Goal: Task Accomplishment & Management: Manage account settings

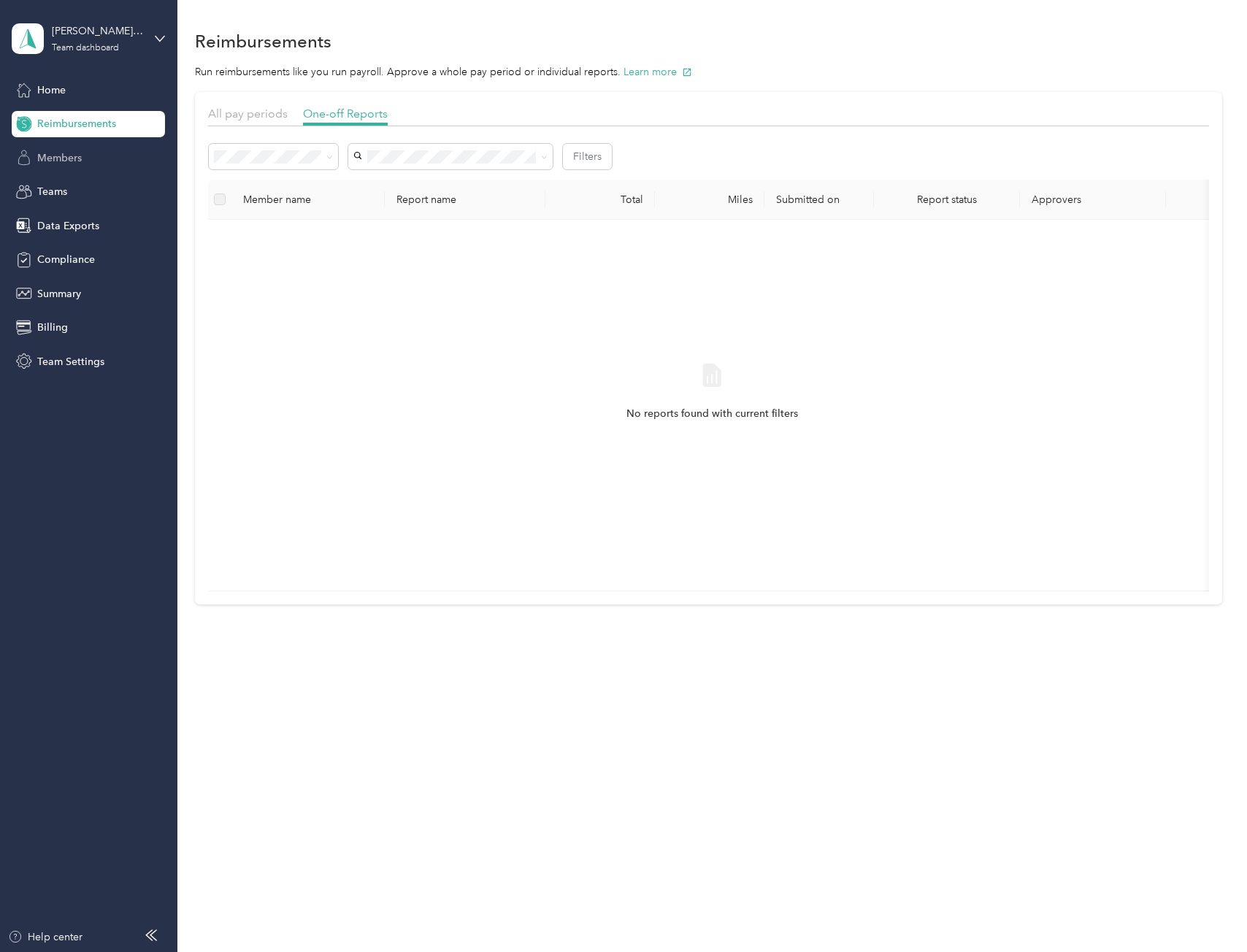
click at [78, 155] on span "Members" at bounding box center [60, 158] width 44 height 15
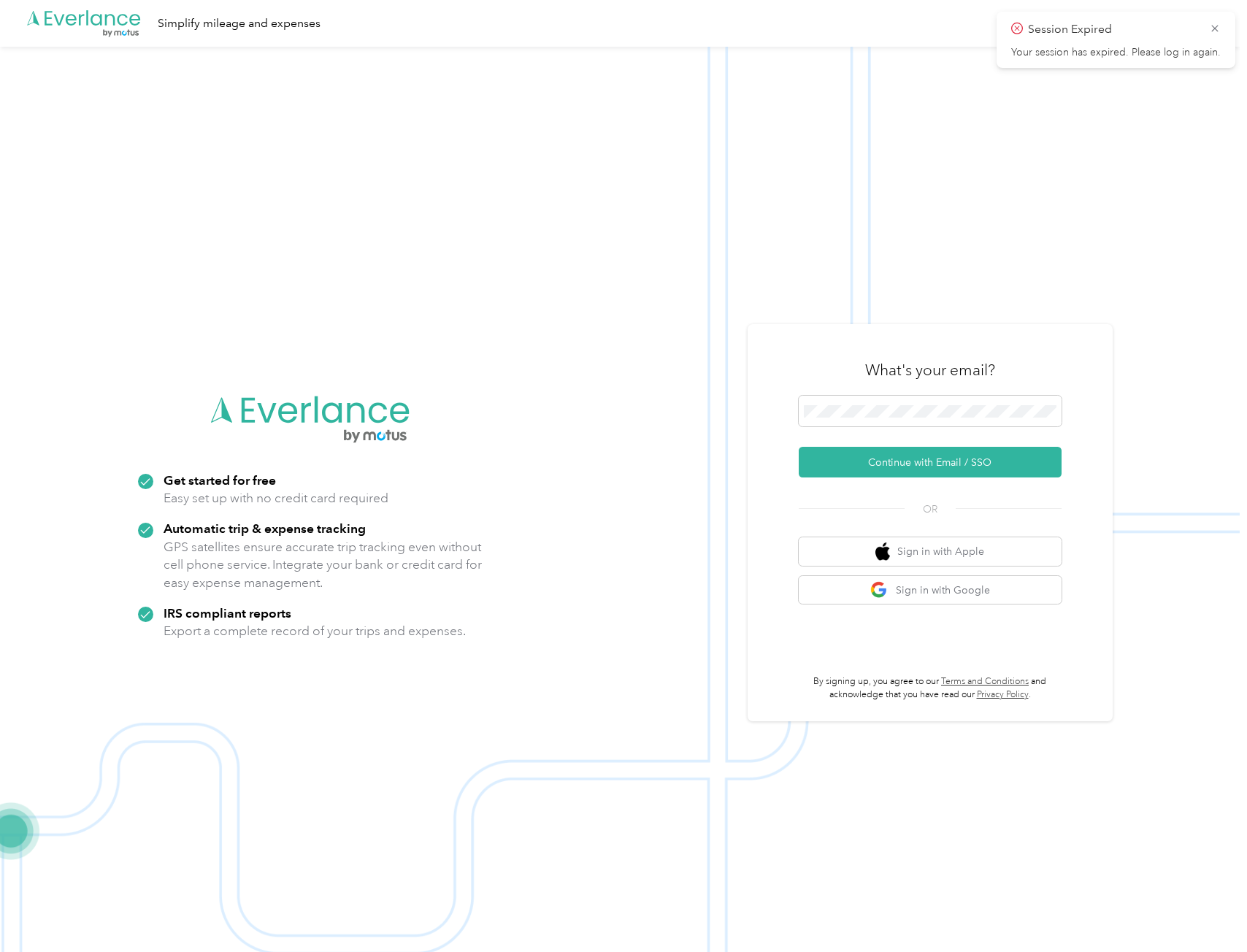
click at [1215, 26] on icon at bounding box center [1215, 28] width 12 height 13
click at [843, 403] on span at bounding box center [931, 411] width 263 height 31
click at [859, 460] on button "Continue with Email / SSO" at bounding box center [931, 462] width 263 height 31
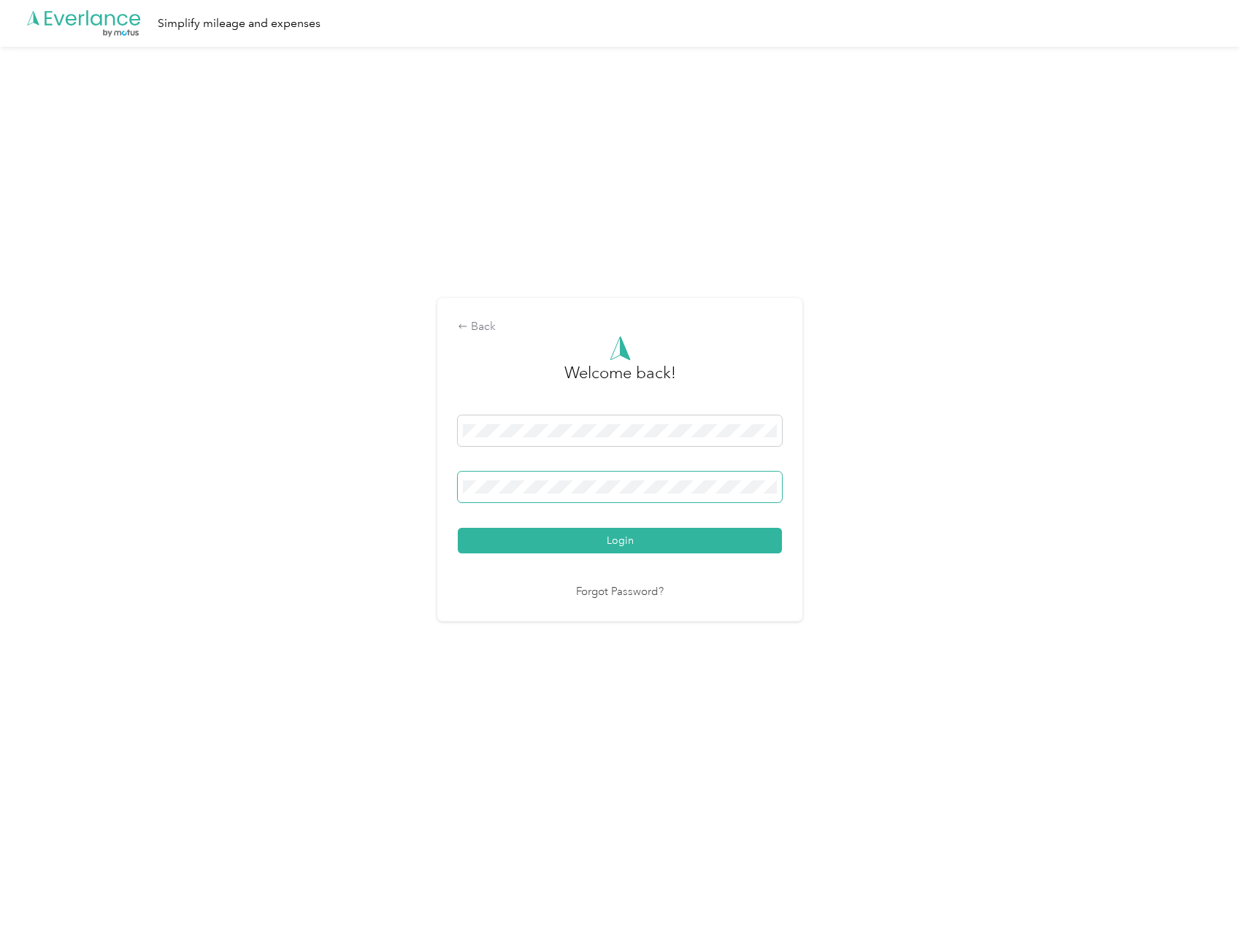
click at [538, 497] on span at bounding box center [620, 487] width 324 height 31
click at [458, 528] on button "Login" at bounding box center [620, 541] width 324 height 26
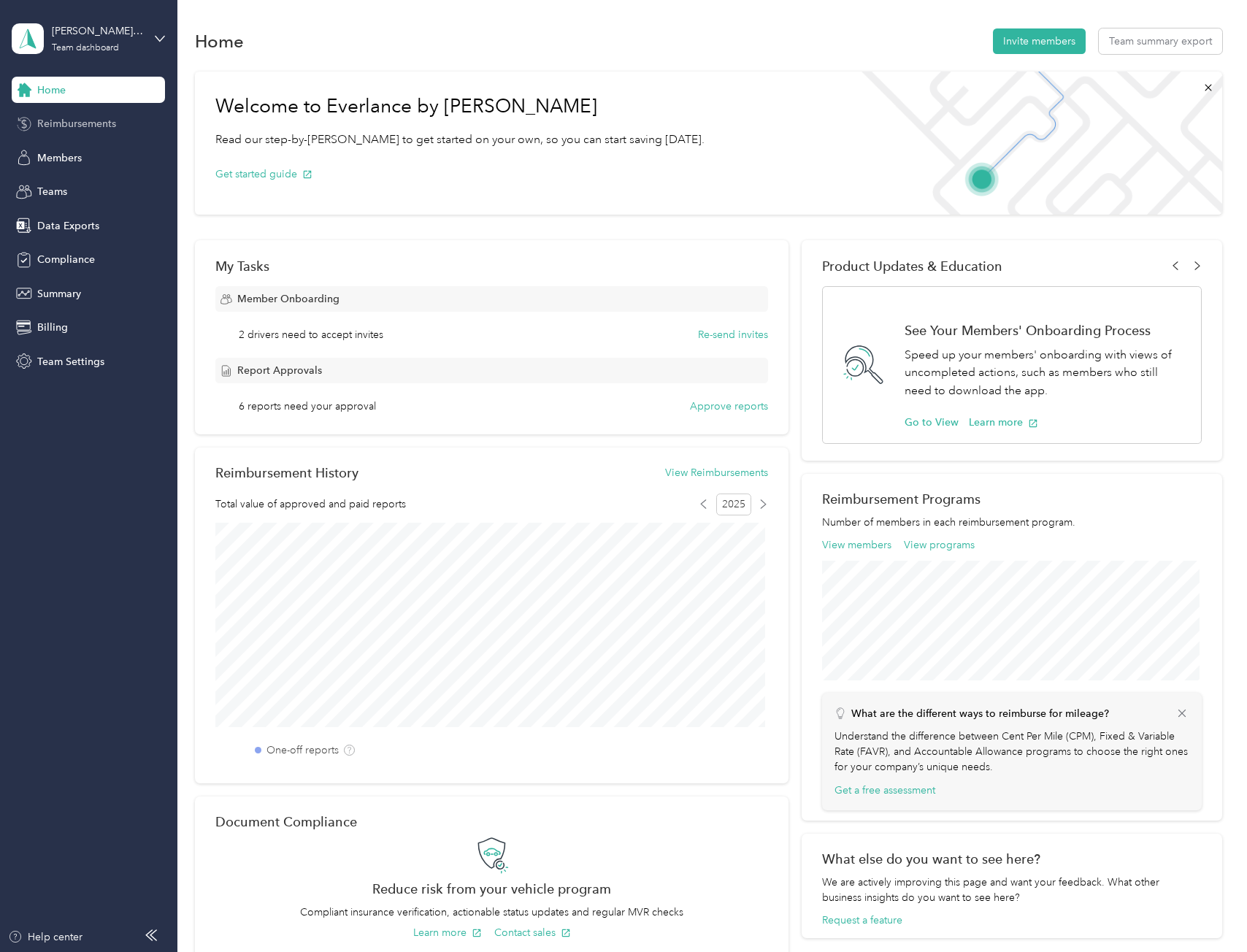
click at [75, 123] on span "Reimbursements" at bounding box center [77, 124] width 79 height 15
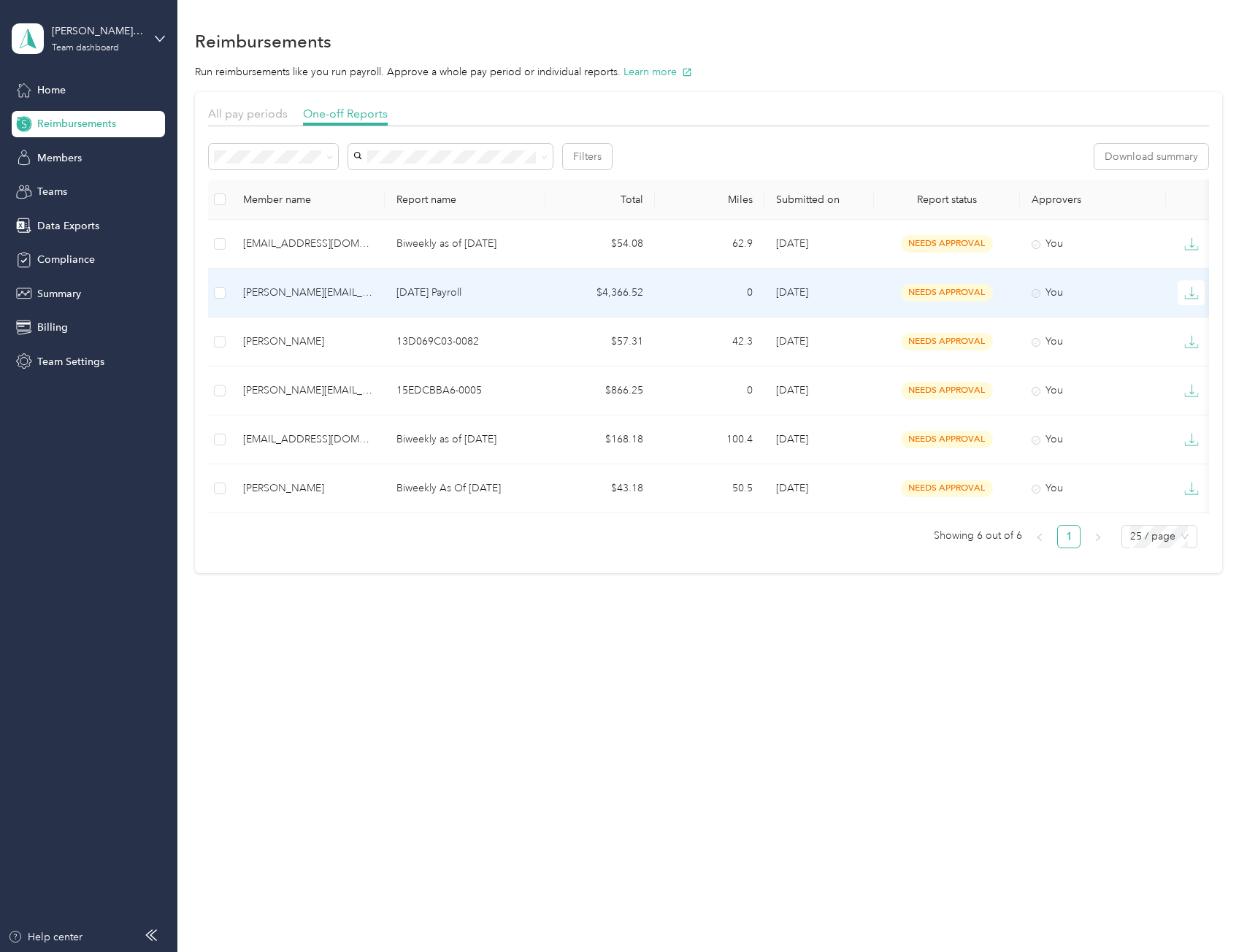
click at [447, 290] on p "[DATE] Payroll" at bounding box center [465, 292] width 138 height 16
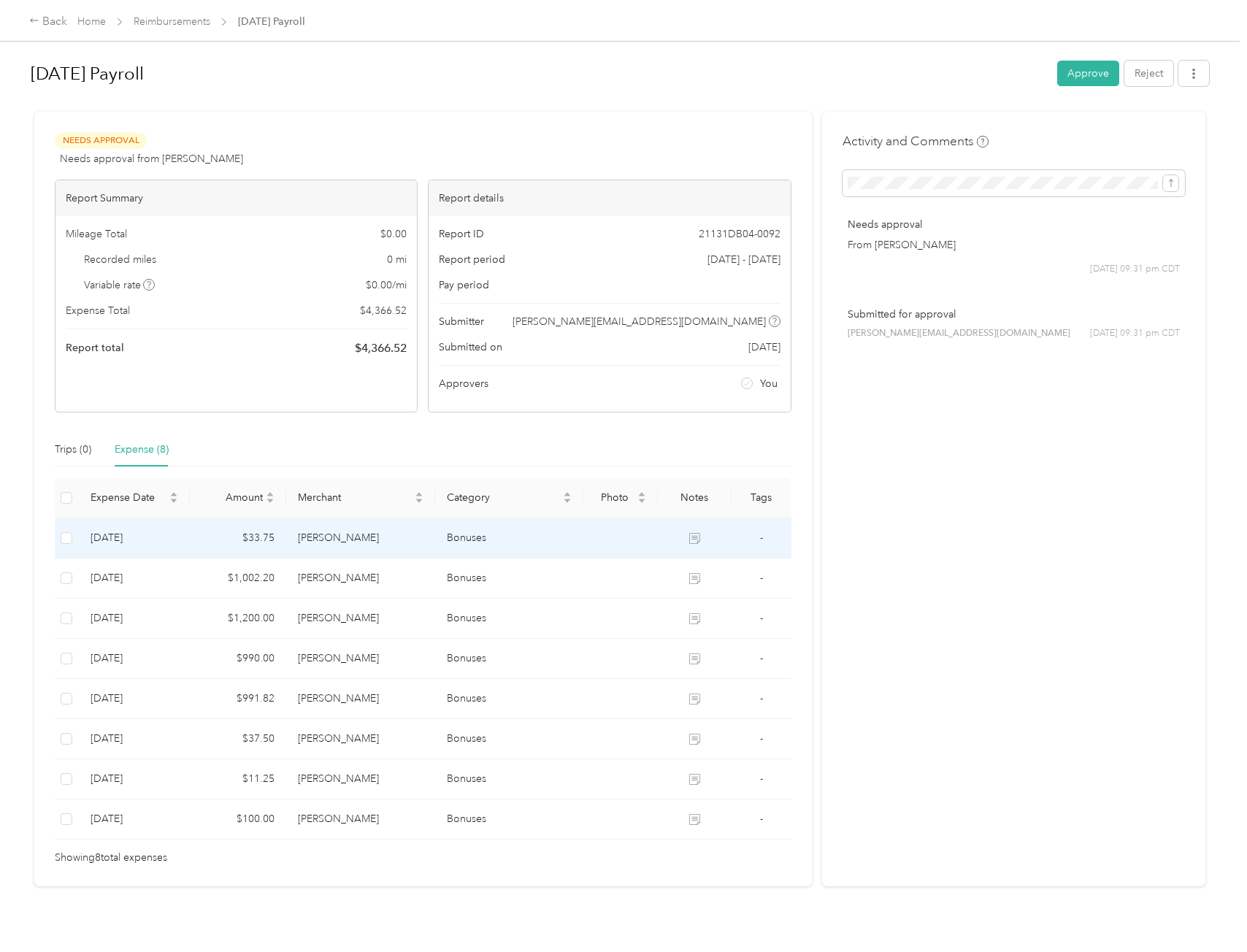
click at [344, 535] on td "[PERSON_NAME]" at bounding box center [360, 538] width 148 height 40
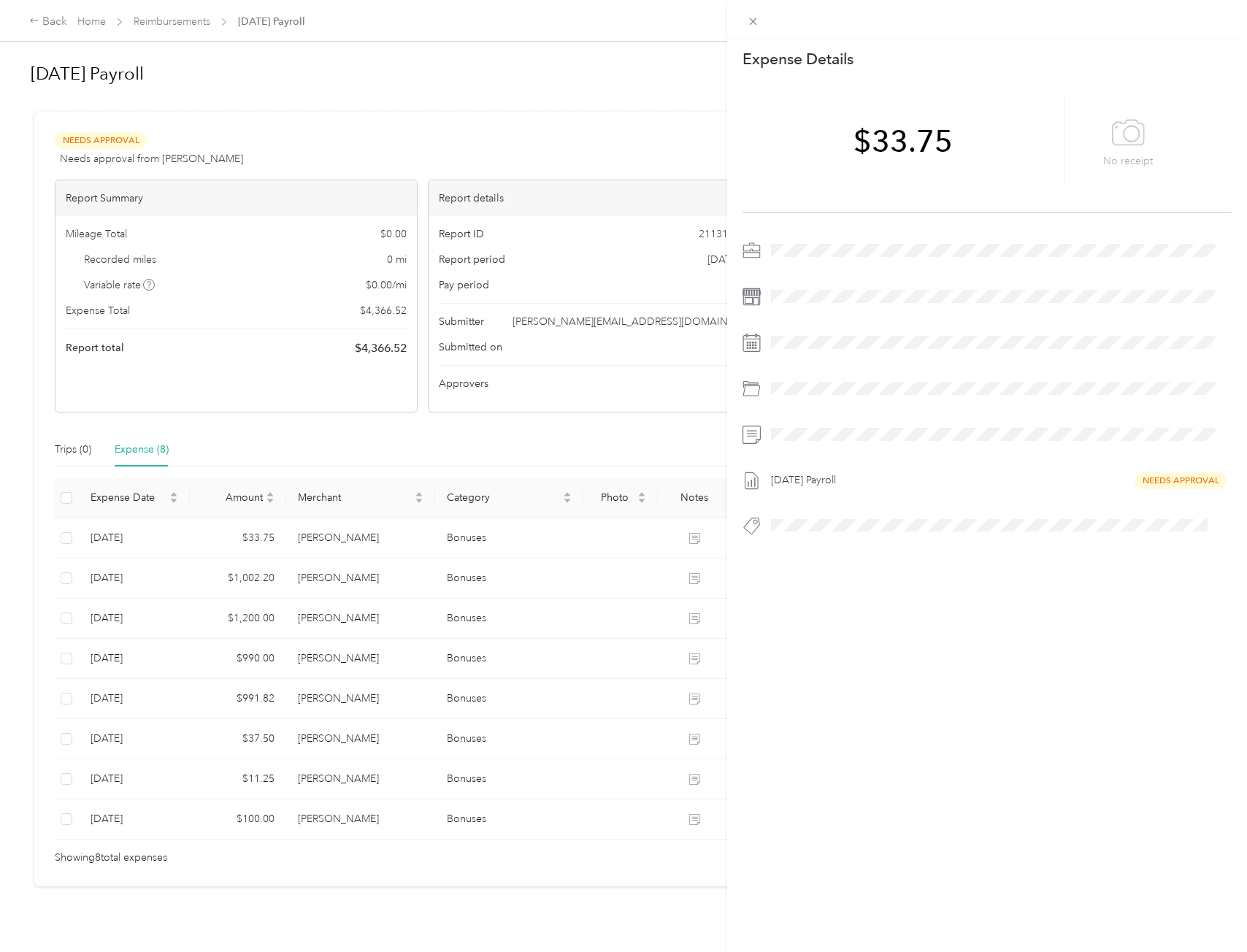
click at [337, 580] on div "This expense cannot be edited because it is either under review, approved, or p…" at bounding box center [623, 476] width 1247 height 952
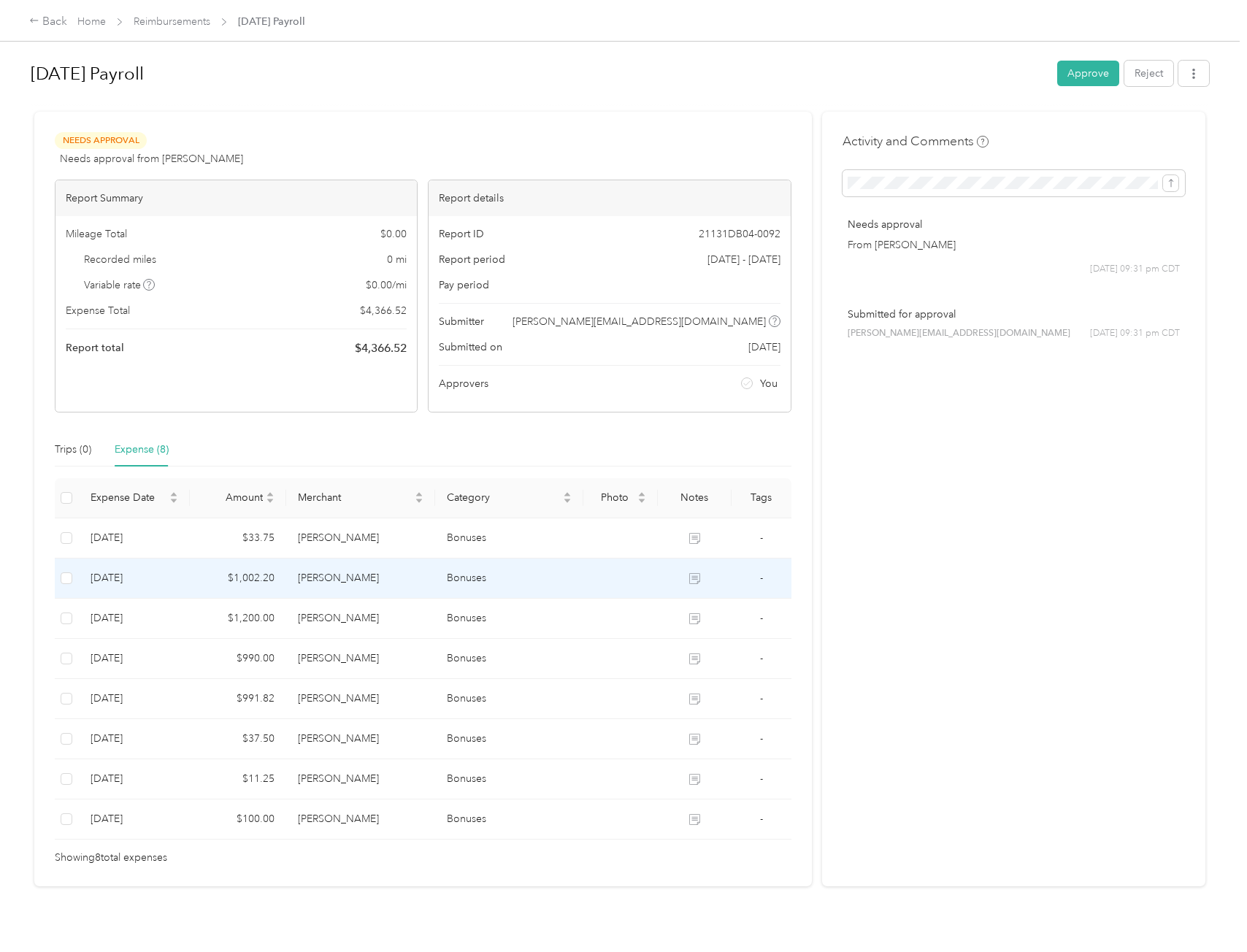
click at [339, 574] on td "[PERSON_NAME]" at bounding box center [360, 579] width 148 height 40
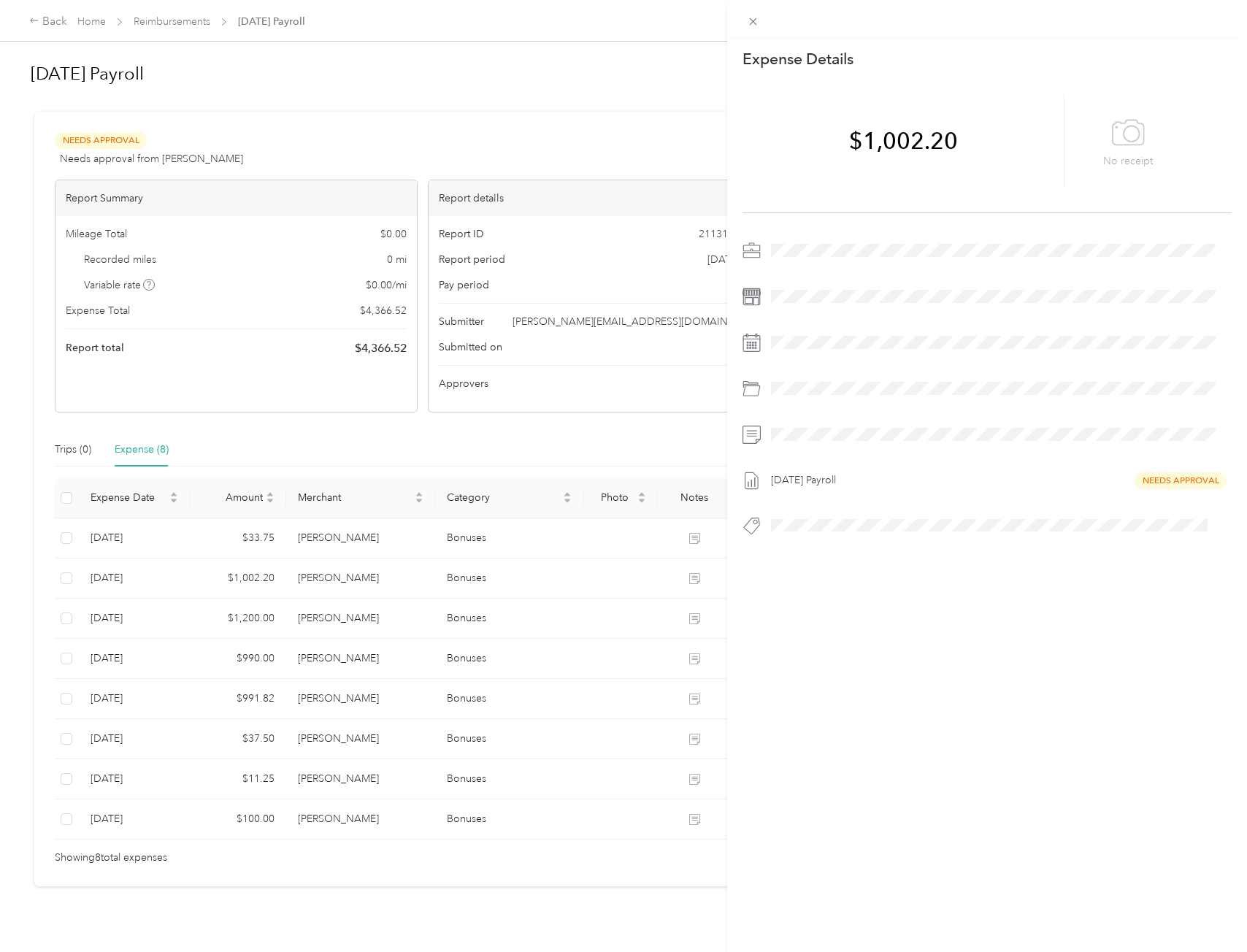
click at [334, 625] on div "This expense cannot be edited because it is either under review, approved, or p…" at bounding box center [623, 476] width 1247 height 952
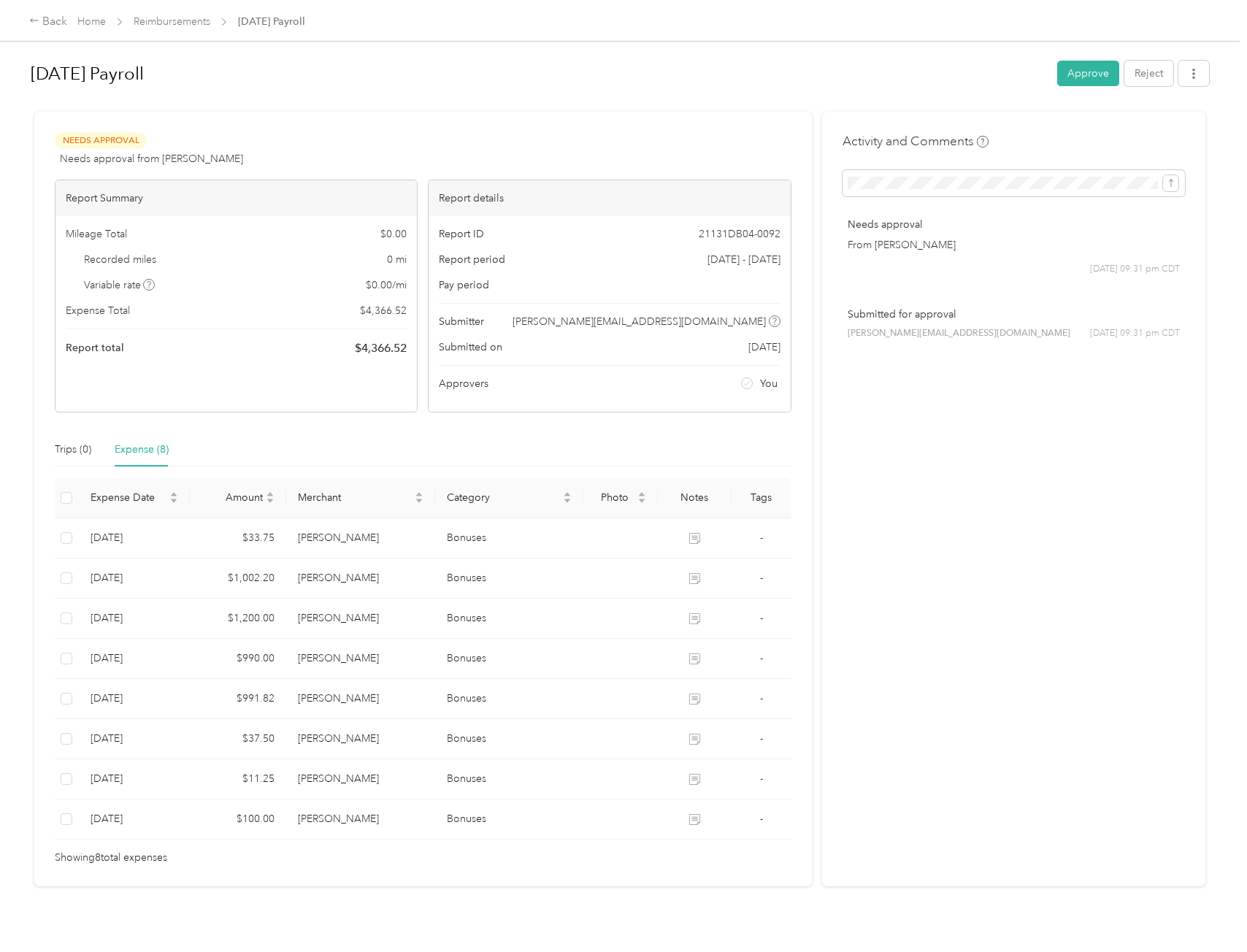
click at [338, 619] on td "[PERSON_NAME]" at bounding box center [360, 619] width 148 height 40
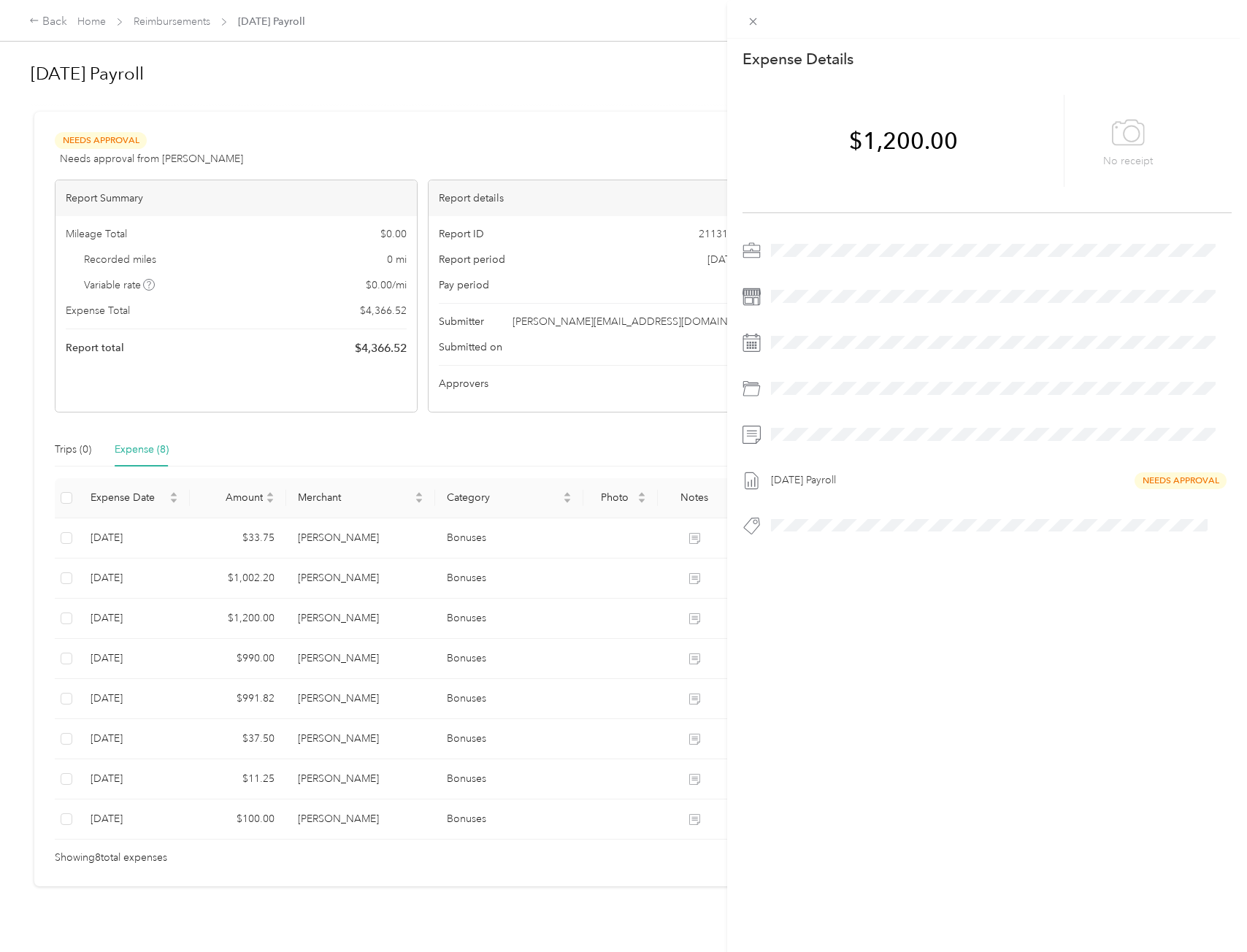
click at [340, 619] on div "This expense cannot be edited because it is either under review, approved, or p…" at bounding box center [623, 476] width 1247 height 952
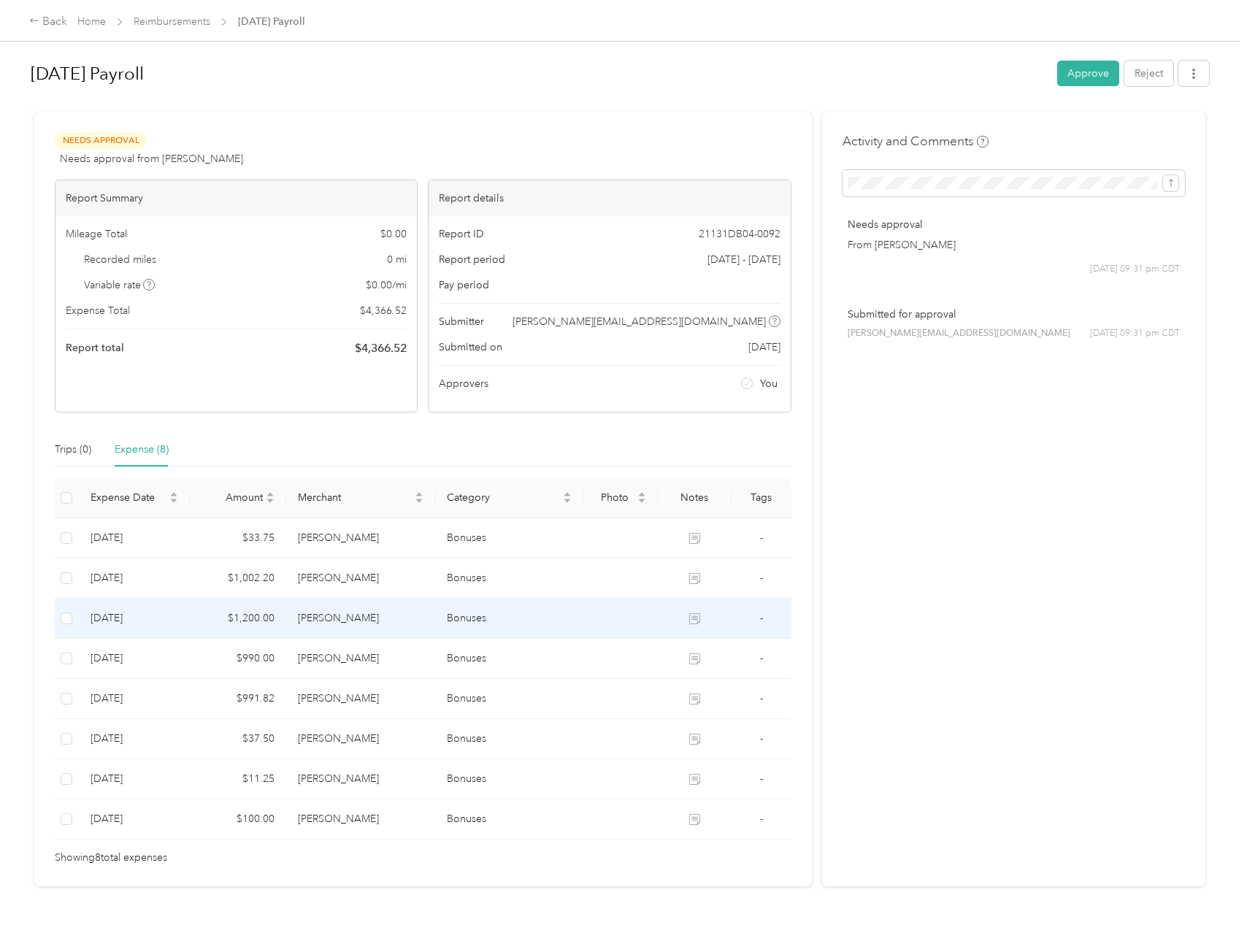
click at [340, 619] on td "[PERSON_NAME]" at bounding box center [360, 619] width 148 height 40
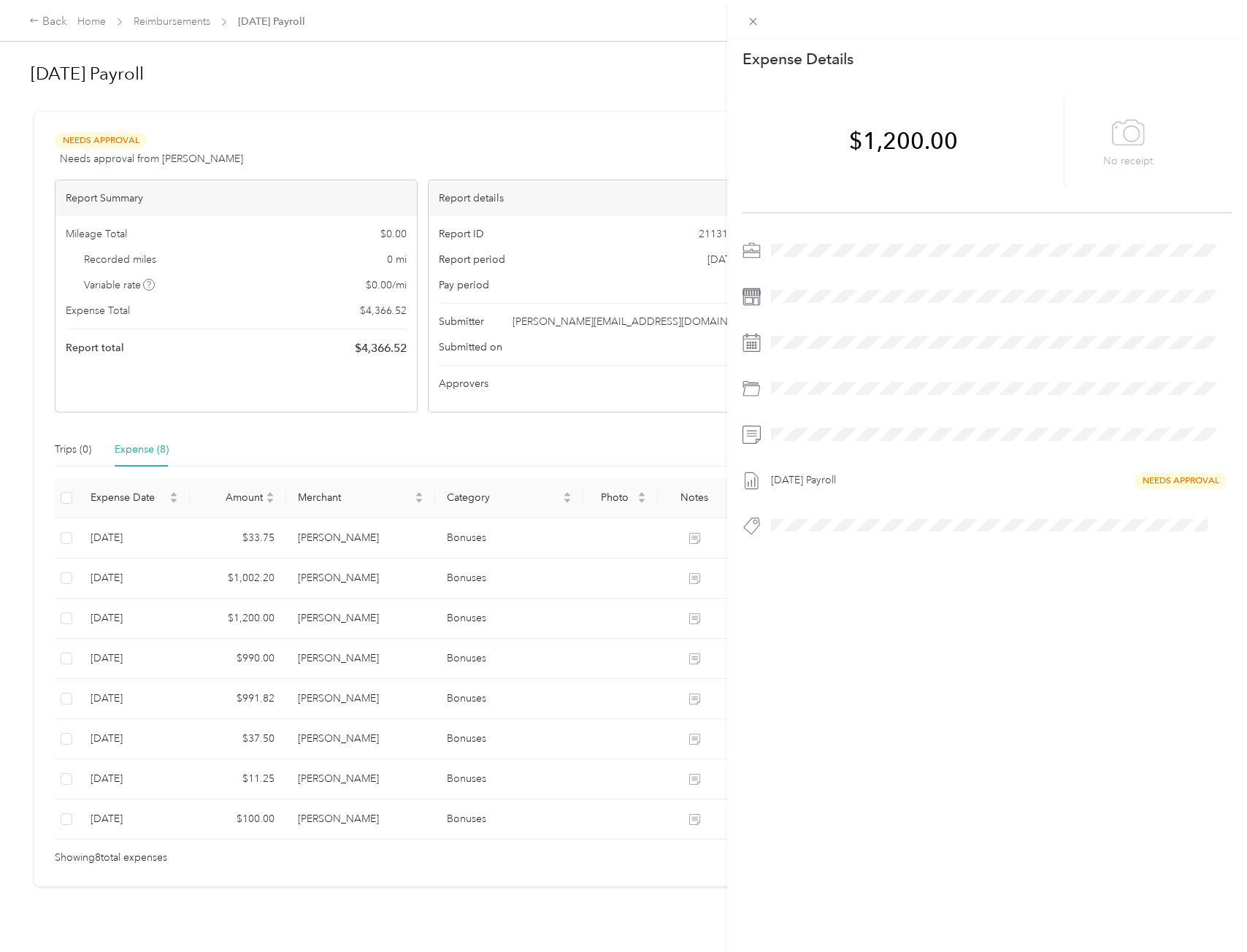
click at [338, 661] on div "This expense cannot be edited because it is either under review, approved, or p…" at bounding box center [623, 476] width 1247 height 952
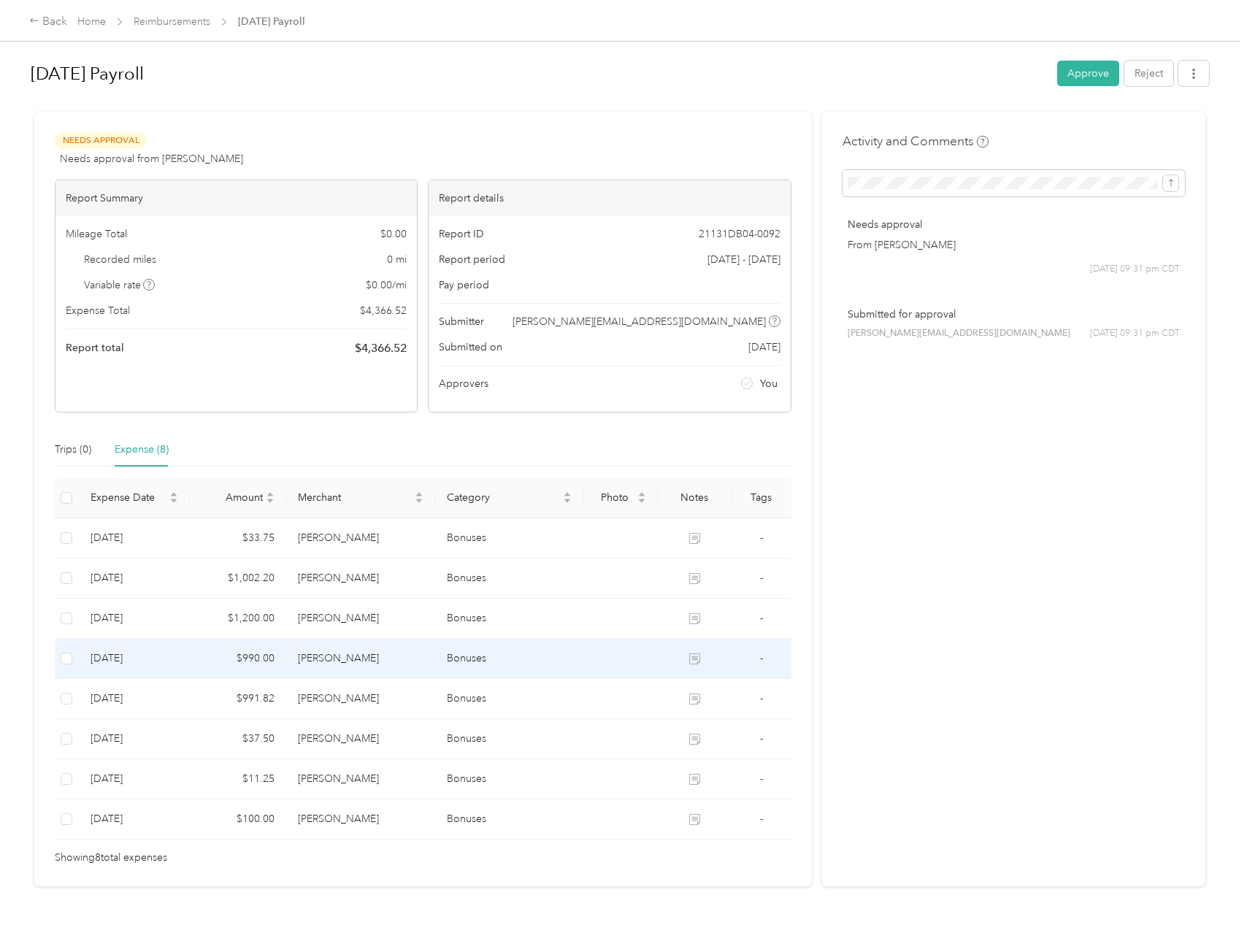
click at [338, 661] on td "[PERSON_NAME]" at bounding box center [360, 659] width 148 height 40
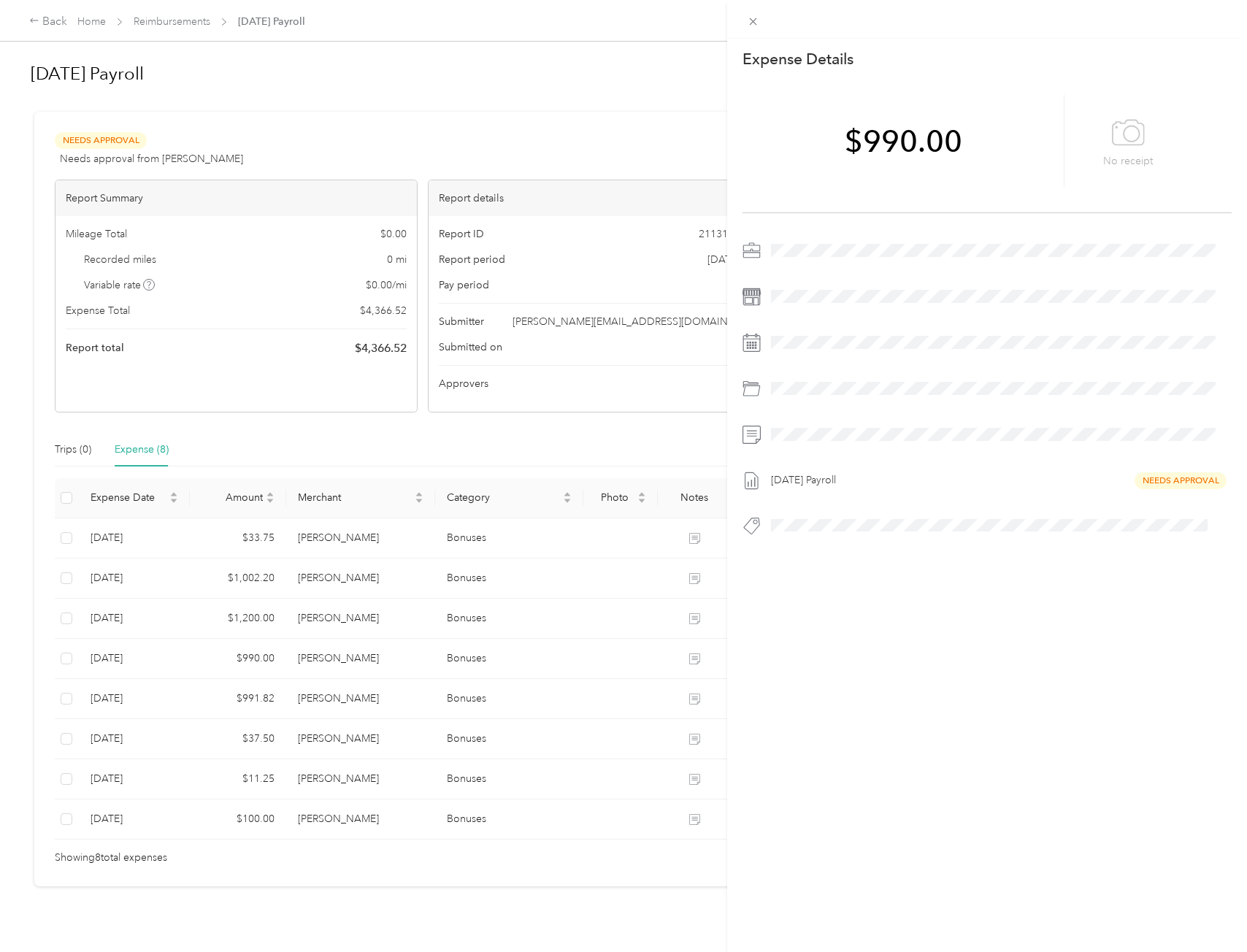
click at [303, 714] on div "This expense cannot be edited because it is either under review, approved, or p…" at bounding box center [623, 476] width 1247 height 952
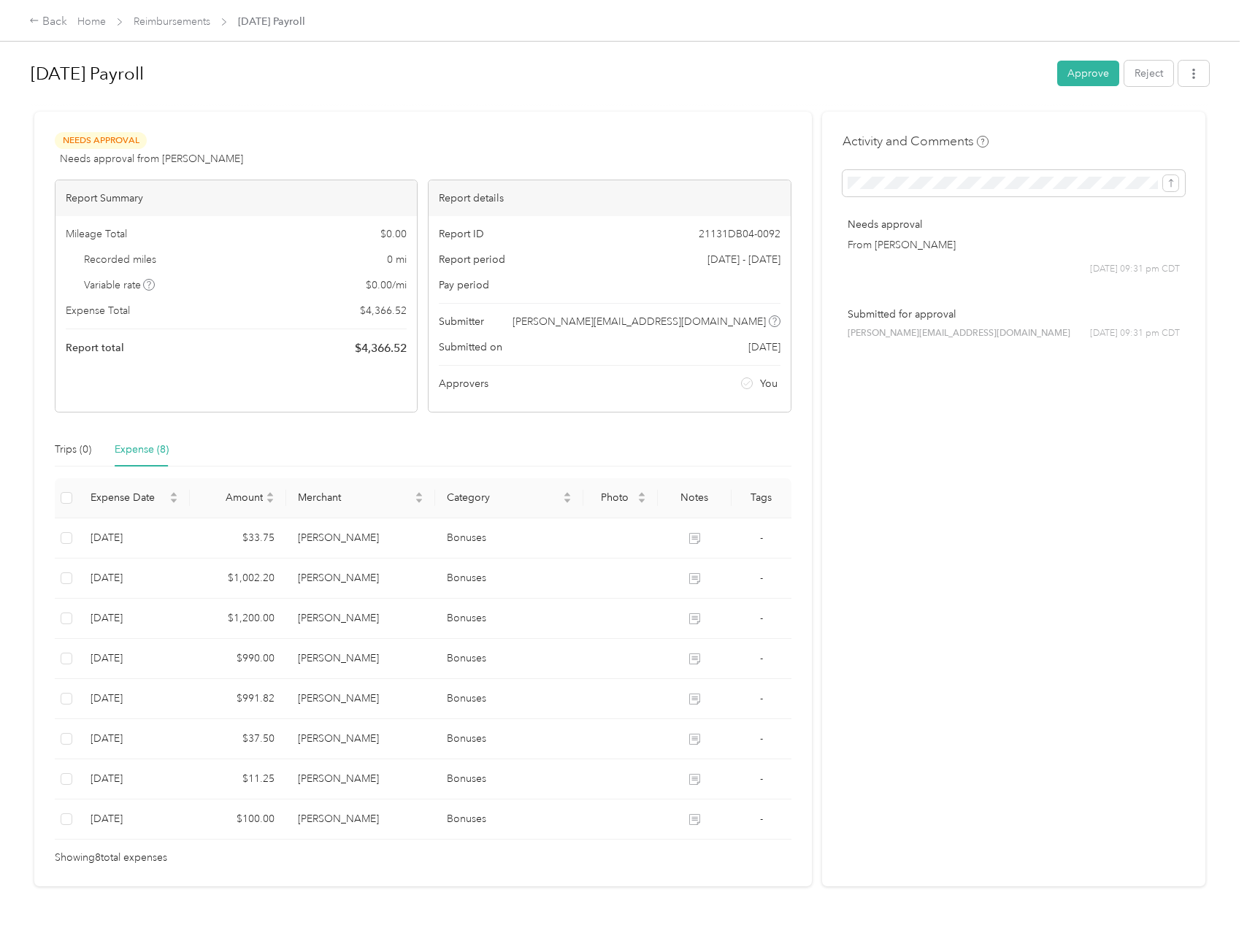
click at [308, 702] on div at bounding box center [623, 476] width 1247 height 952
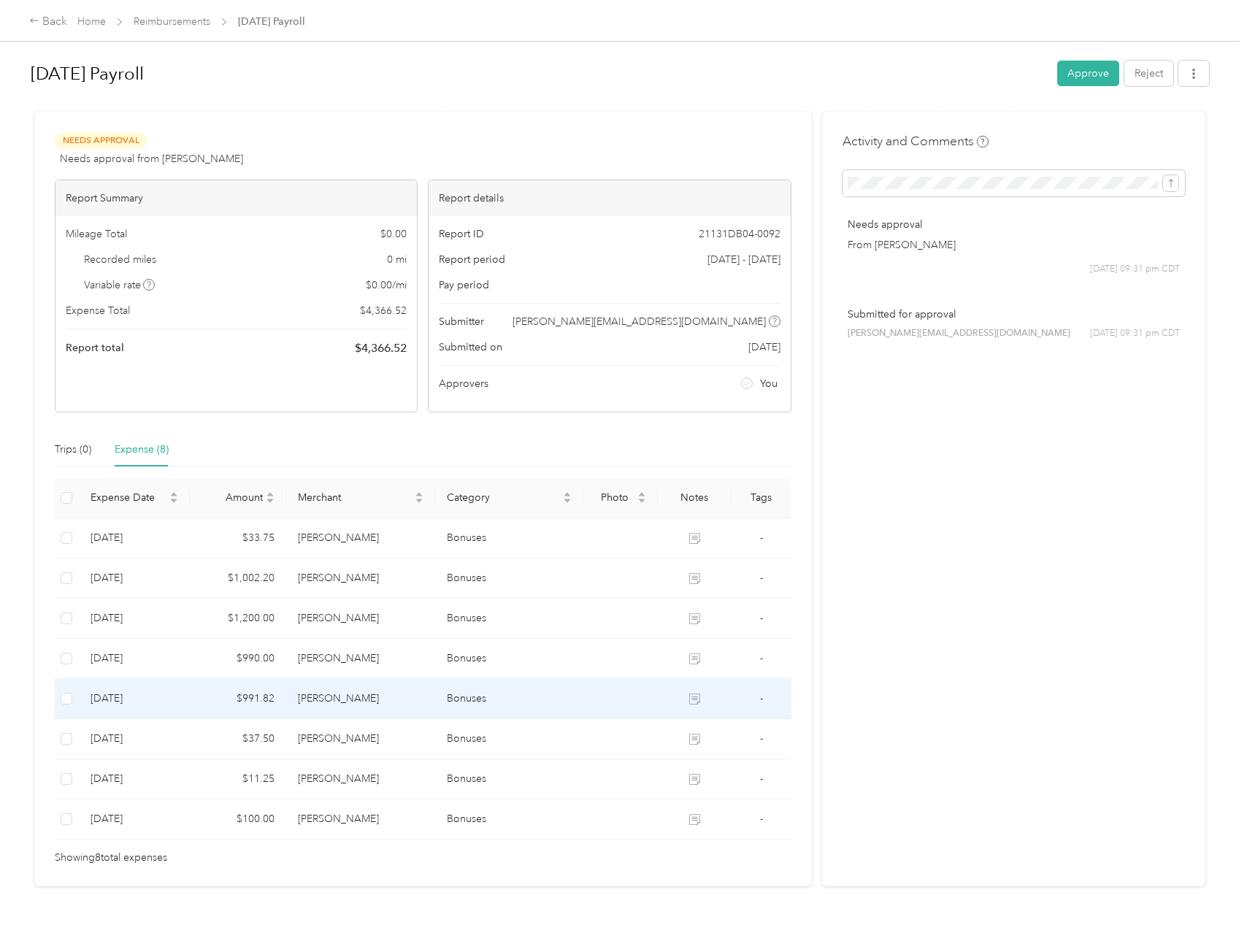
click at [314, 692] on td "[PERSON_NAME]" at bounding box center [360, 699] width 148 height 40
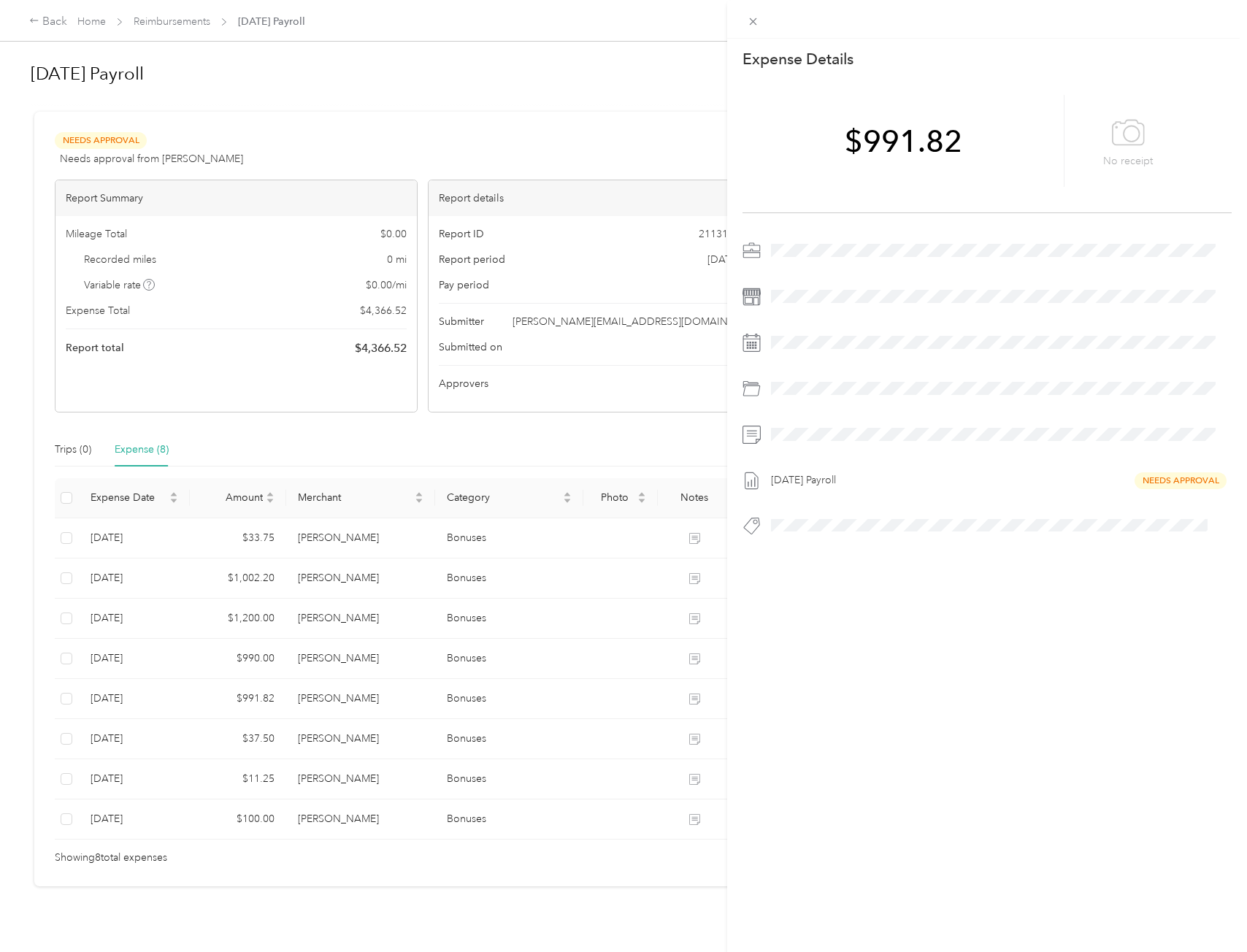
click at [300, 739] on div "This expense cannot be edited because it is either under review, approved, or p…" at bounding box center [623, 476] width 1247 height 952
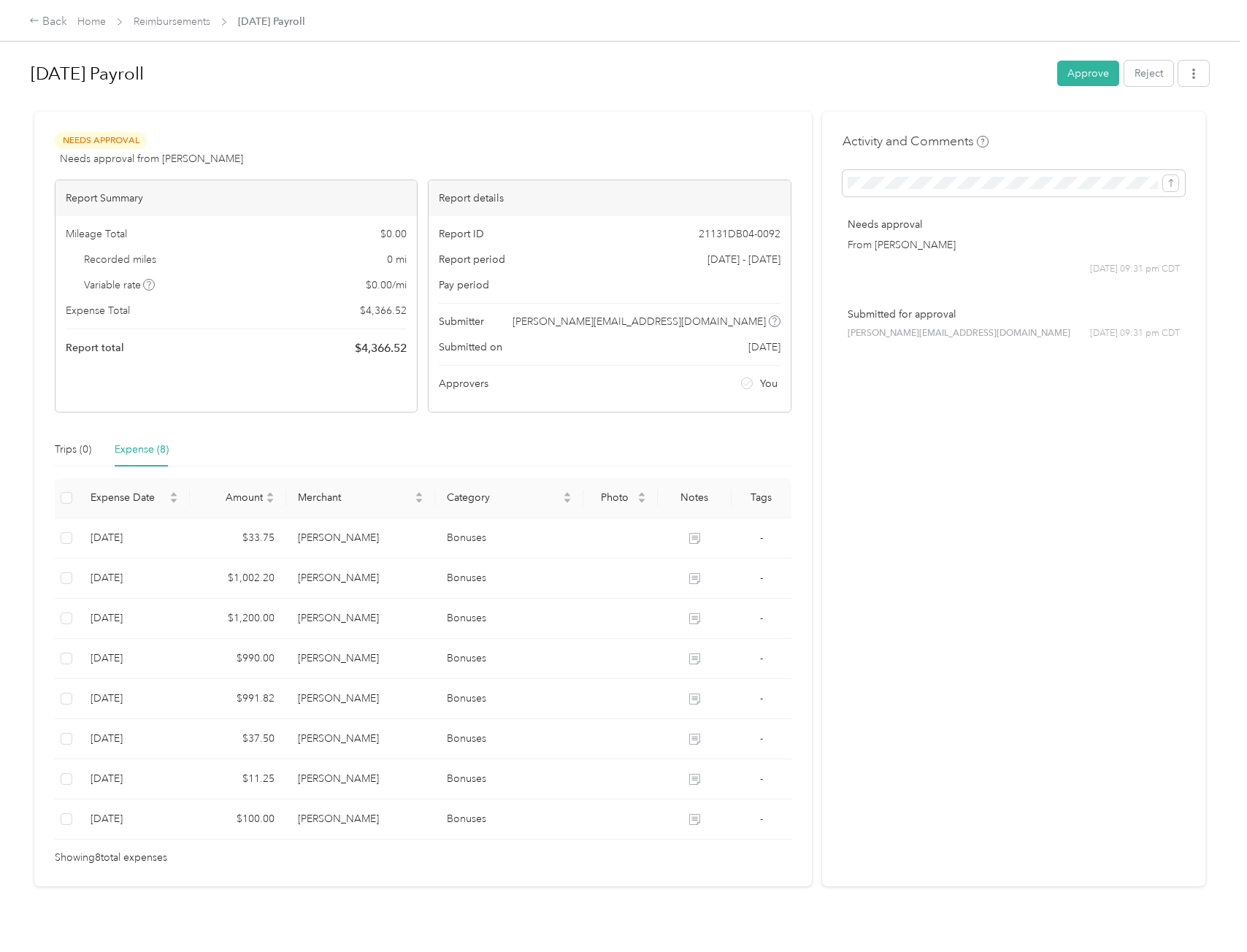
click at [300, 739] on div at bounding box center [623, 476] width 1247 height 952
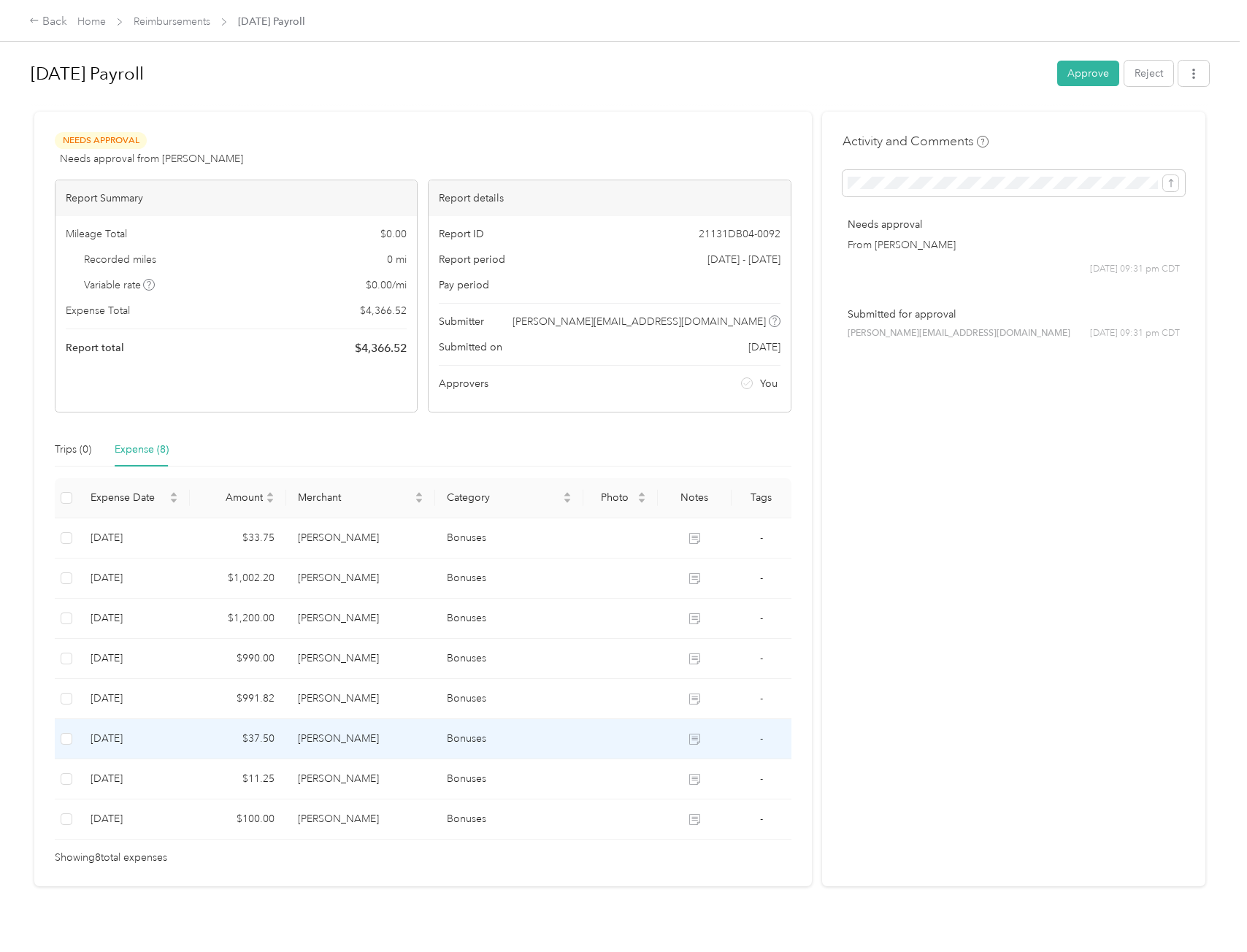
click at [335, 735] on td "[PERSON_NAME]" at bounding box center [360, 738] width 148 height 40
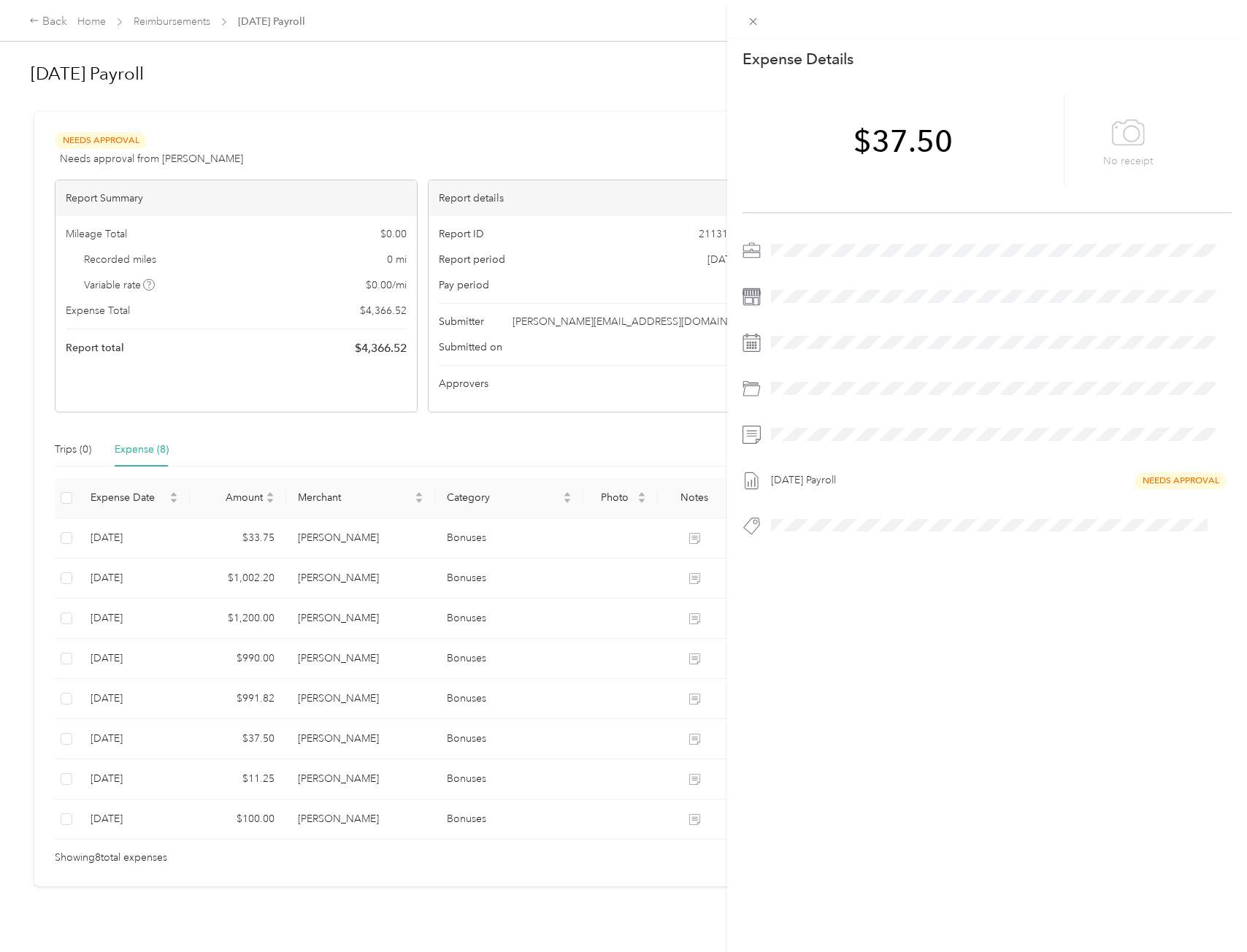
click at [332, 781] on div "This expense cannot be edited because it is either under review, approved, or p…" at bounding box center [623, 476] width 1247 height 952
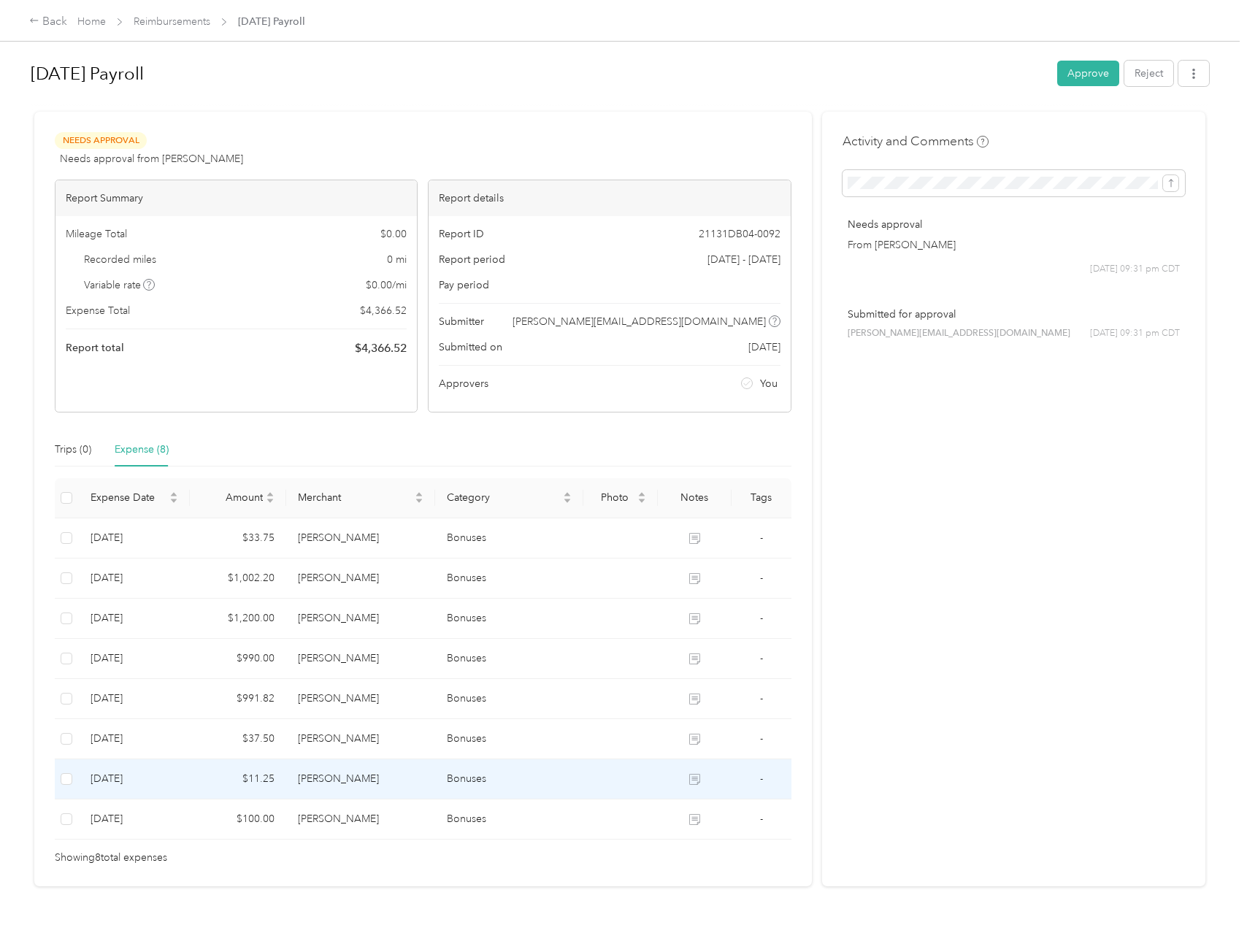
click at [332, 781] on td "[PERSON_NAME]" at bounding box center [360, 779] width 148 height 40
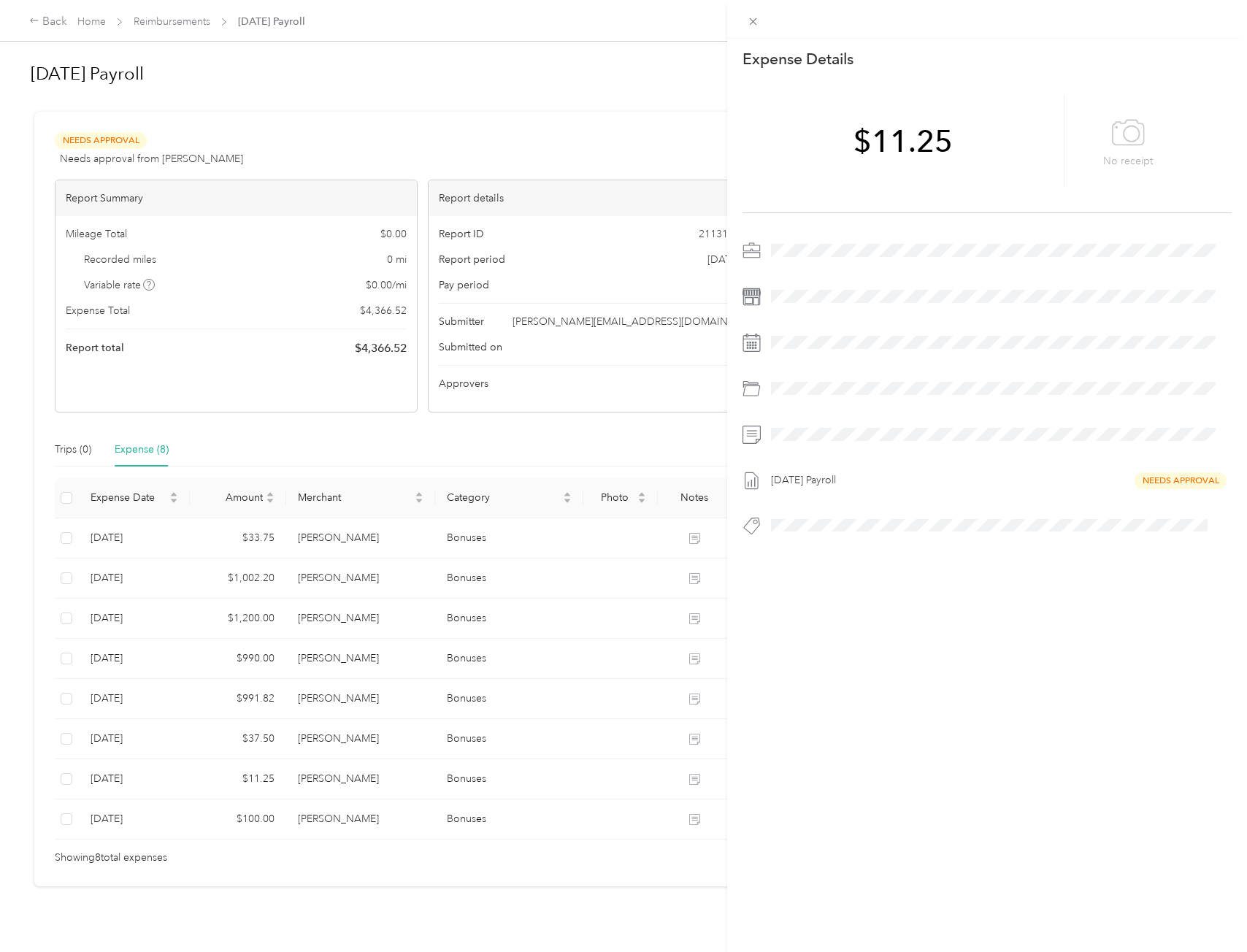
click at [343, 814] on div "This expense cannot be edited because it is either under review, approved, or p…" at bounding box center [623, 476] width 1247 height 952
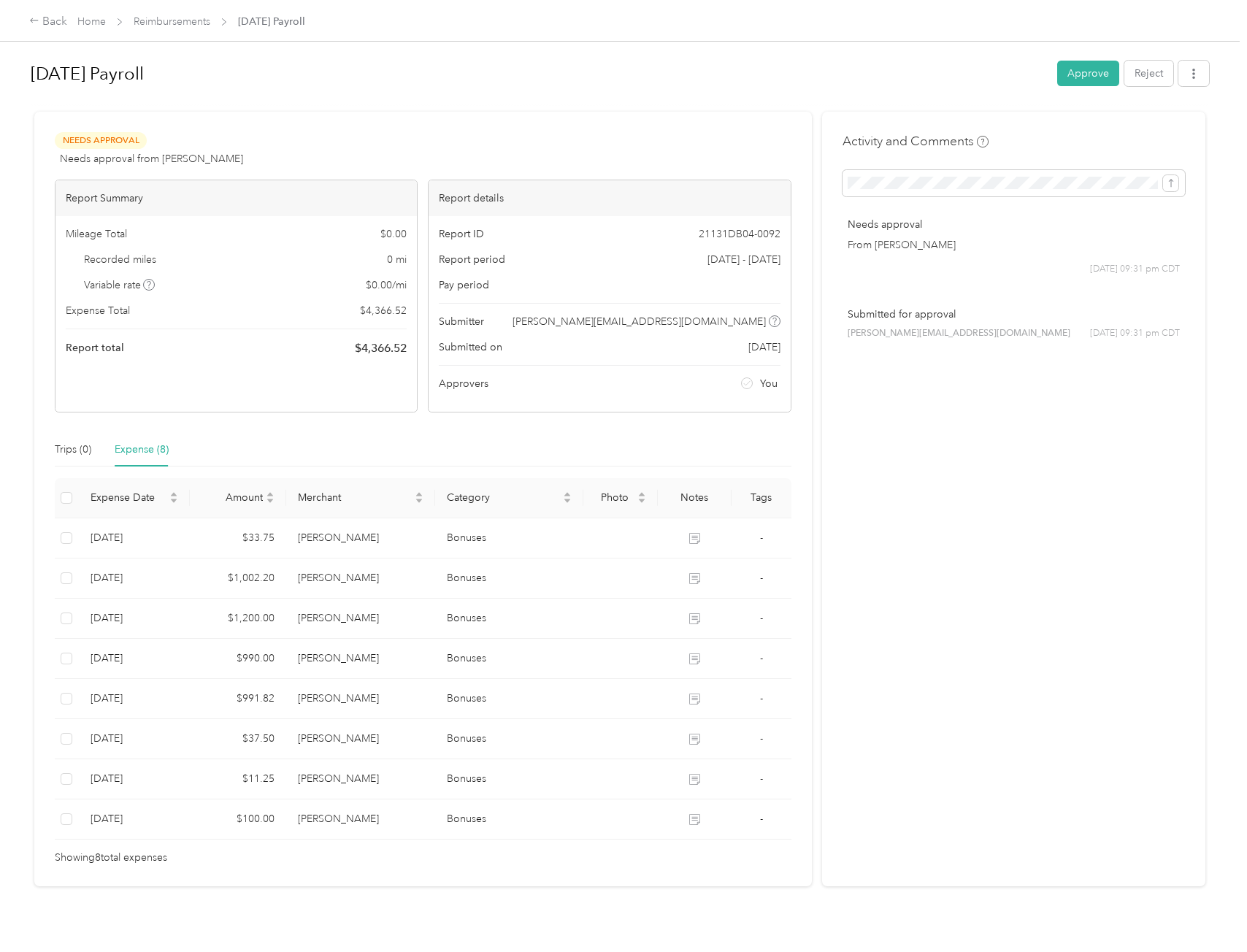
click at [343, 814] on div at bounding box center [623, 476] width 1247 height 952
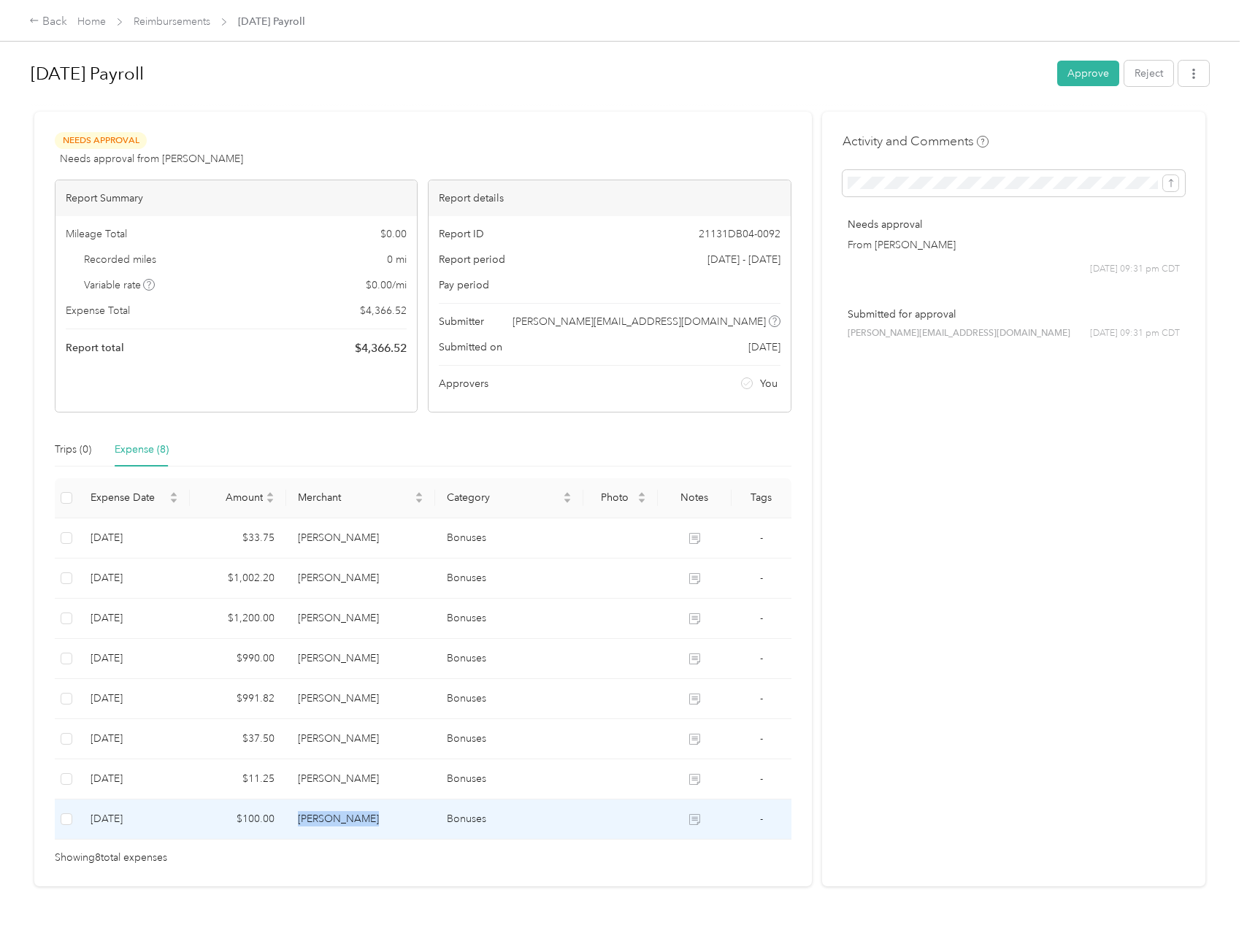
click at [343, 814] on td "[PERSON_NAME]" at bounding box center [360, 819] width 148 height 40
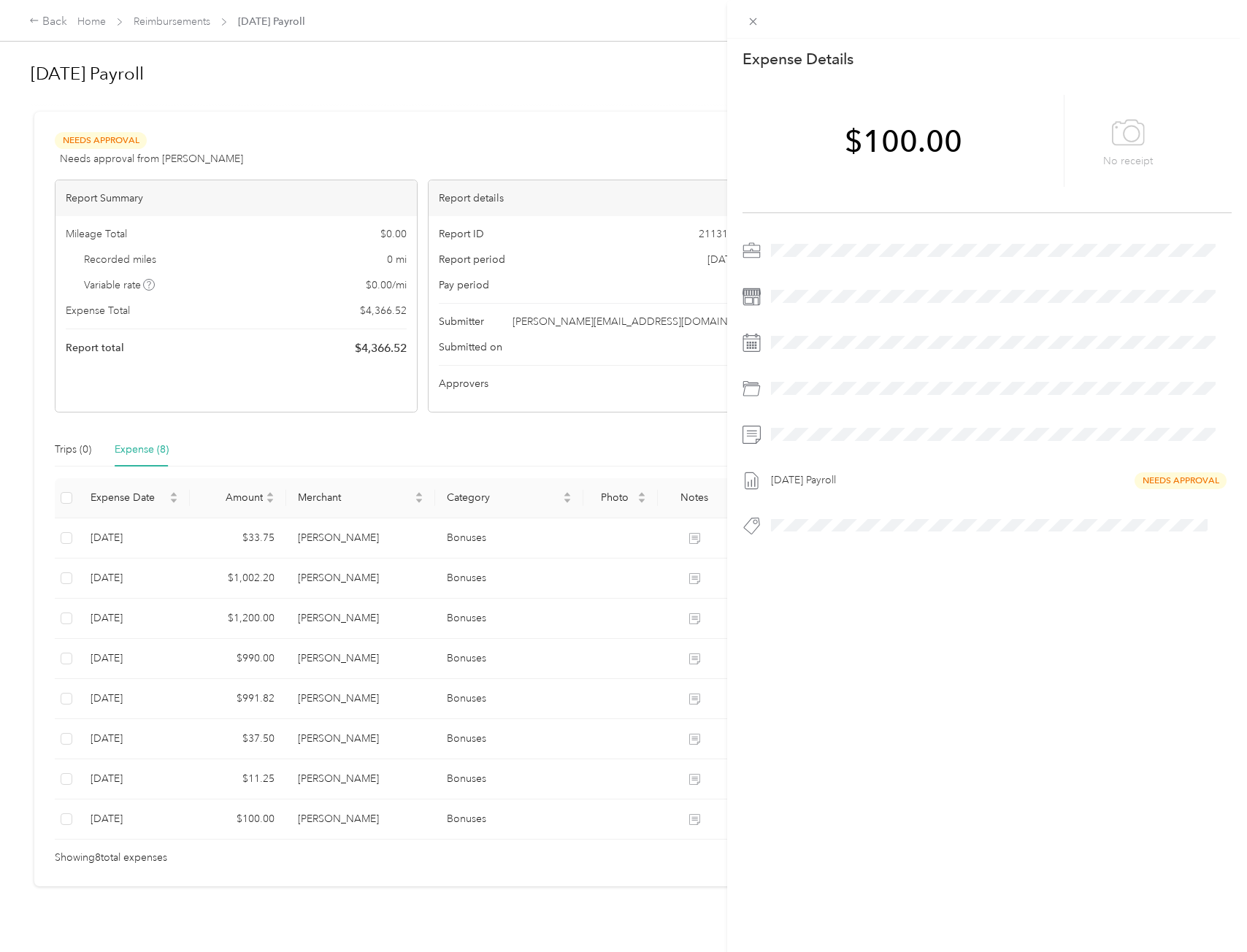
click at [489, 881] on div "This expense cannot be edited because it is either under review, approved, or p…" at bounding box center [623, 476] width 1247 height 952
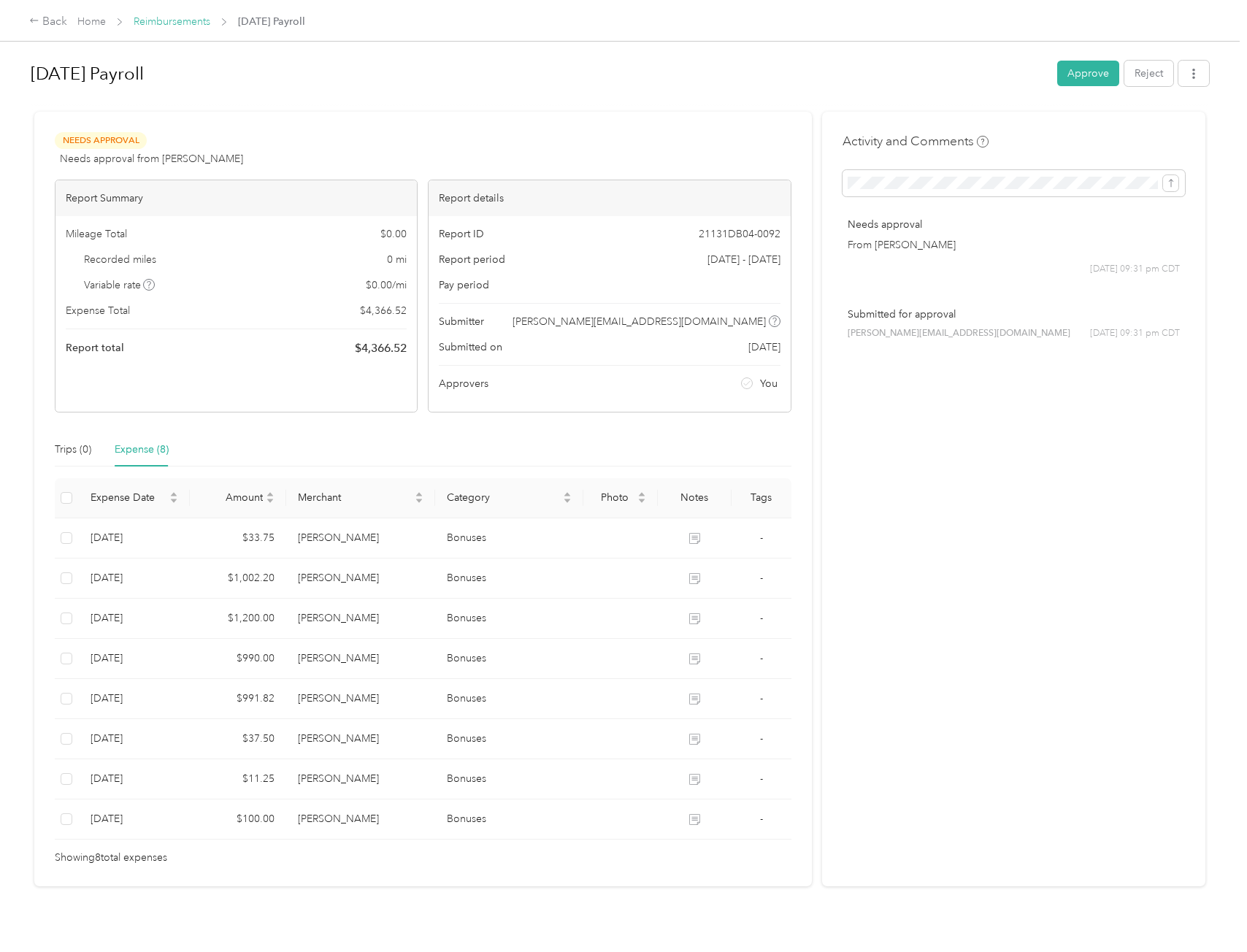
click at [154, 23] on link "Reimbursements" at bounding box center [172, 21] width 77 height 13
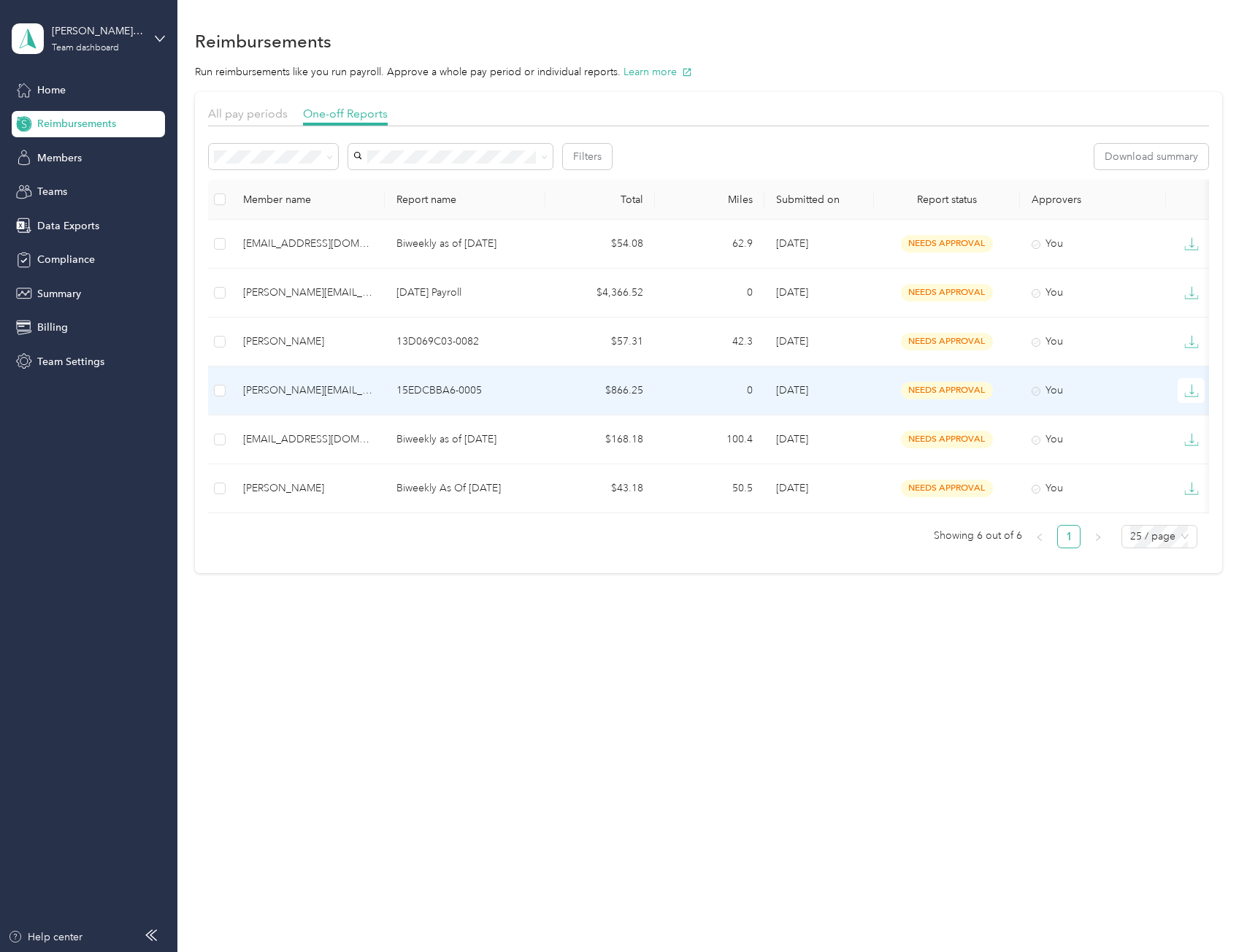
click at [346, 393] on div "[PERSON_NAME][EMAIL_ADDRESS][DOMAIN_NAME]" at bounding box center [308, 391] width 130 height 16
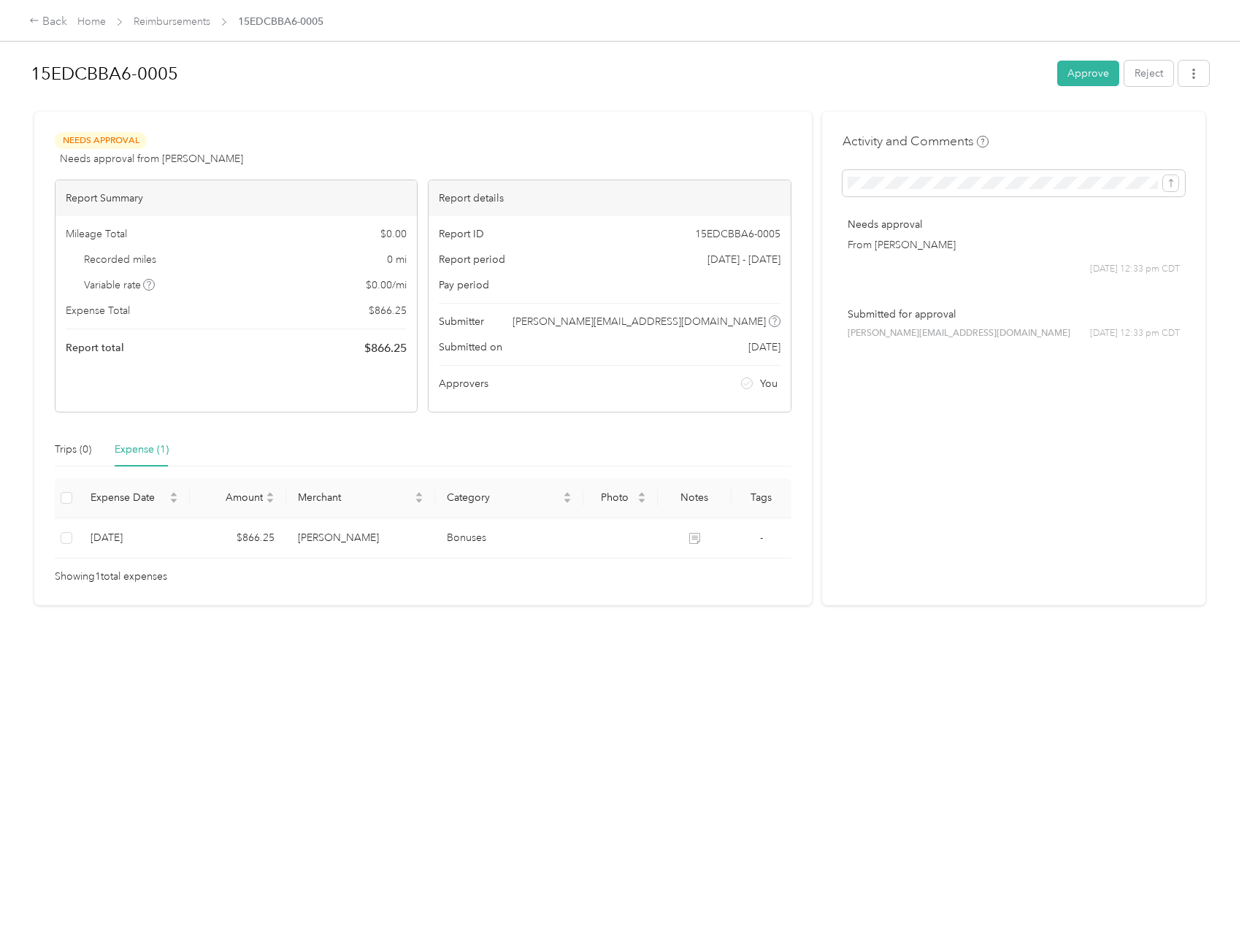
click at [1101, 76] on button "Approve" at bounding box center [1088, 73] width 62 height 26
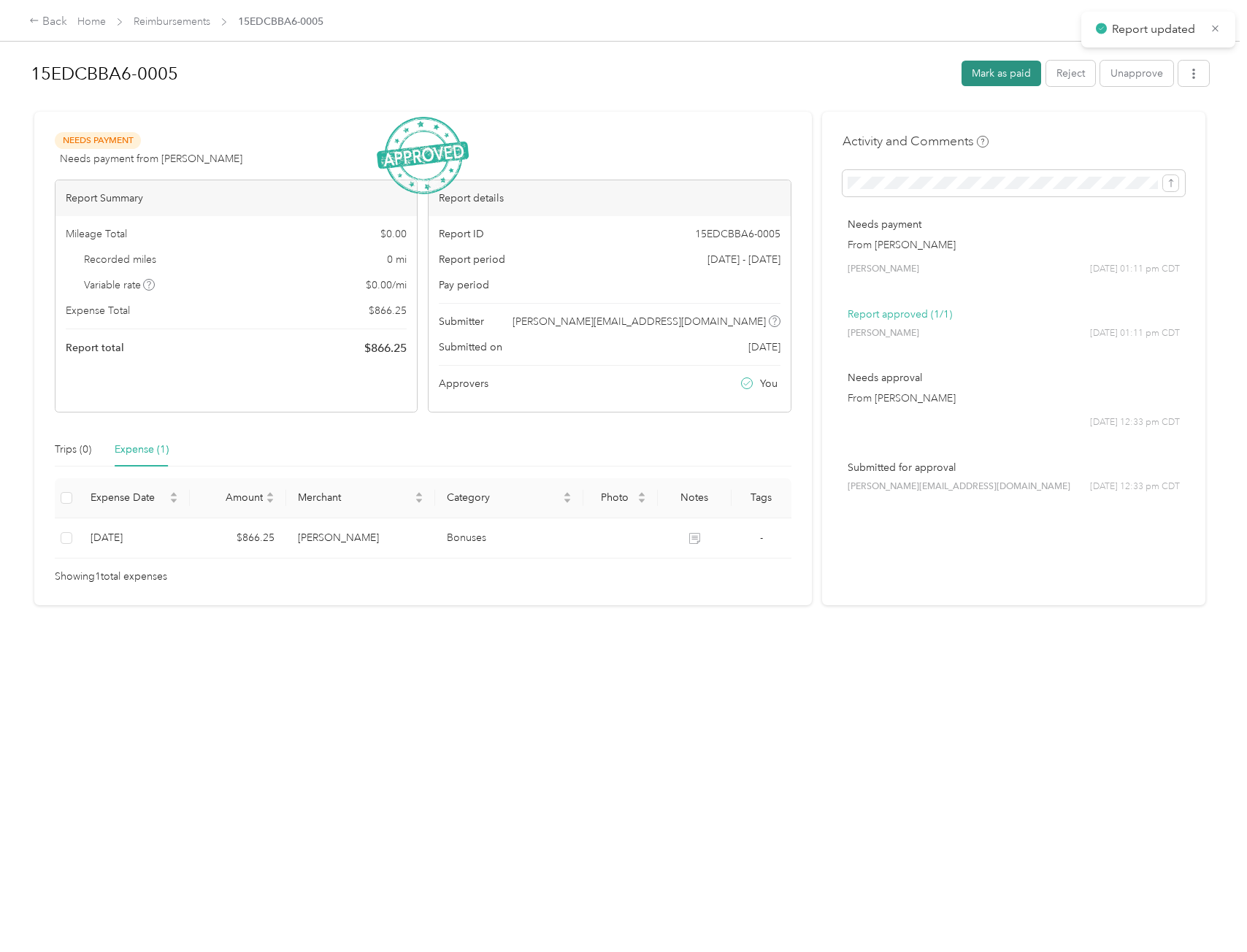
click at [990, 64] on button "Mark as paid" at bounding box center [1001, 73] width 79 height 26
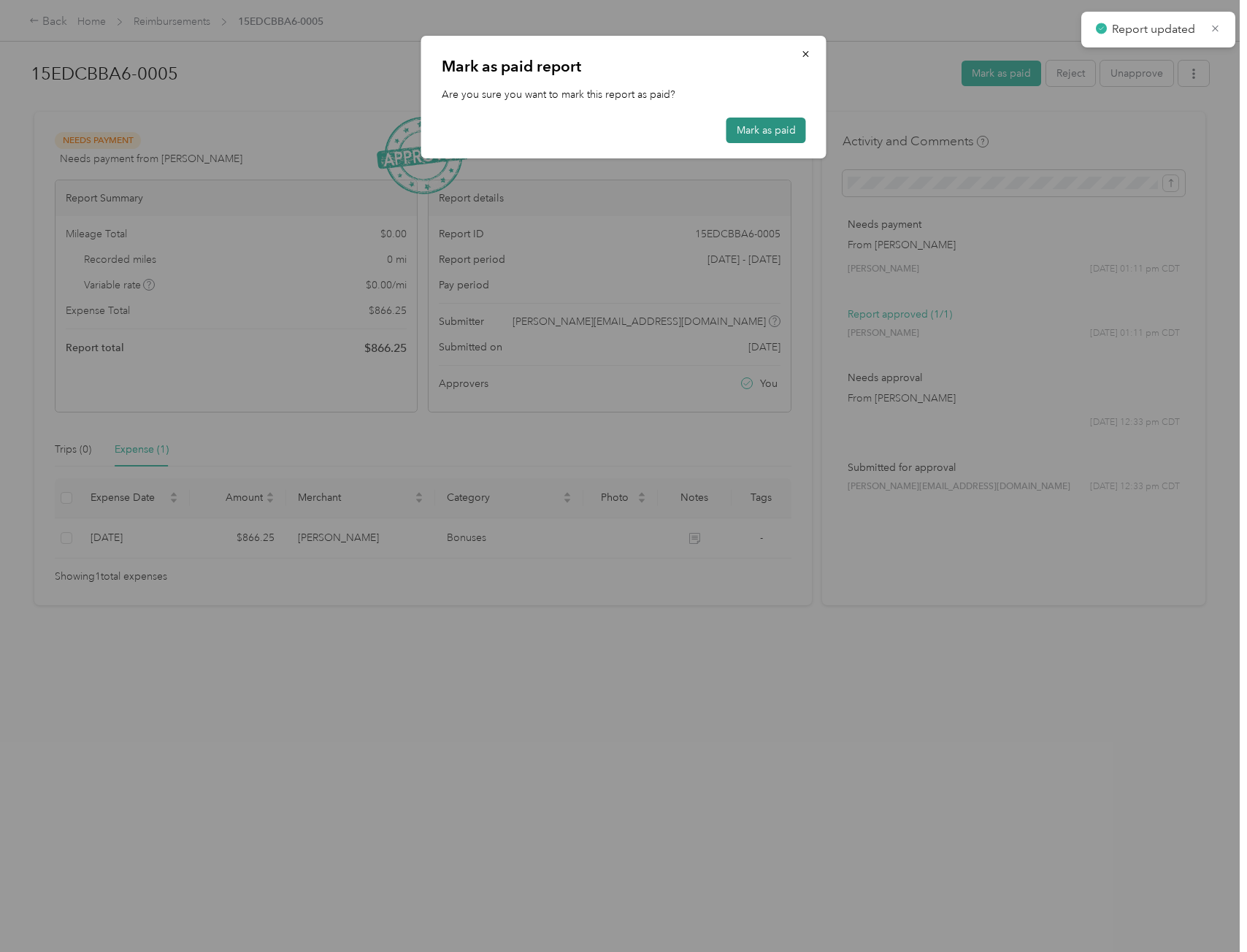
click at [747, 132] on button "Mark as paid" at bounding box center [766, 131] width 79 height 26
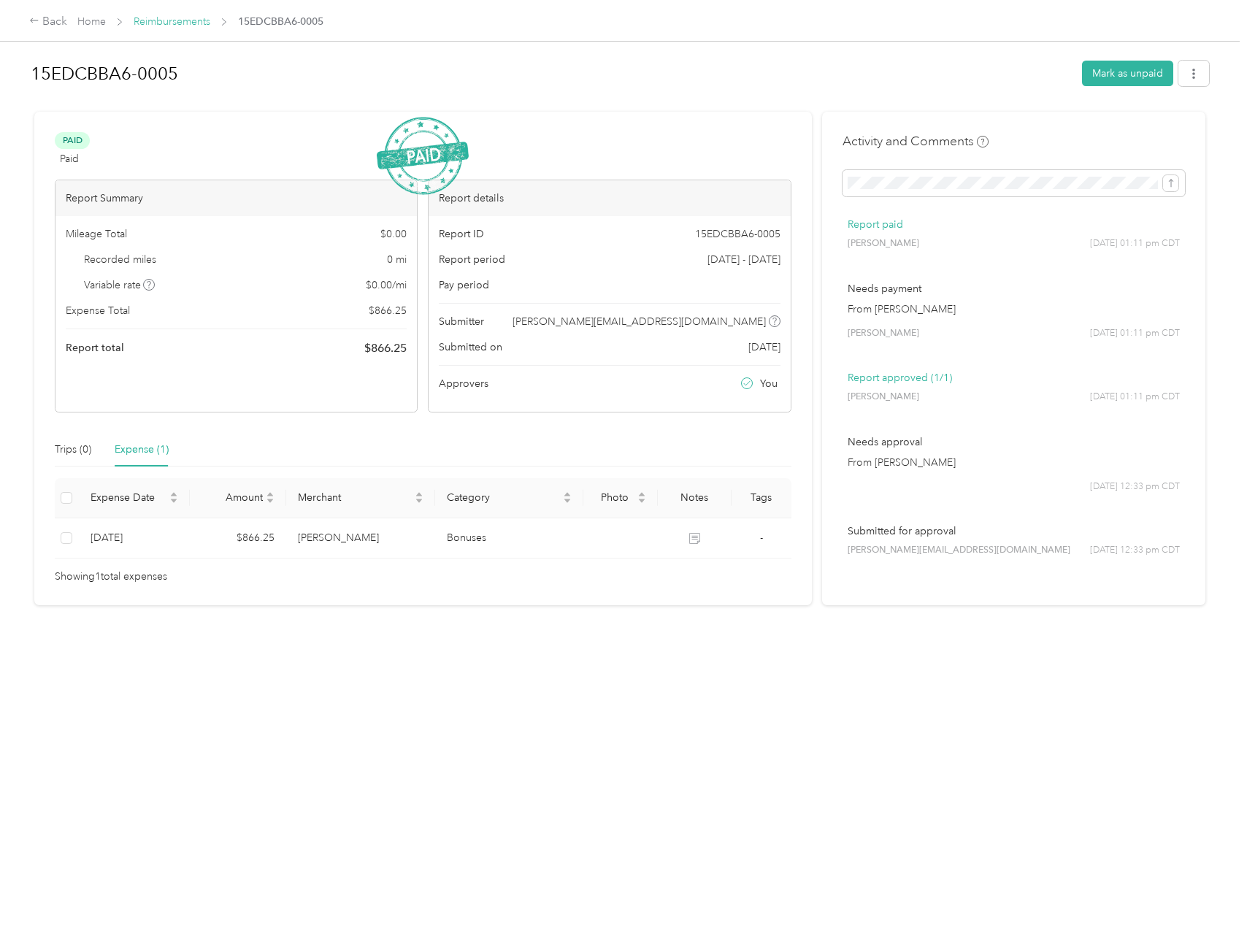
click at [174, 22] on link "Reimbursements" at bounding box center [172, 21] width 77 height 13
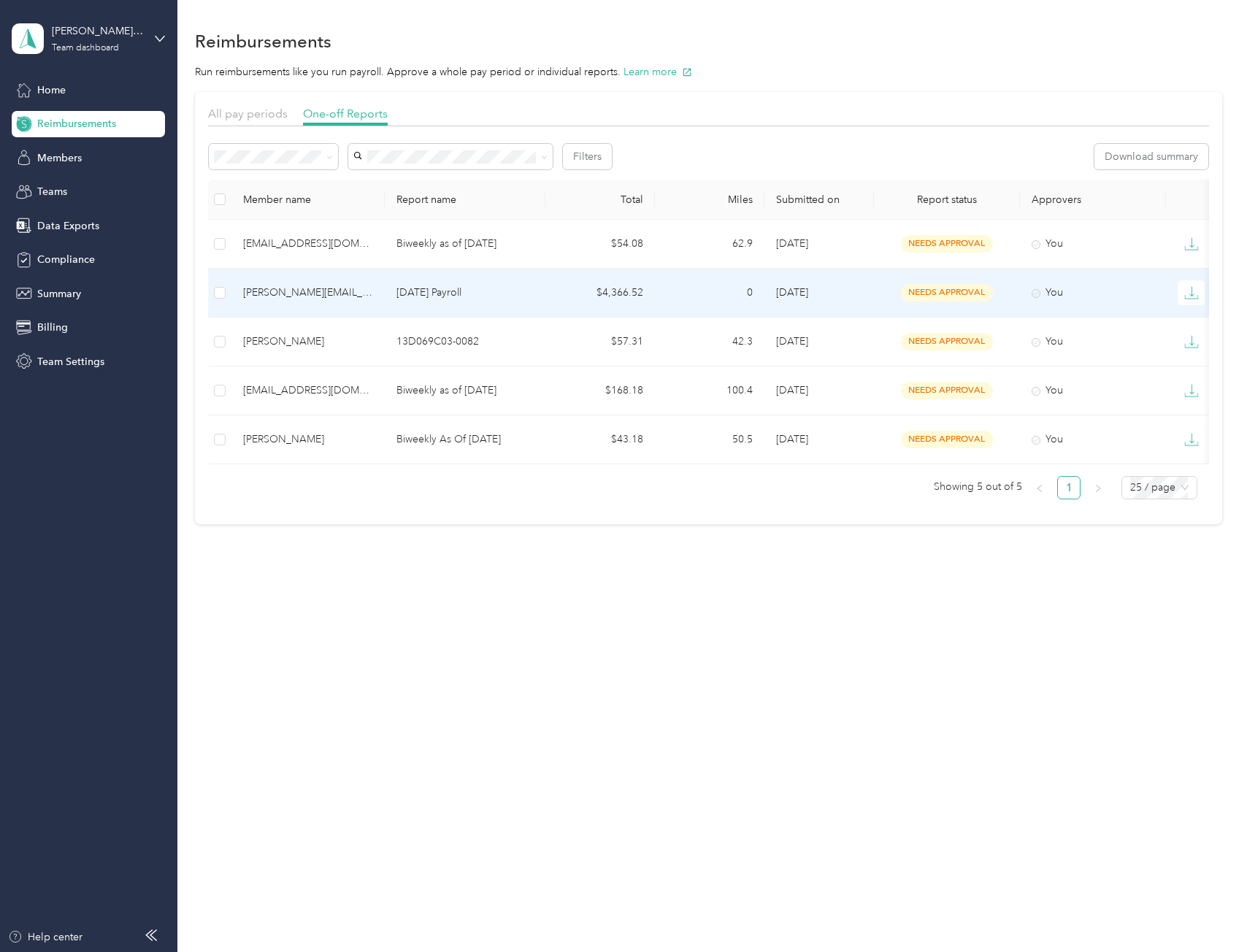
click at [338, 279] on td "[PERSON_NAME][EMAIL_ADDRESS][DOMAIN_NAME]" at bounding box center [308, 292] width 153 height 49
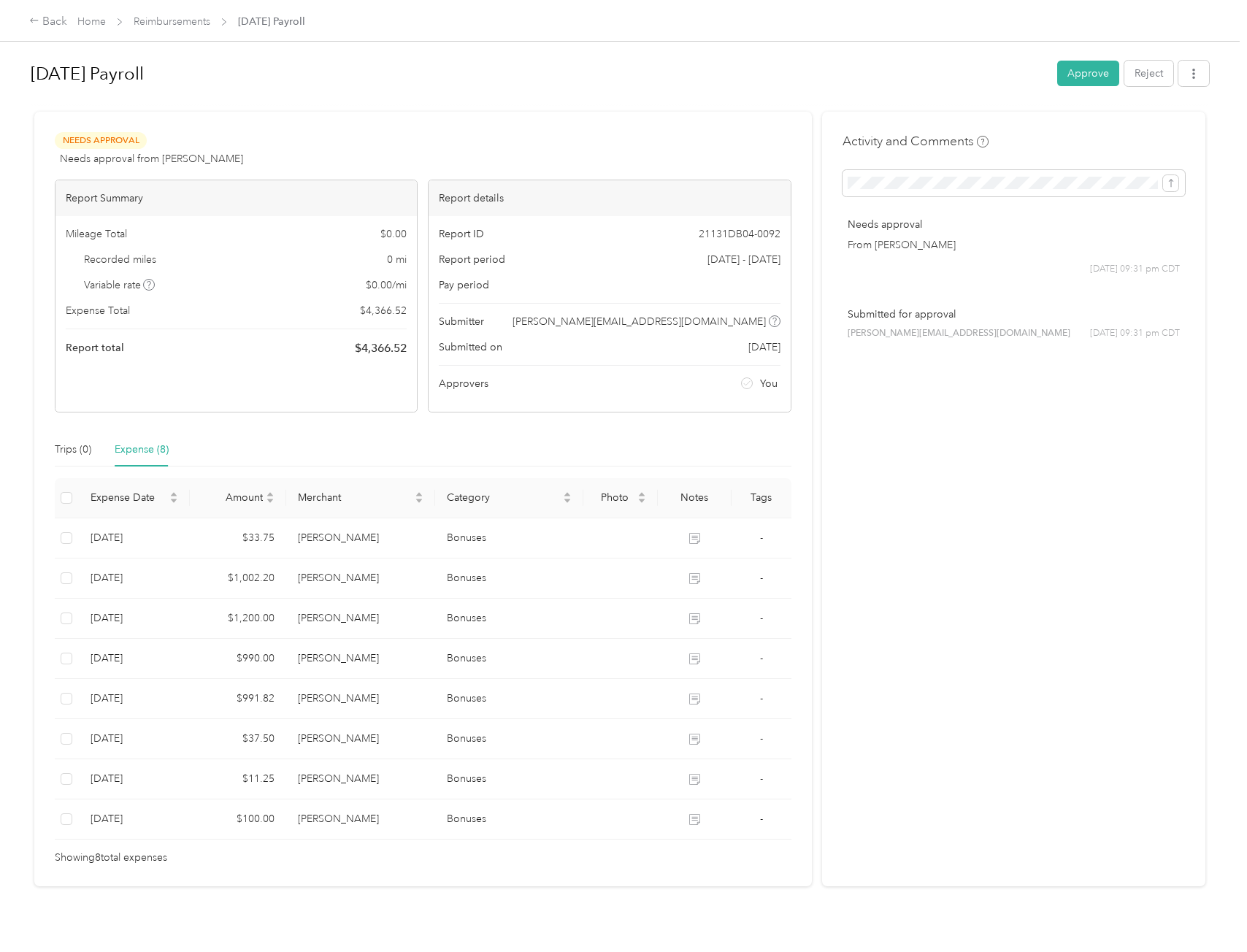
click at [1085, 75] on button "Approve" at bounding box center [1088, 73] width 62 height 26
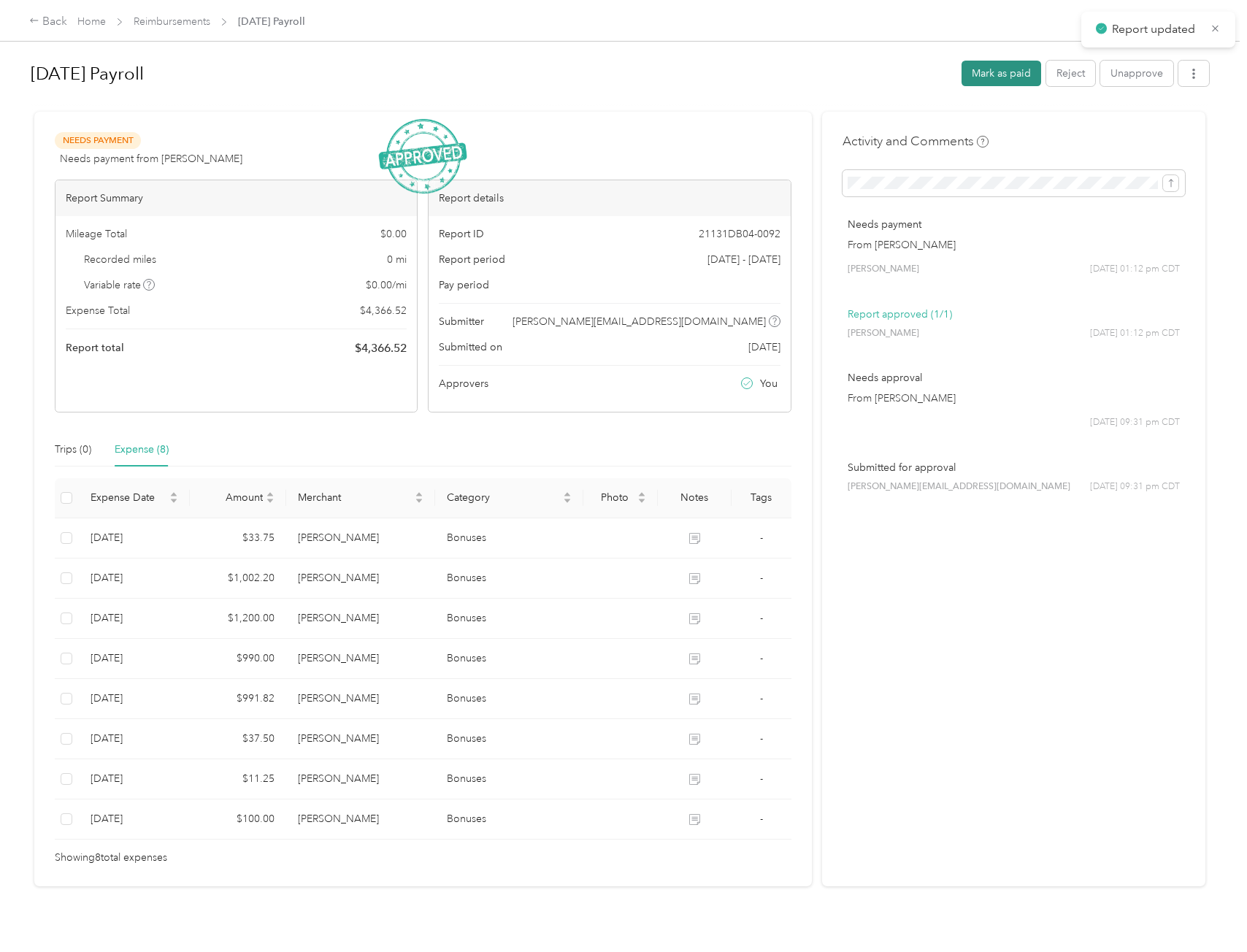
click at [982, 76] on button "Mark as paid" at bounding box center [1001, 73] width 79 height 26
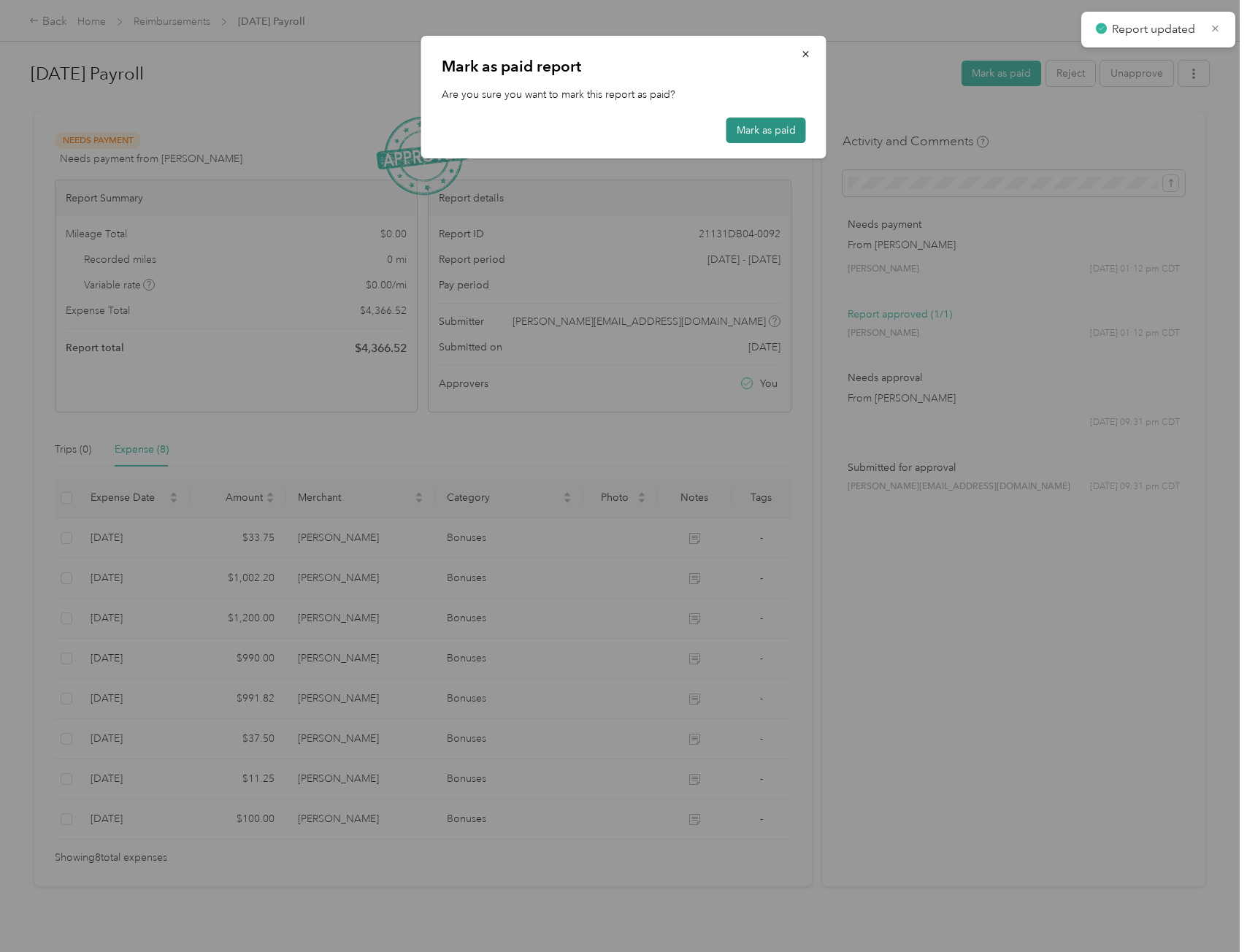
click at [737, 128] on button "Mark as paid" at bounding box center [766, 131] width 79 height 26
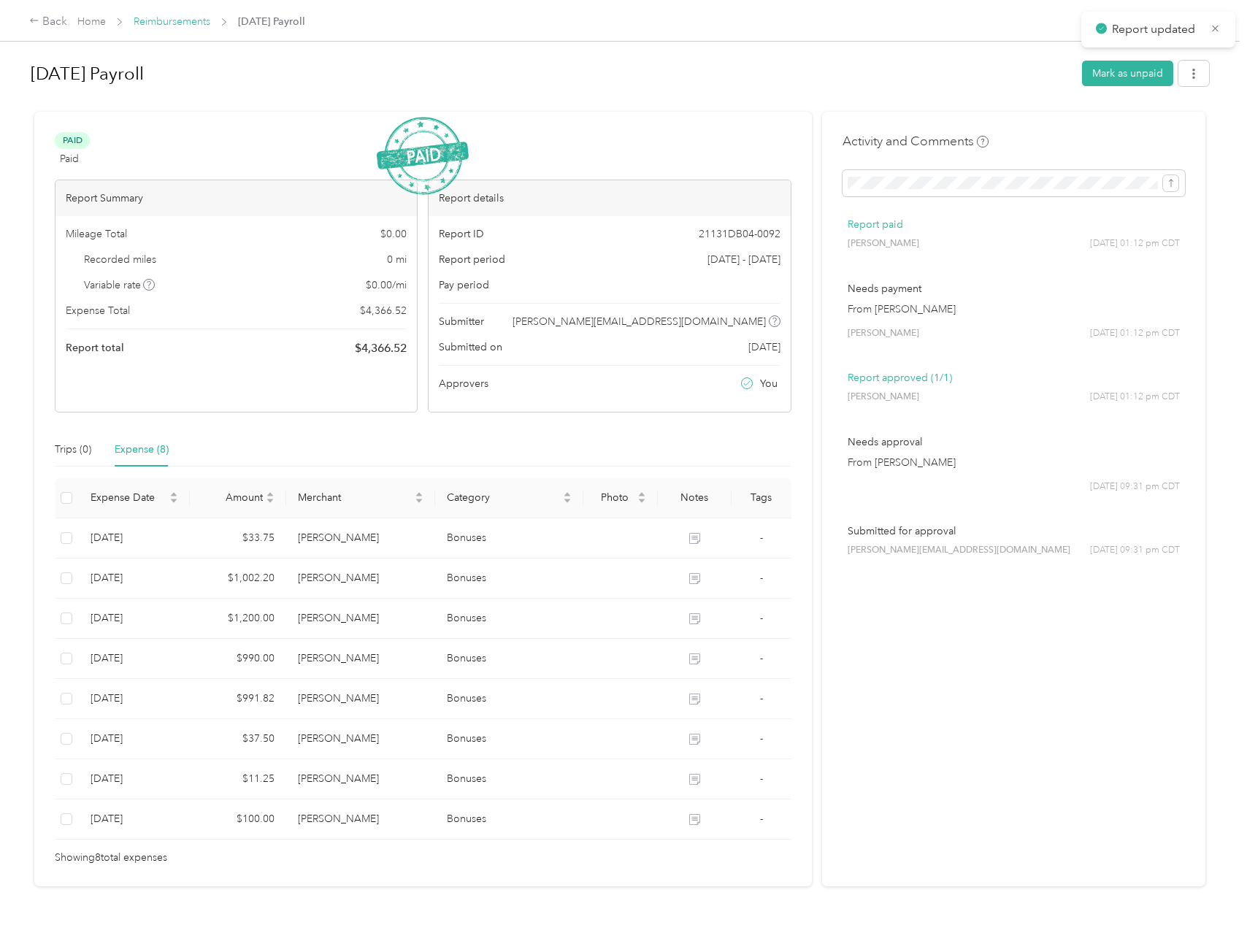
click at [194, 24] on link "Reimbursements" at bounding box center [172, 21] width 77 height 13
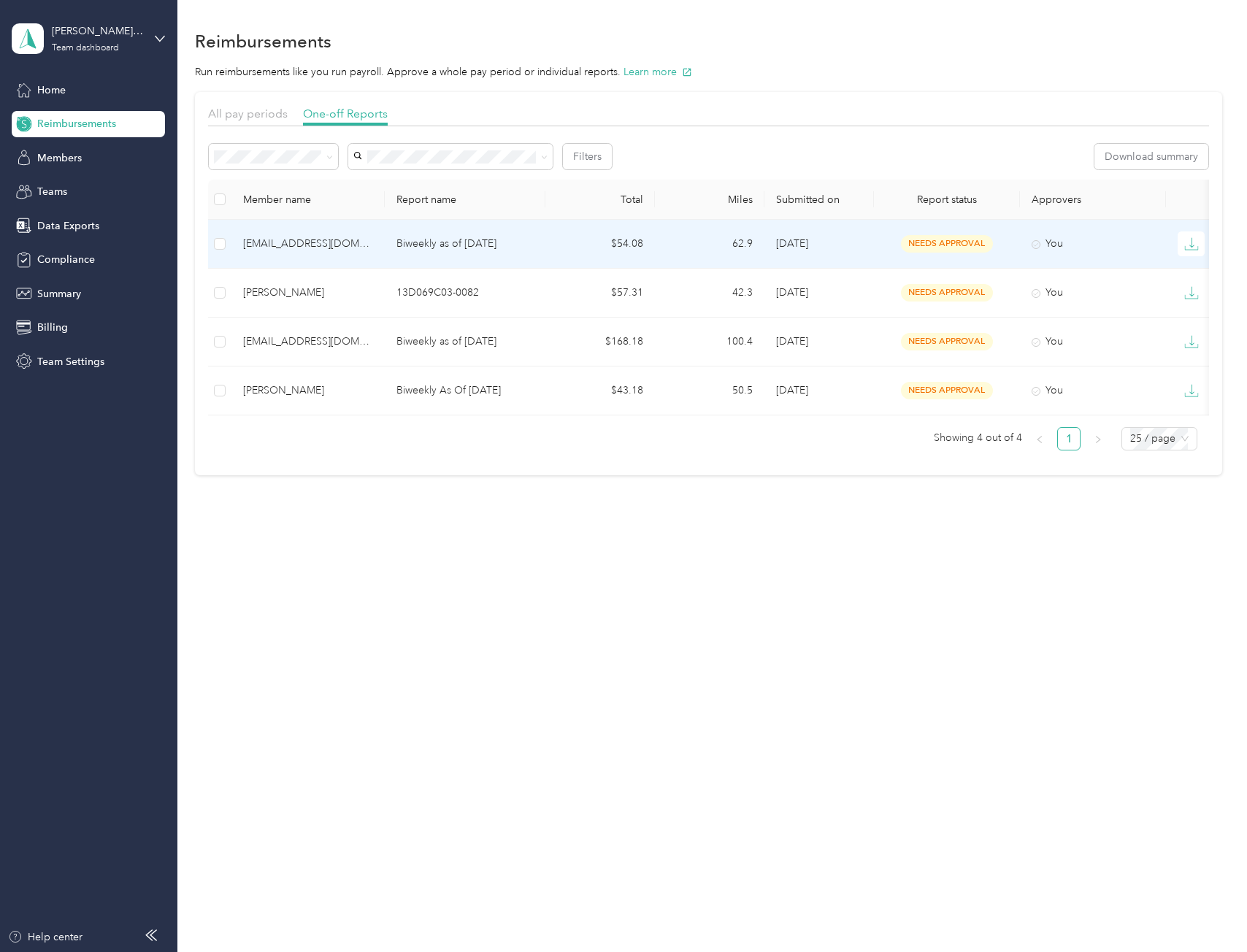
click at [492, 247] on p "Biweekly as of [DATE]" at bounding box center [465, 244] width 138 height 16
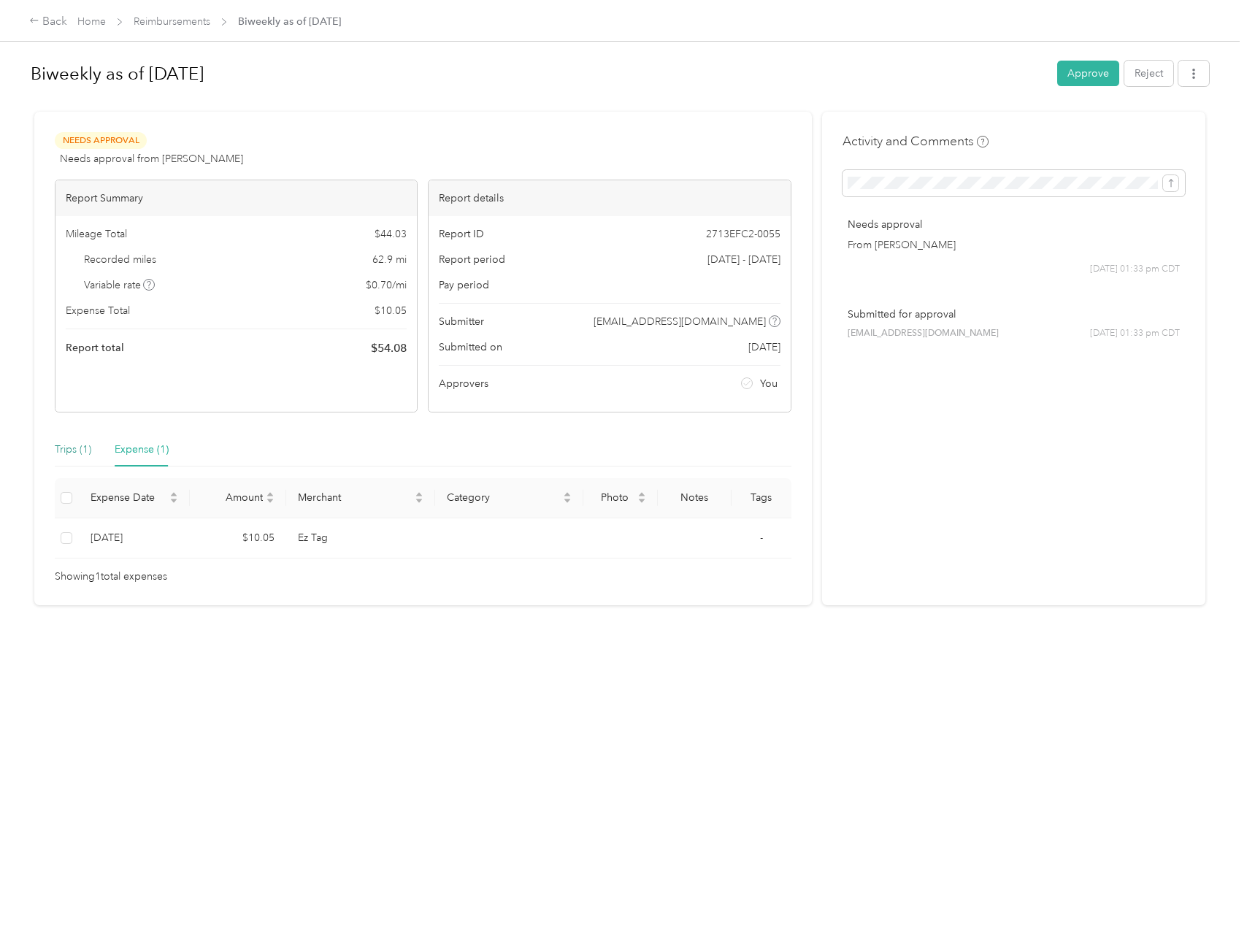
click at [62, 449] on div "Trips (1)" at bounding box center [73, 450] width 37 height 16
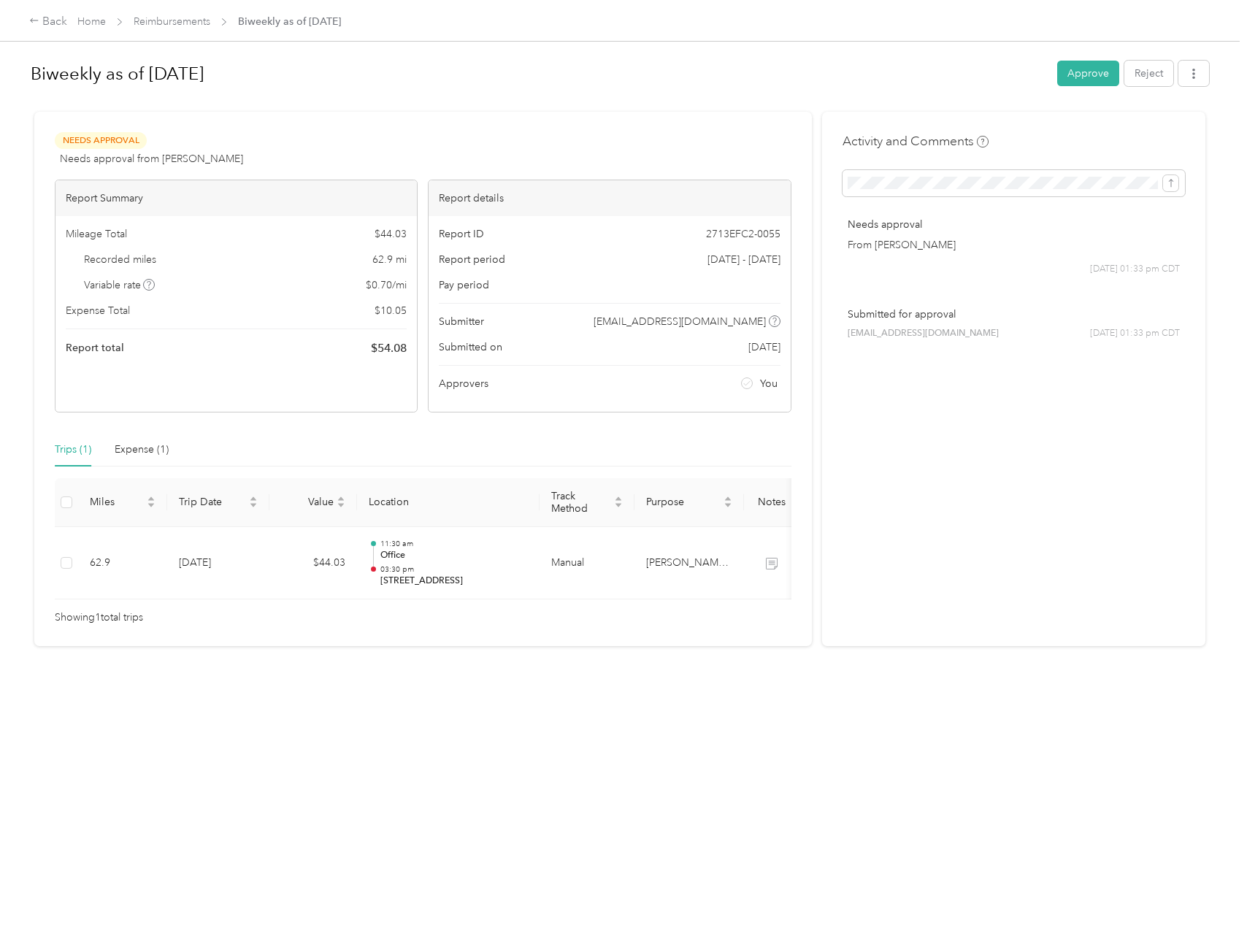
click at [1050, 83] on div "Biweekly as of [DATE] Approve Reject" at bounding box center [620, 76] width 1179 height 43
click at [1077, 78] on button "Approve" at bounding box center [1088, 73] width 62 height 26
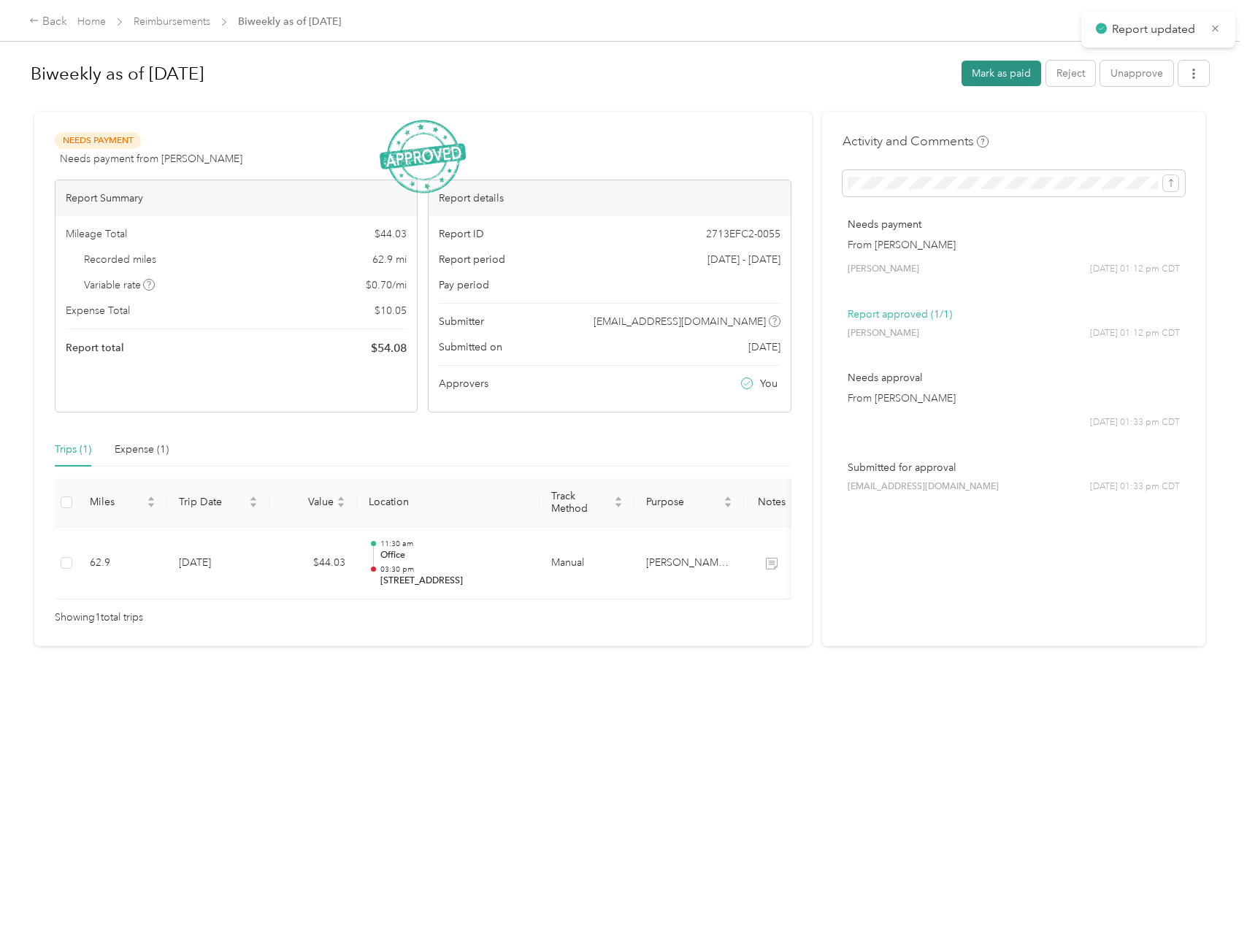
click at [1011, 68] on button "Mark as paid" at bounding box center [1001, 73] width 79 height 26
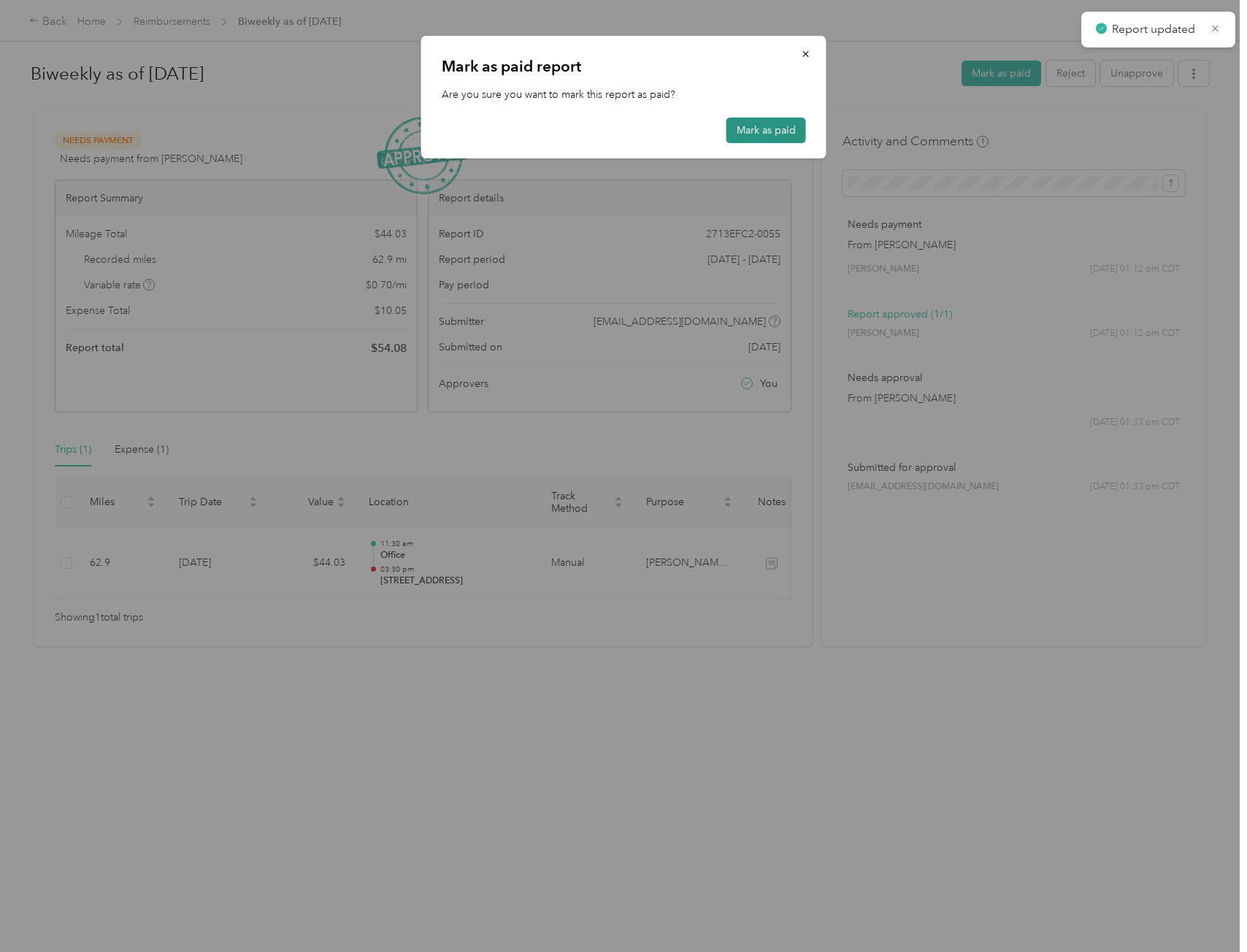
click at [754, 122] on button "Mark as paid" at bounding box center [766, 131] width 79 height 26
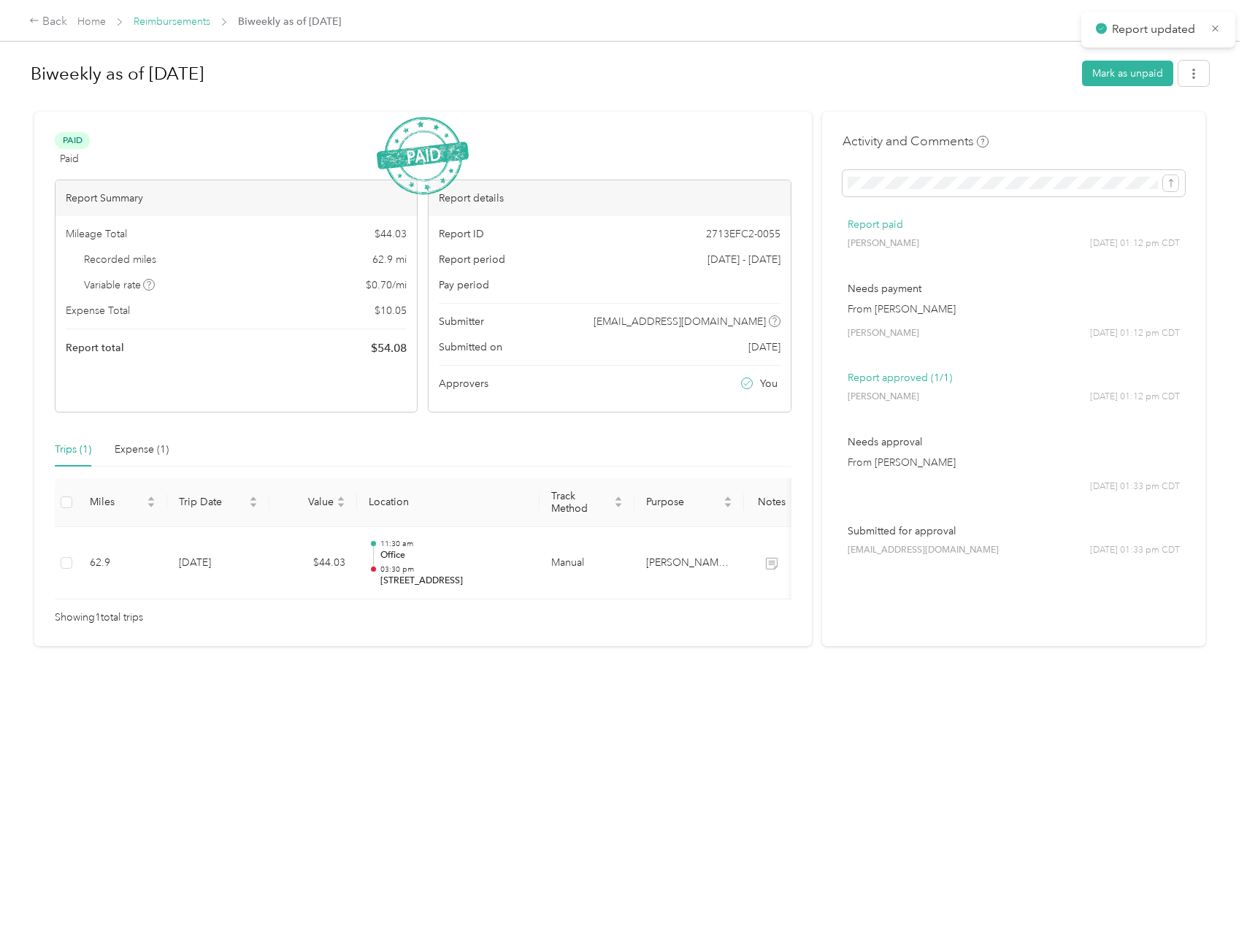
click at [208, 22] on link "Reimbursements" at bounding box center [172, 21] width 77 height 13
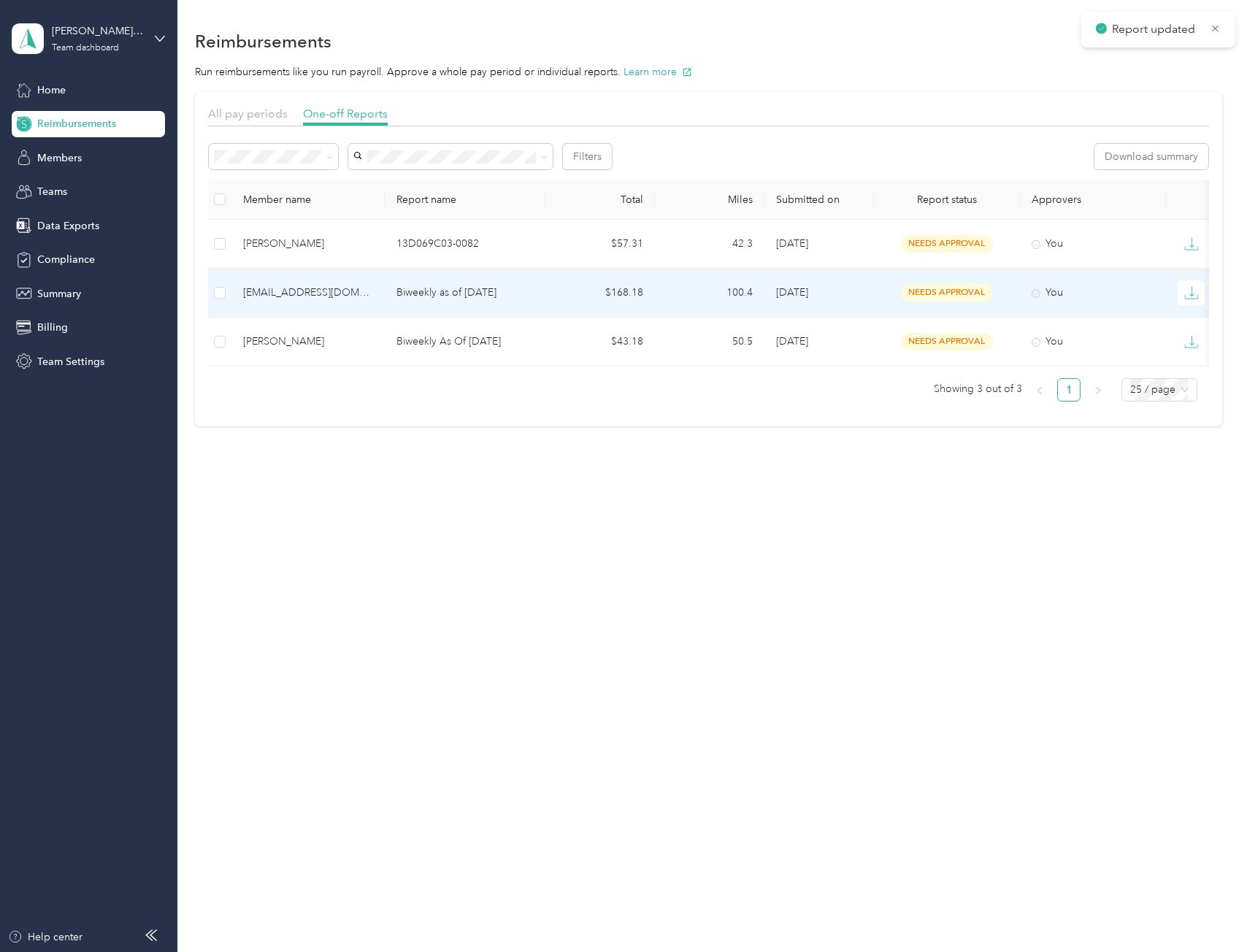
click at [375, 304] on td "[EMAIL_ADDRESS][DOMAIN_NAME]" at bounding box center [308, 292] width 153 height 49
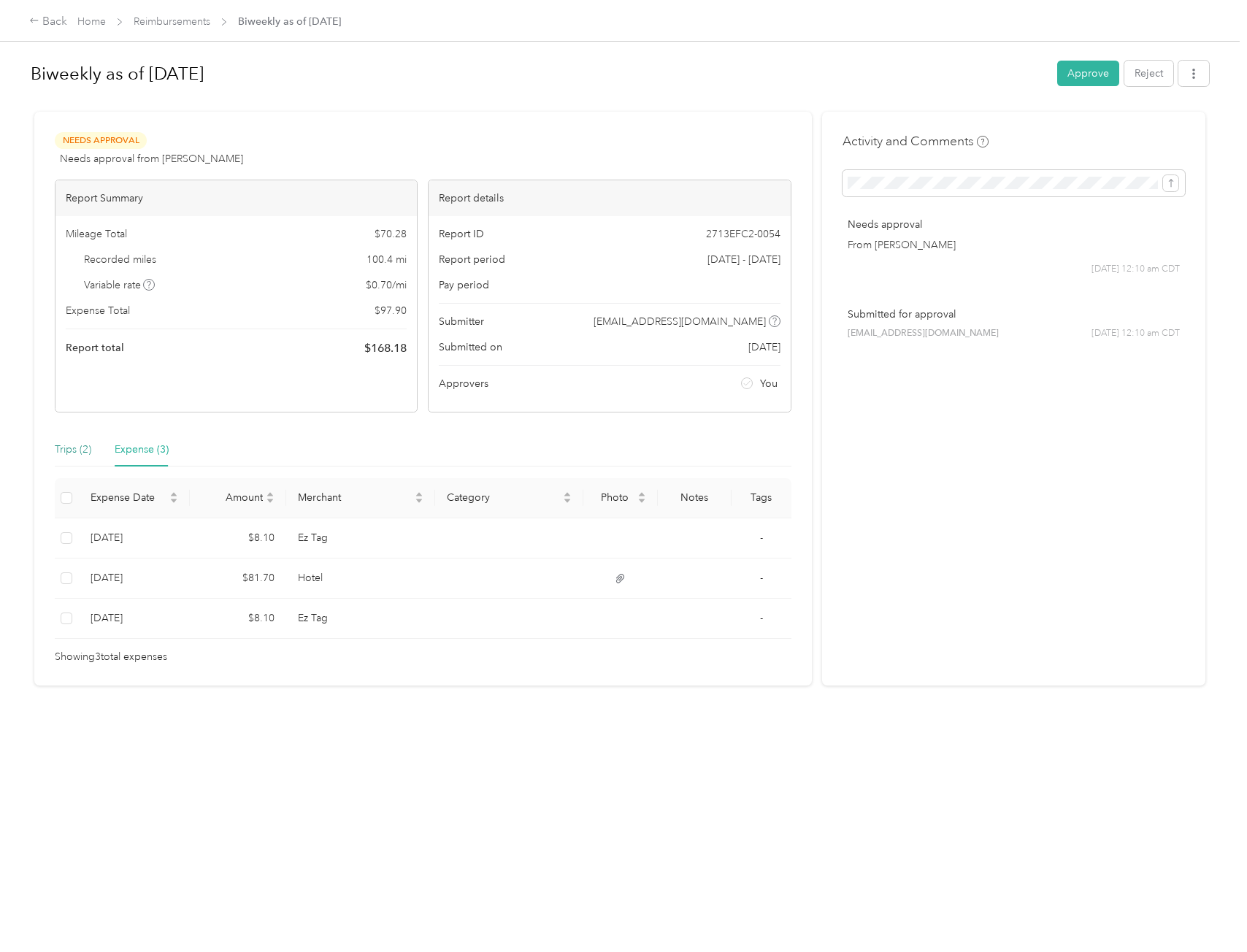
click at [83, 454] on div "Trips (2)" at bounding box center [73, 450] width 37 height 16
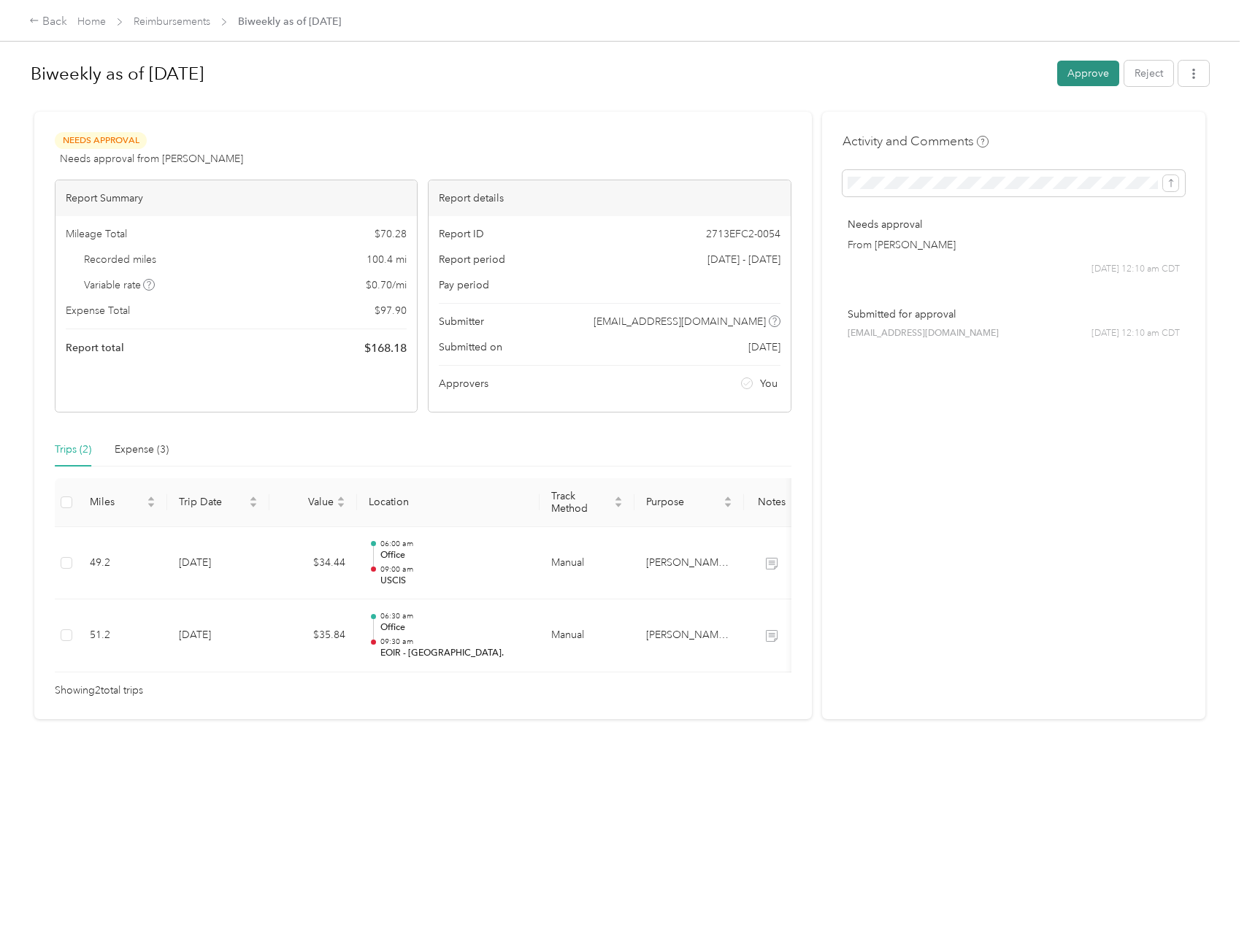
click at [1070, 80] on button "Approve" at bounding box center [1088, 73] width 62 height 26
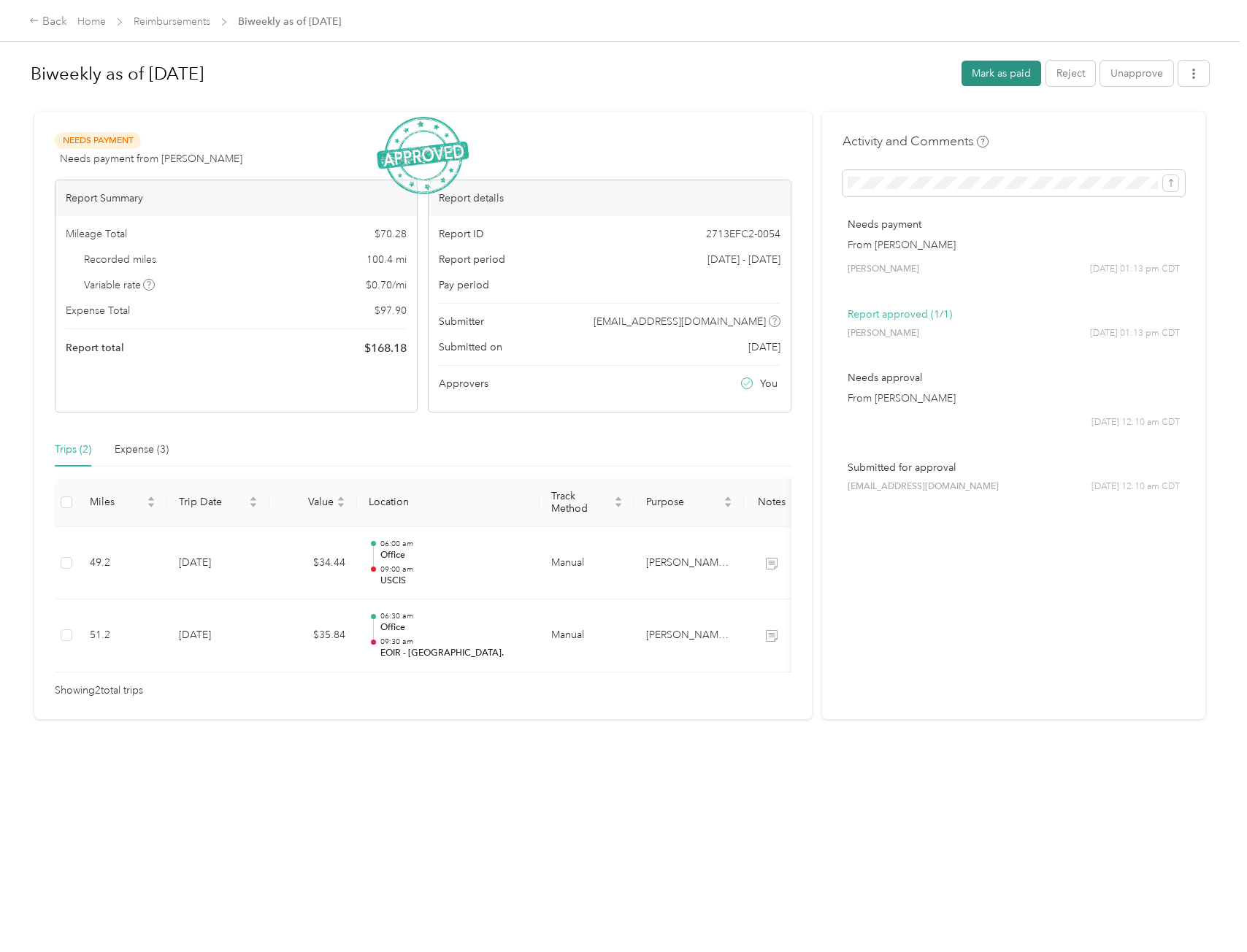
click at [983, 74] on button "Mark as paid" at bounding box center [1001, 73] width 79 height 26
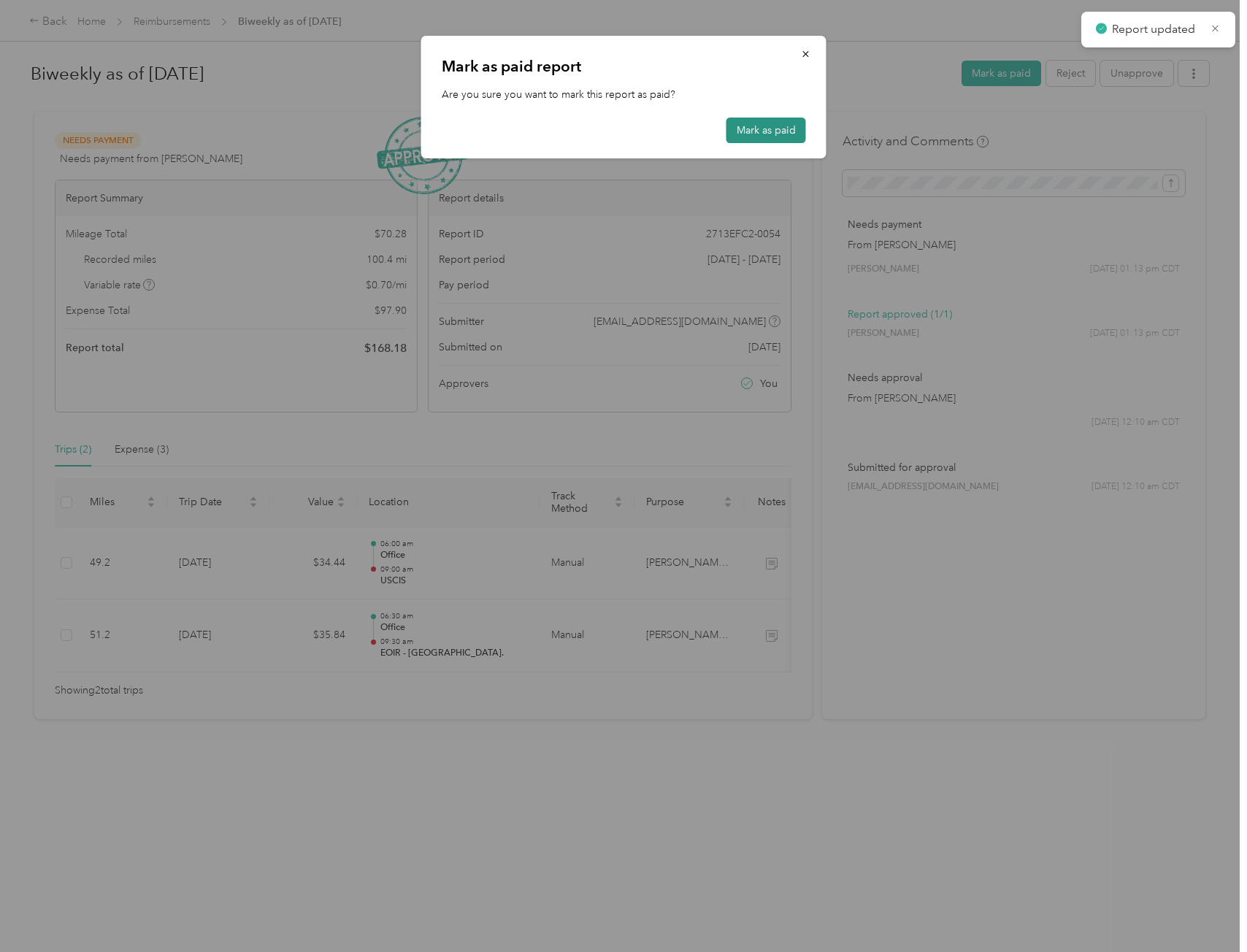
click at [773, 132] on button "Mark as paid" at bounding box center [766, 131] width 79 height 26
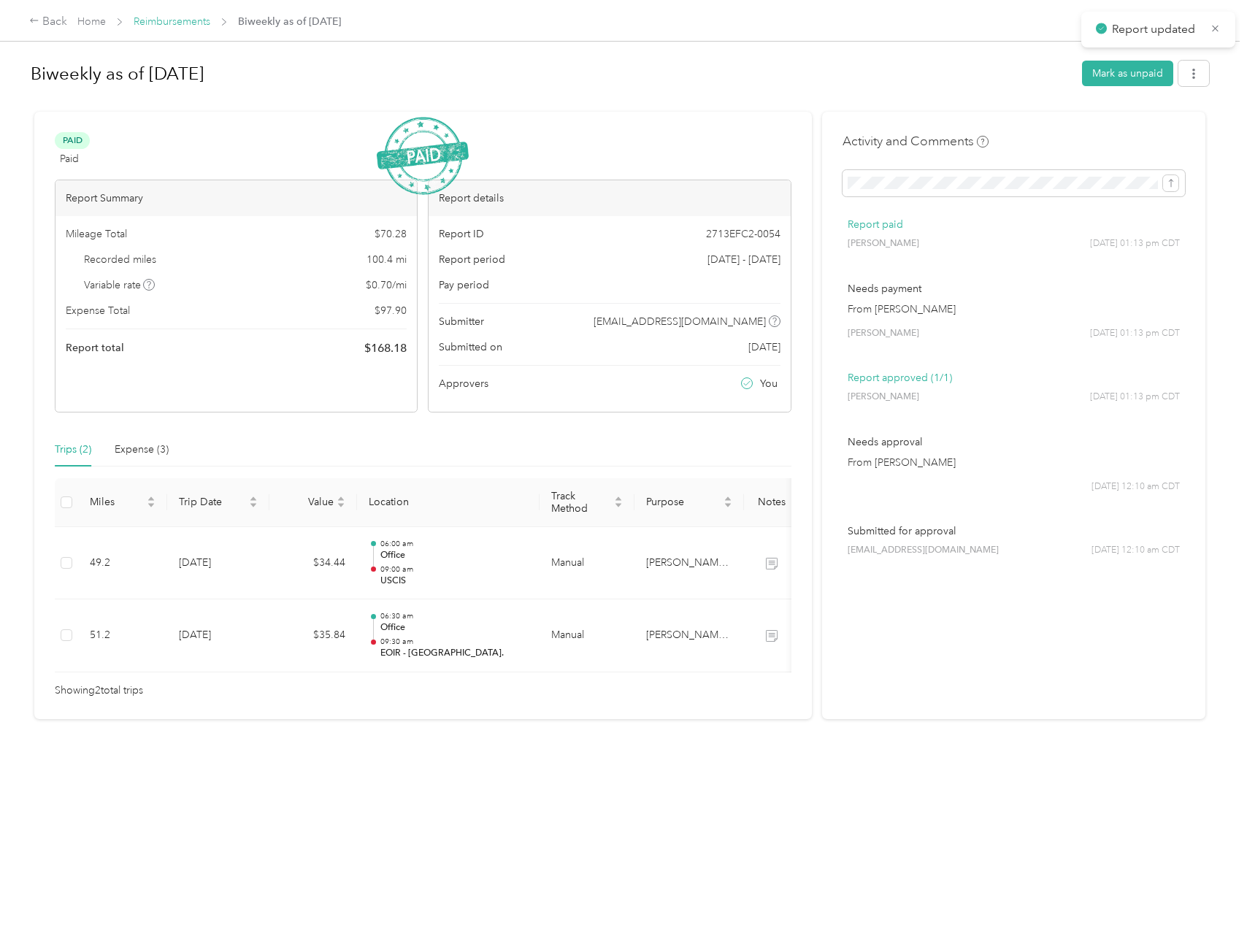
click at [184, 22] on link "Reimbursements" at bounding box center [172, 21] width 77 height 13
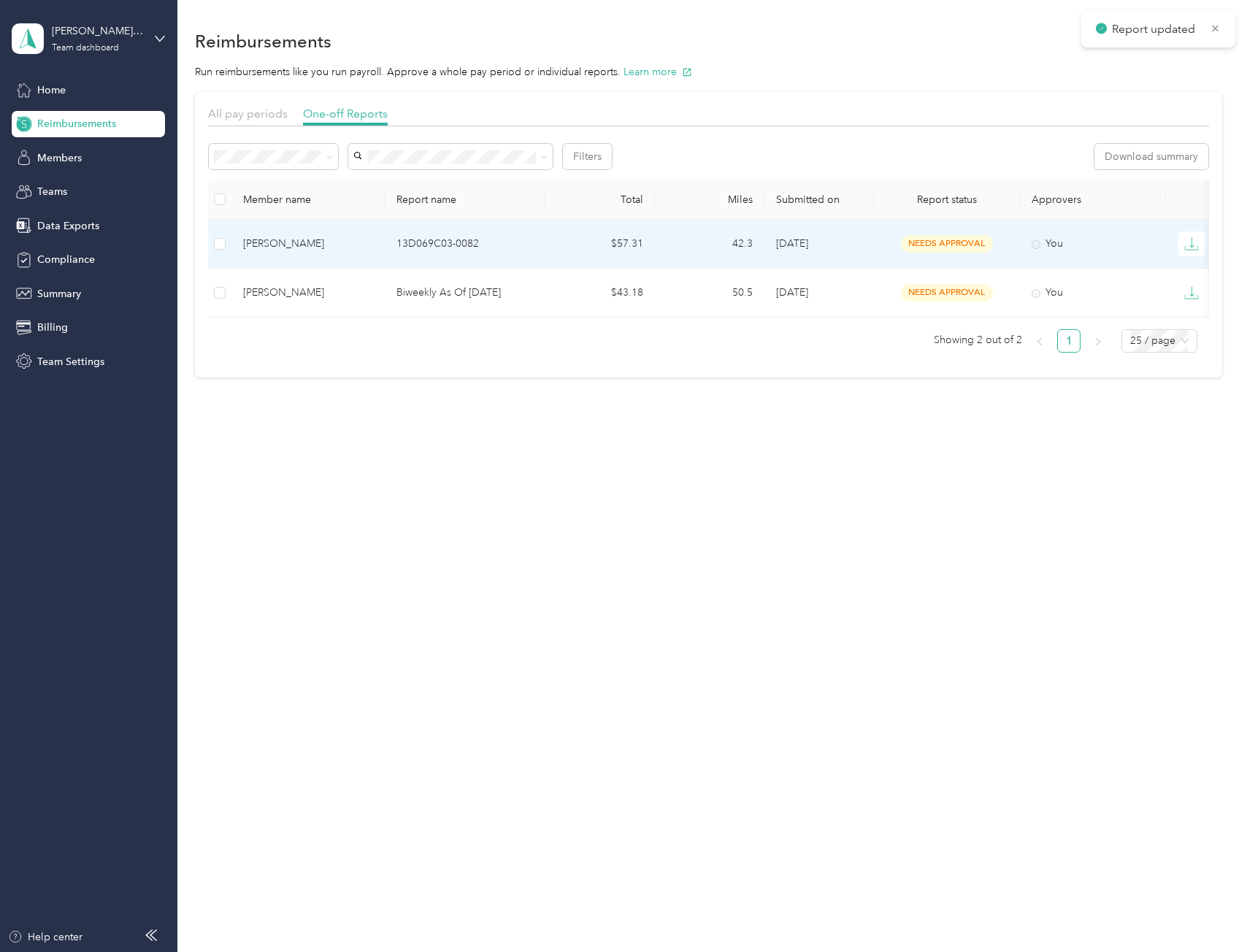
click at [411, 252] on td "13D069C03-0082" at bounding box center [465, 244] width 161 height 49
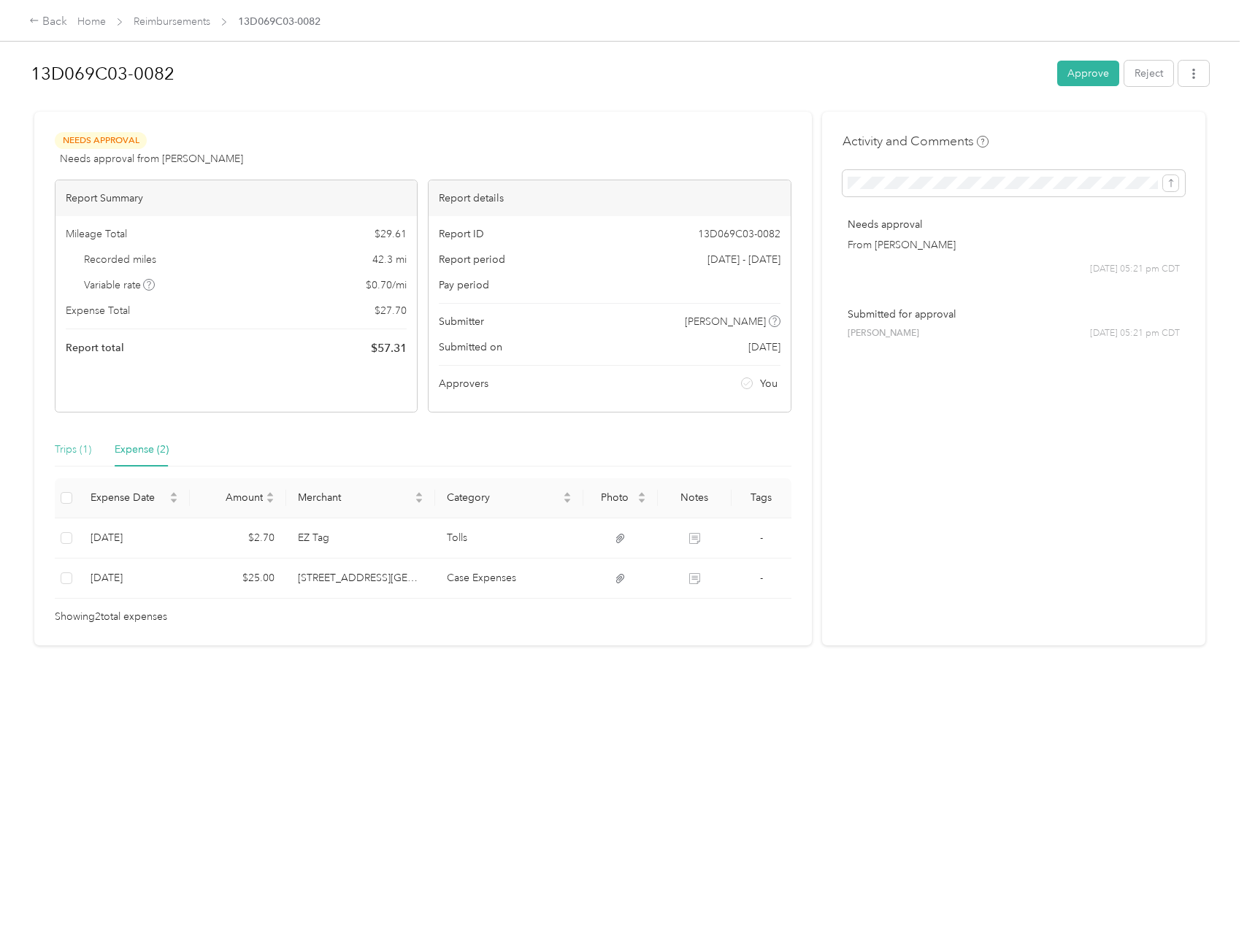
click at [77, 458] on div "Trips (1)" at bounding box center [73, 450] width 37 height 33
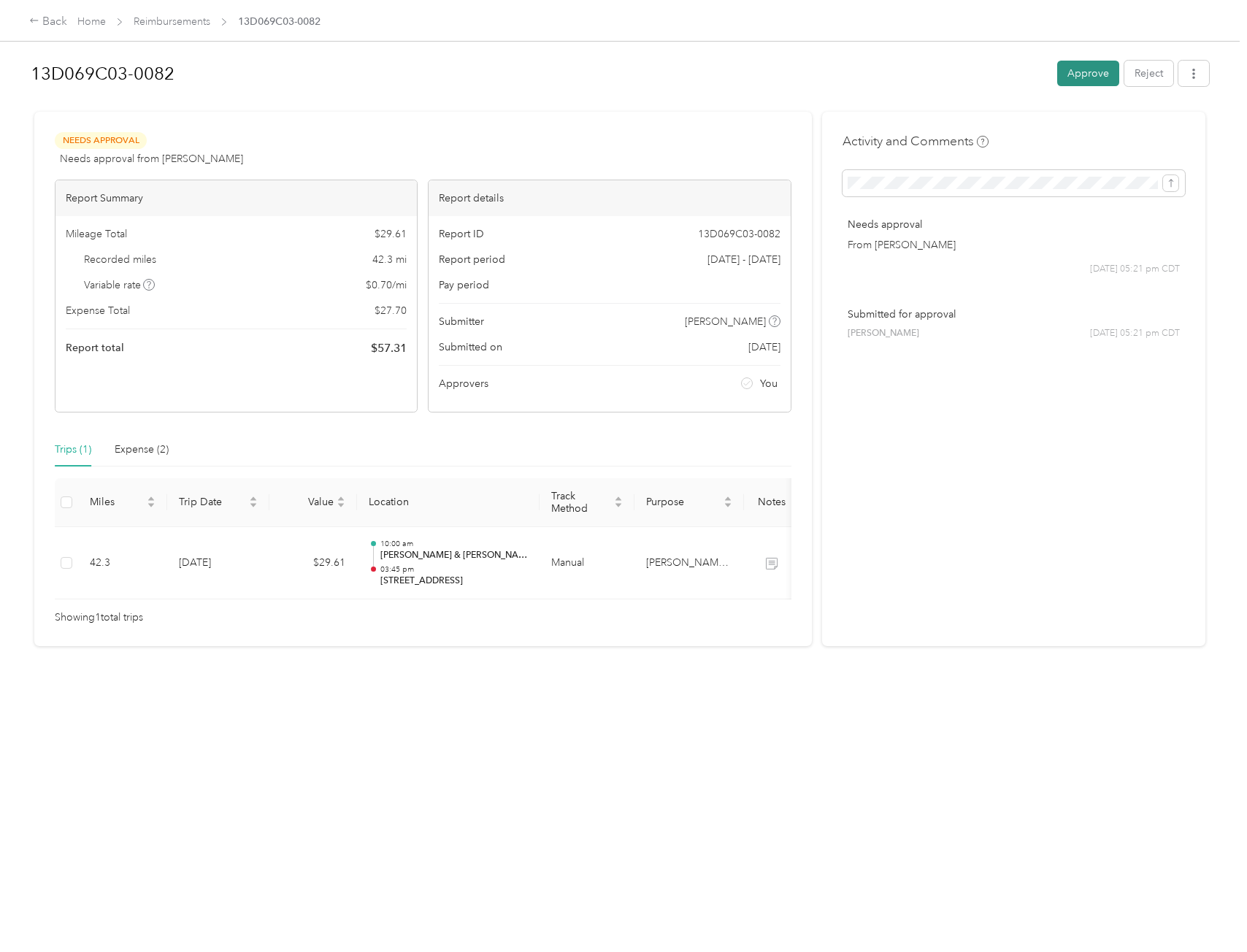
click at [1057, 77] on button "Approve" at bounding box center [1088, 73] width 62 height 26
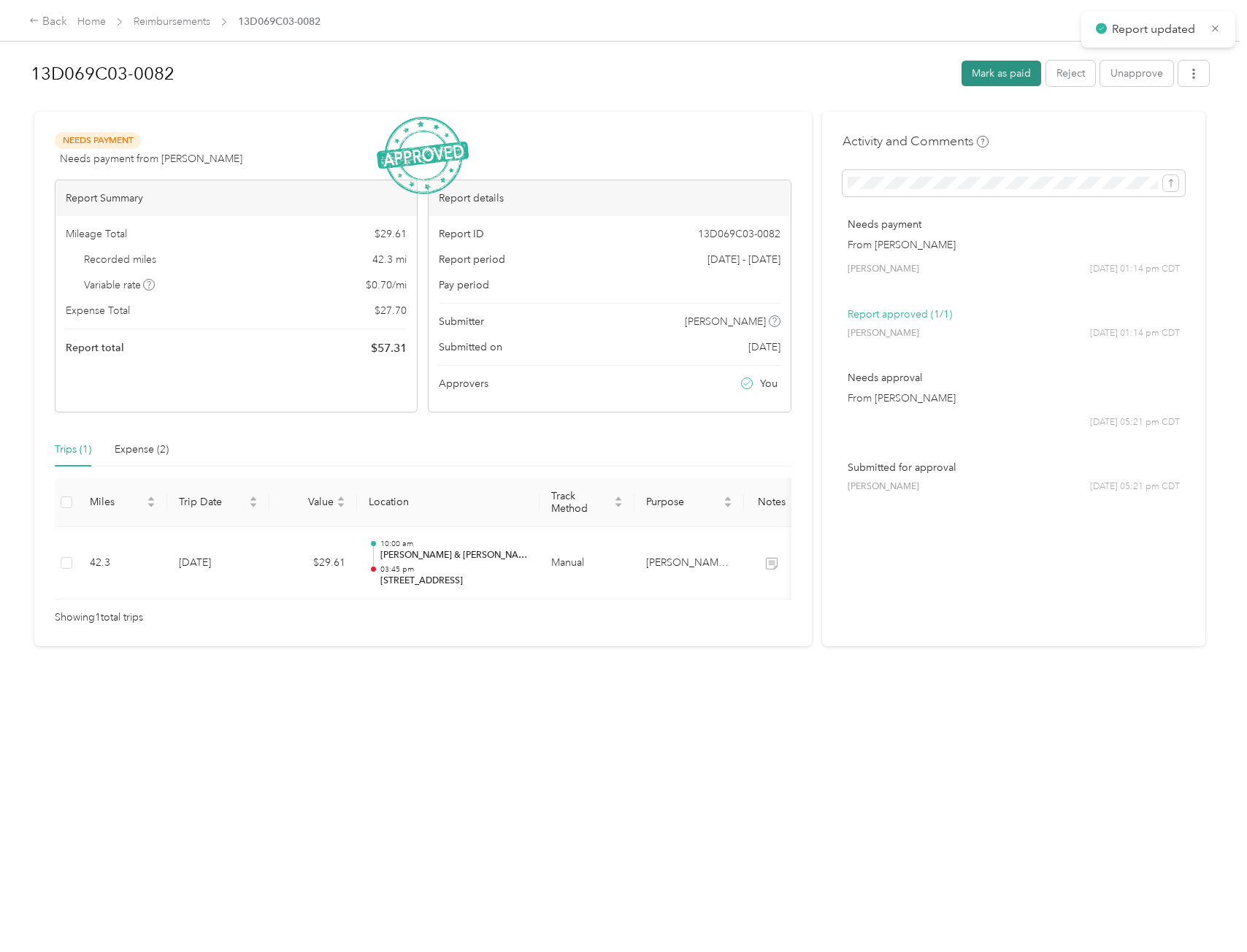
click at [1006, 75] on button "Mark as paid" at bounding box center [1001, 73] width 79 height 26
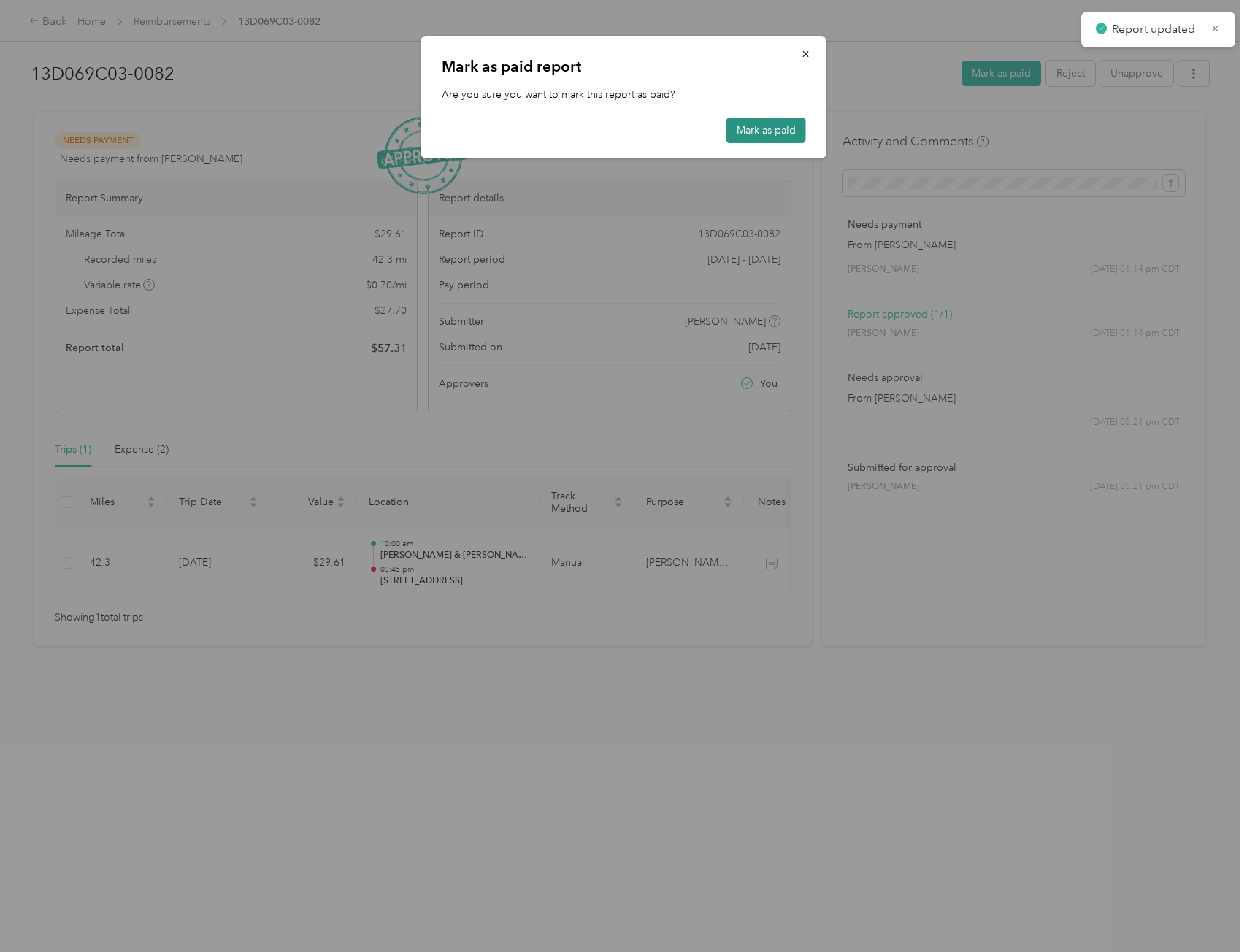
click at [756, 132] on button "Mark as paid" at bounding box center [766, 131] width 79 height 26
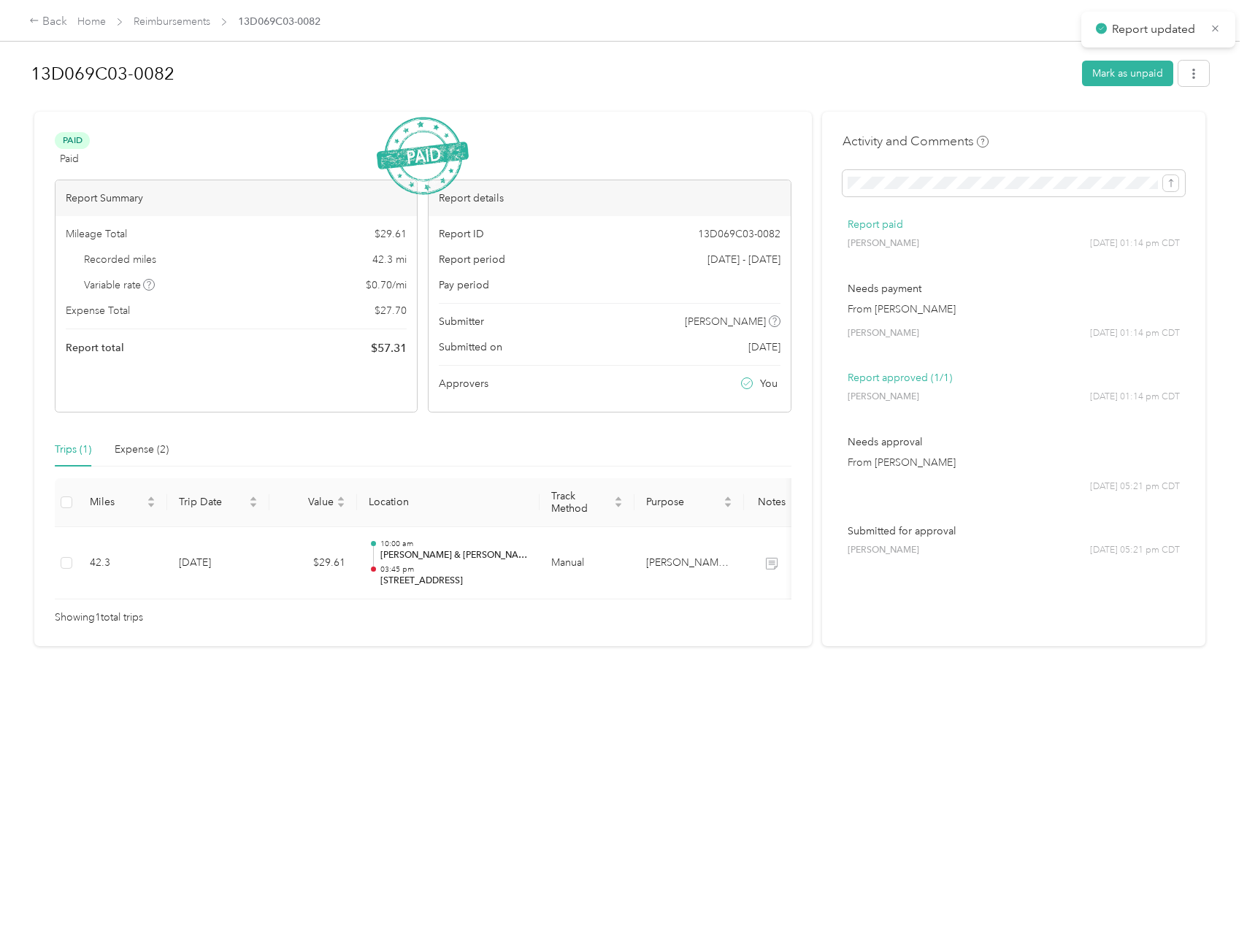
click at [201, 32] on div "Back Home Reimbursements 13D069C03-0082" at bounding box center [623, 21] width 1247 height 41
click at [195, 23] on link "Reimbursements" at bounding box center [172, 21] width 77 height 13
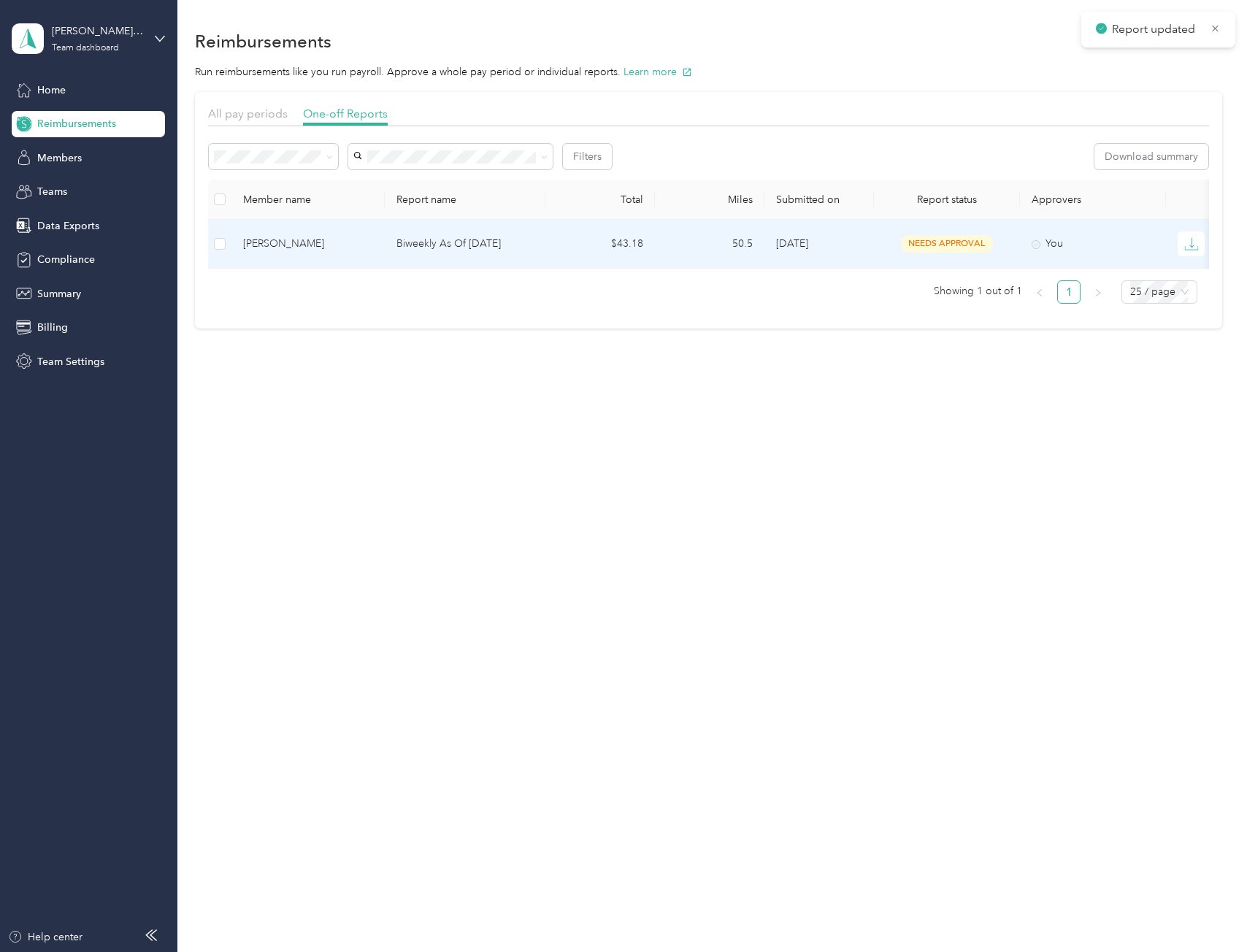
click at [395, 247] on td "Biweekly As Of [DATE]" at bounding box center [465, 244] width 161 height 49
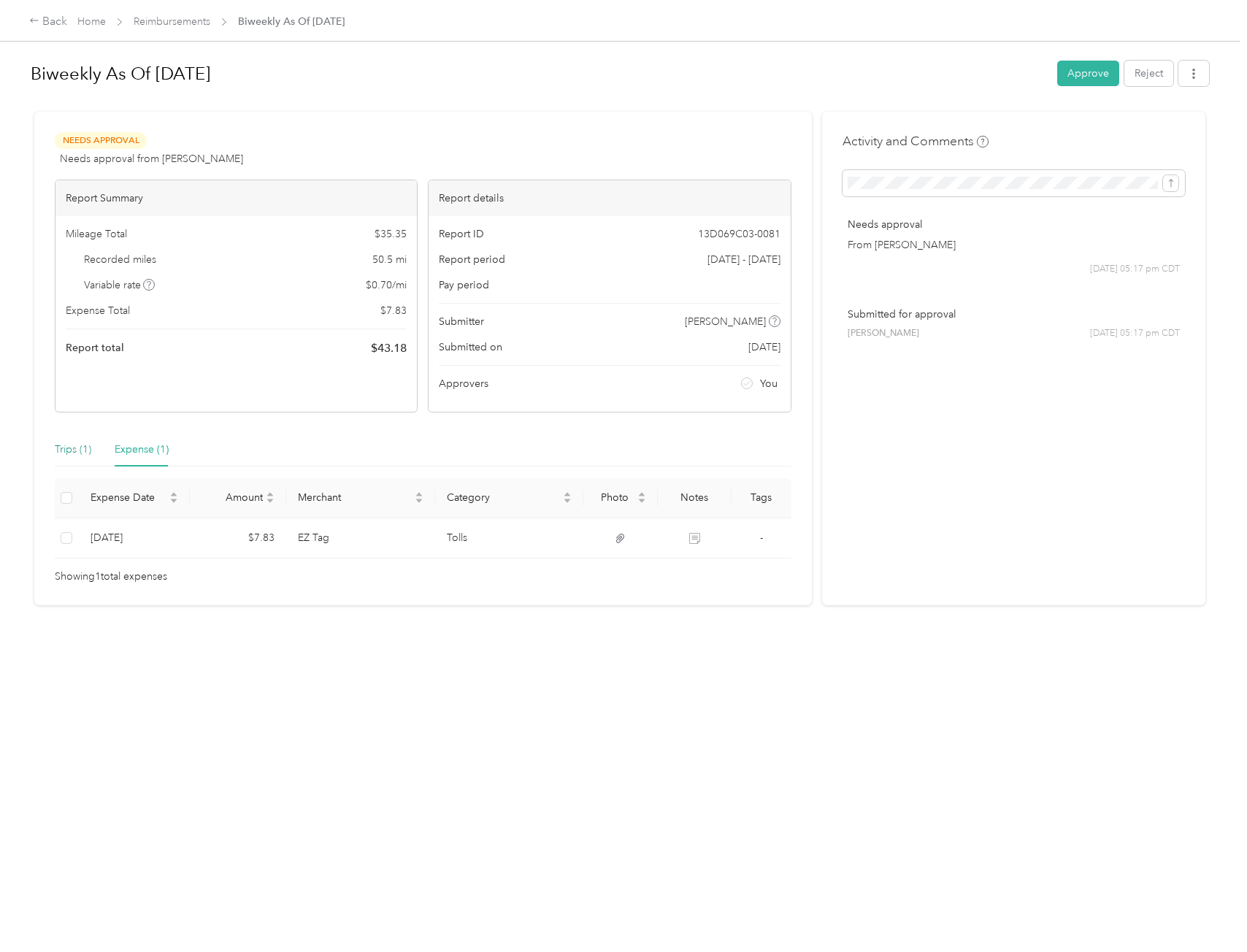
click at [78, 449] on div "Trips (1)" at bounding box center [73, 450] width 37 height 16
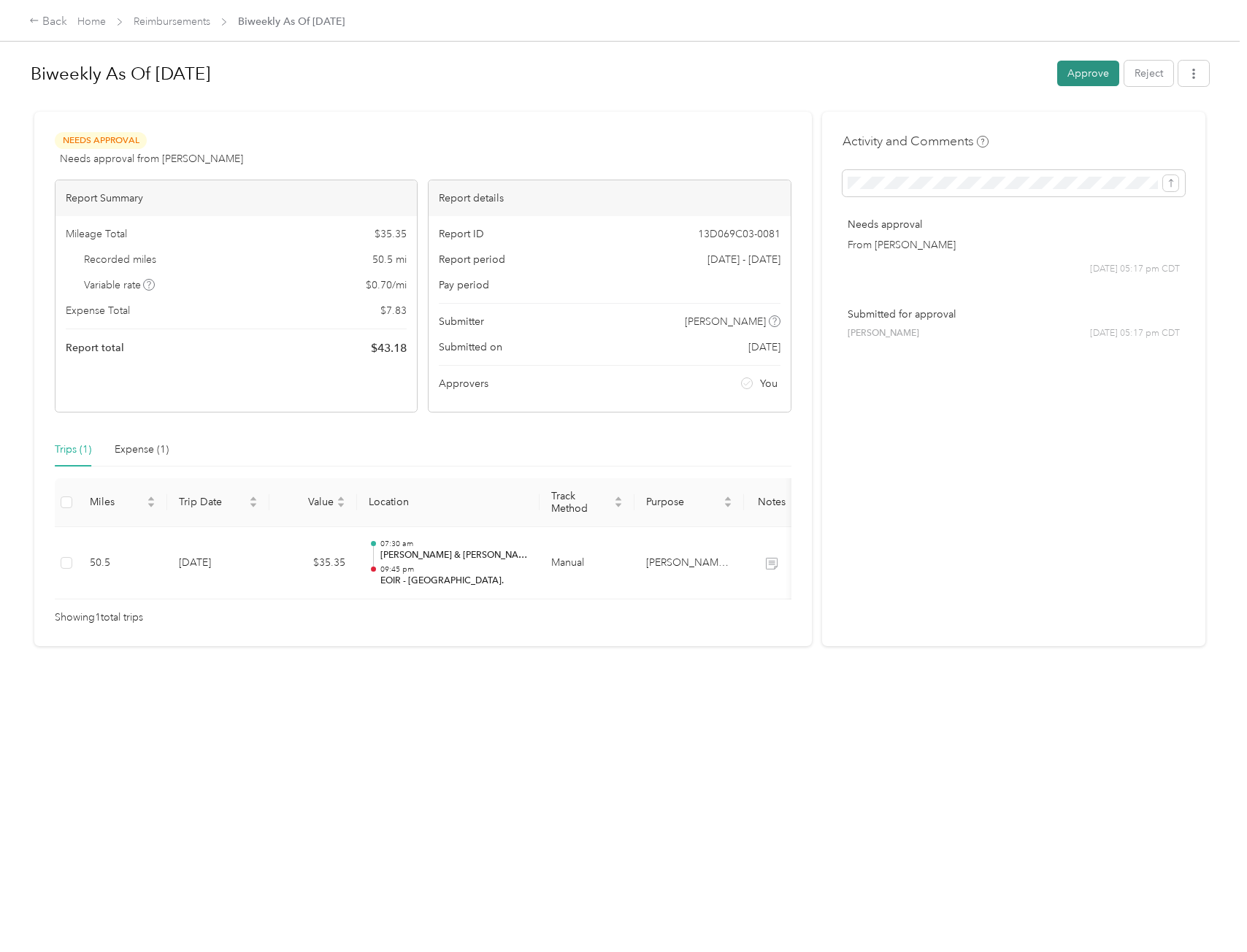
click at [1060, 68] on button "Approve" at bounding box center [1088, 73] width 62 height 26
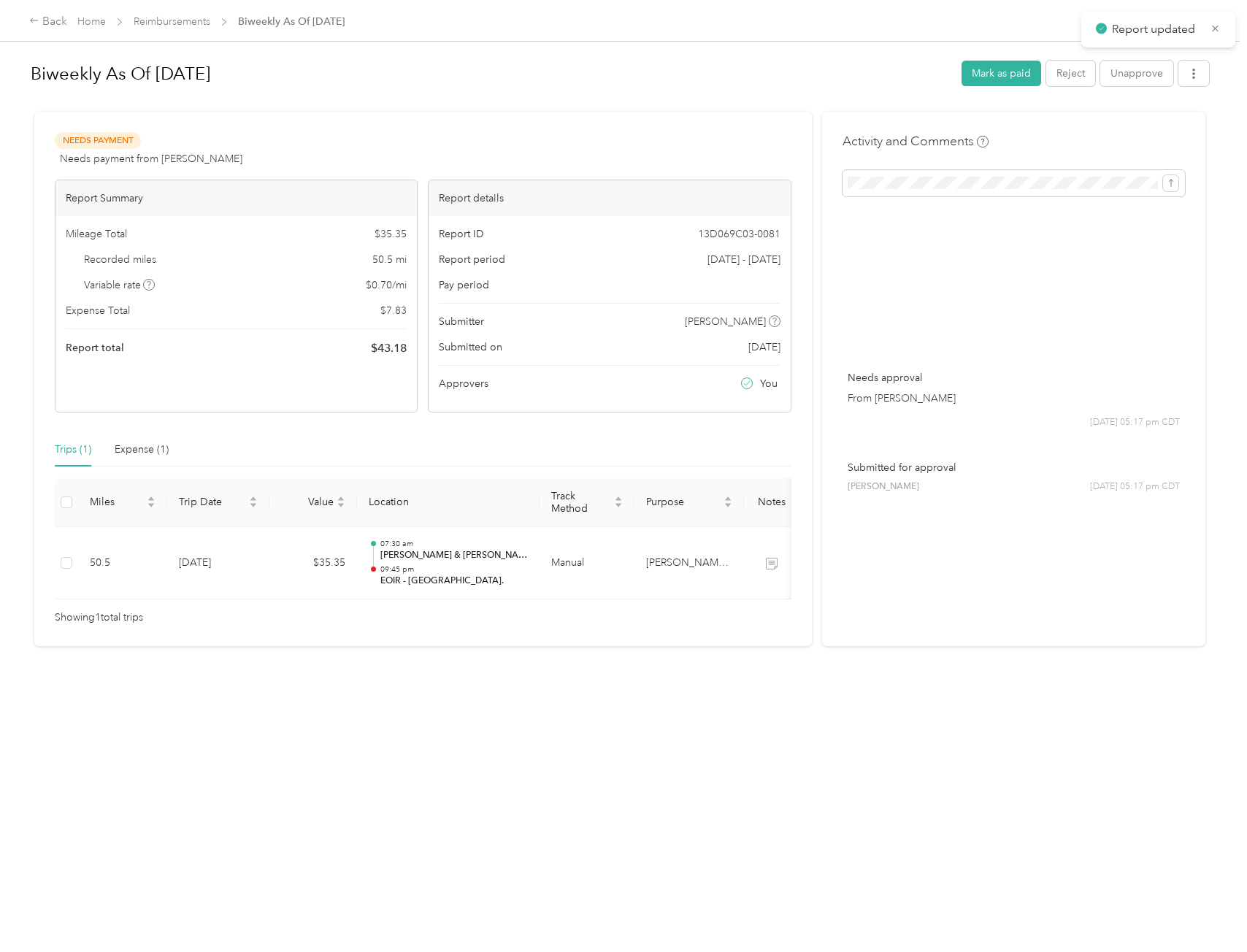
click at [981, 87] on div "Biweekly As Of [DATE] Mark as paid Reject Unapprove" at bounding box center [620, 76] width 1179 height 43
click at [995, 76] on button "Mark as paid" at bounding box center [1001, 73] width 79 height 26
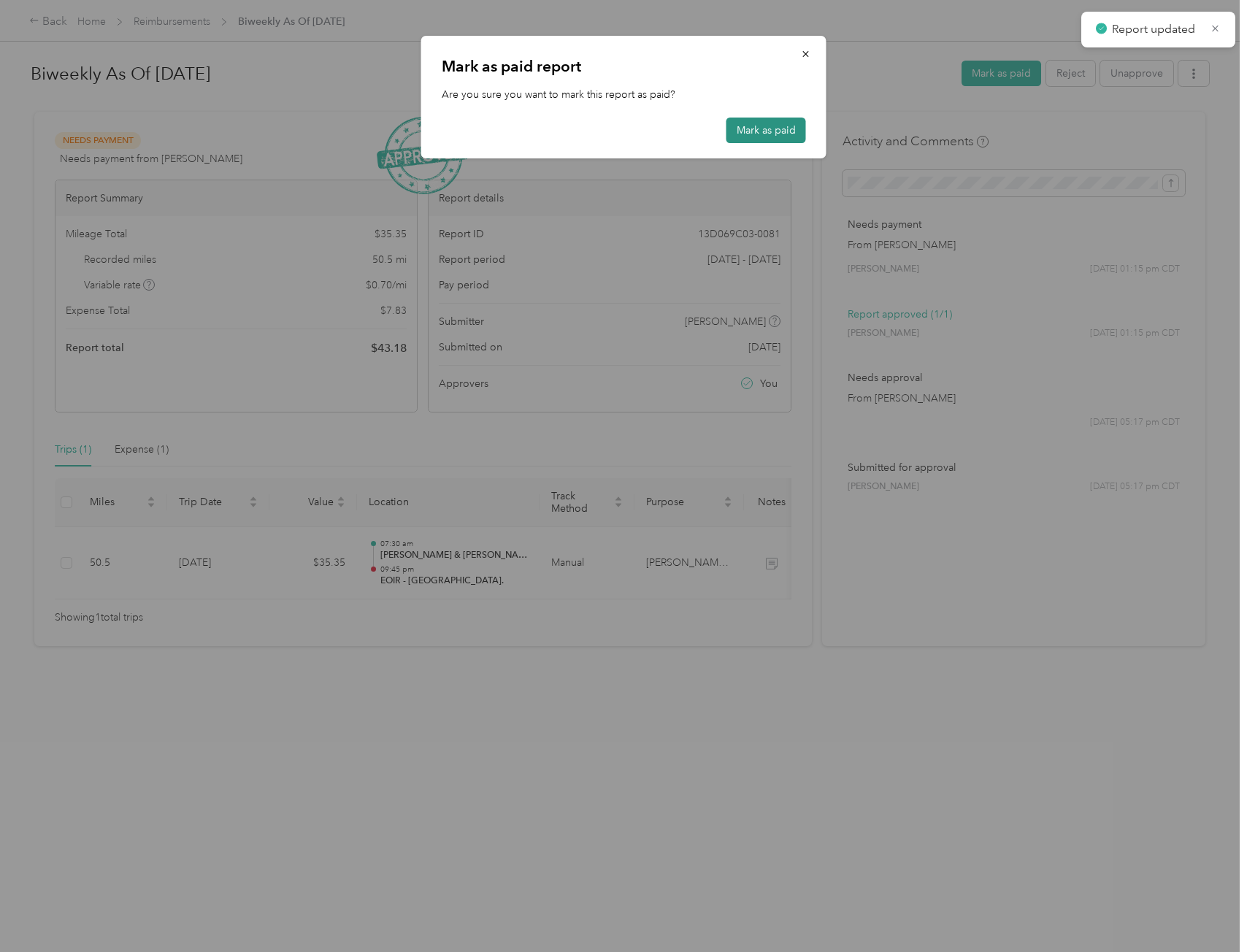
click at [759, 127] on button "Mark as paid" at bounding box center [766, 131] width 79 height 26
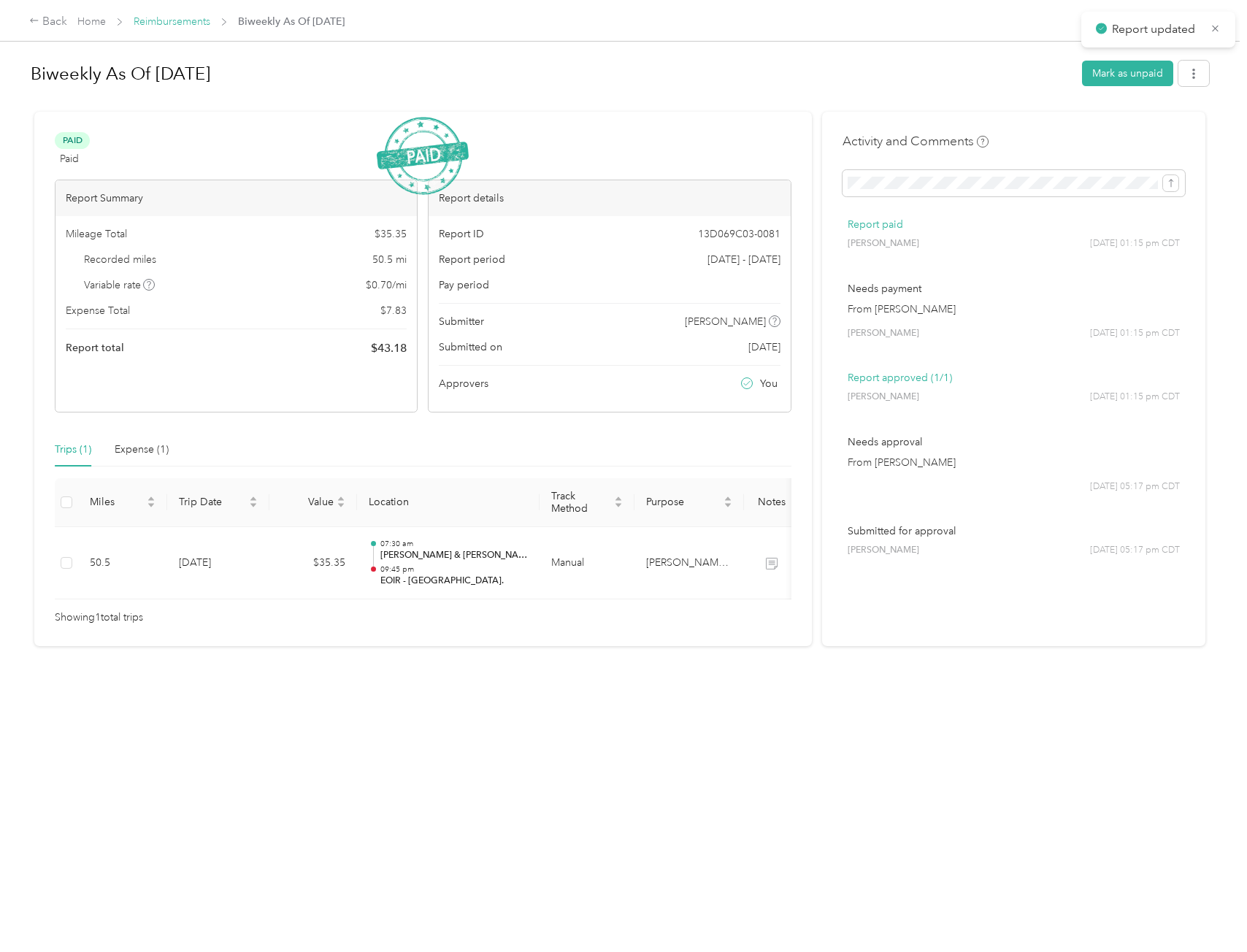
click at [188, 27] on link "Reimbursements" at bounding box center [172, 21] width 77 height 13
